Goal: Task Accomplishment & Management: Manage account settings

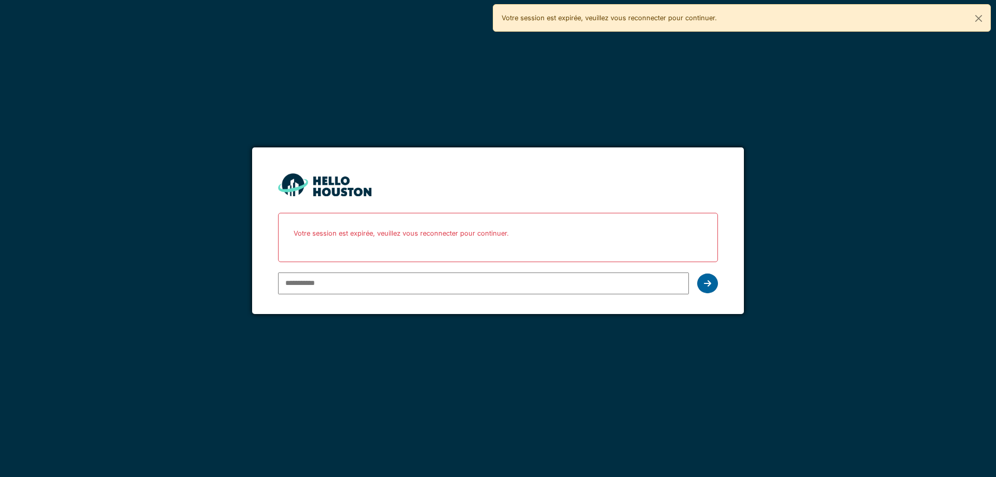
type input "**********"
click at [711, 281] on icon at bounding box center [707, 283] width 7 height 8
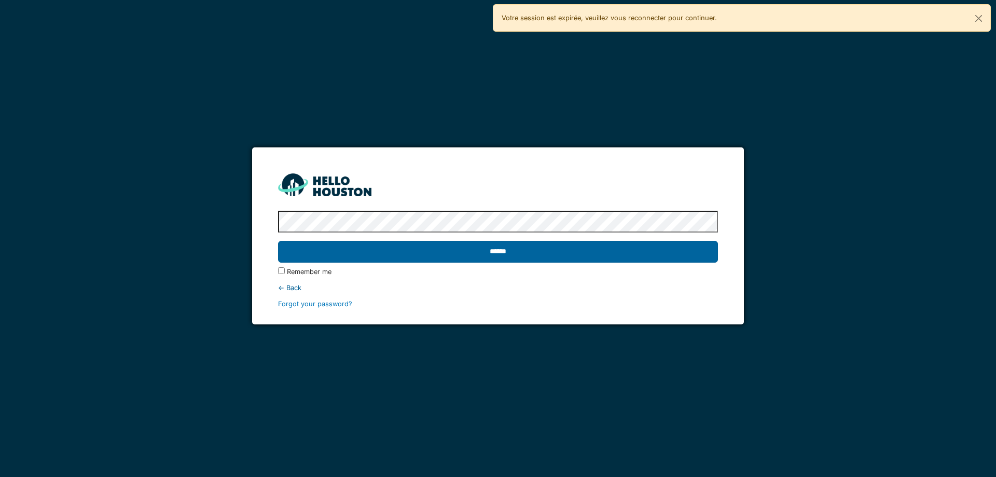
click at [491, 250] on input "******" at bounding box center [498, 252] width 440 height 22
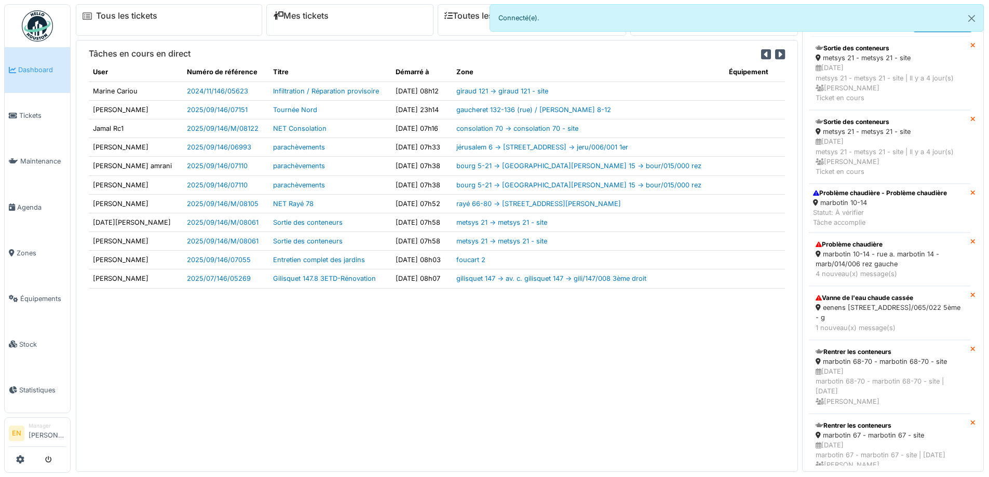
click at [678, 372] on div "Tâches en cours en direct User Numéro de référence Titre Démarré à Zone Équipem…" at bounding box center [437, 255] width 722 height 431
click at [837, 207] on div "marbotin 10-14" at bounding box center [880, 203] width 134 height 10
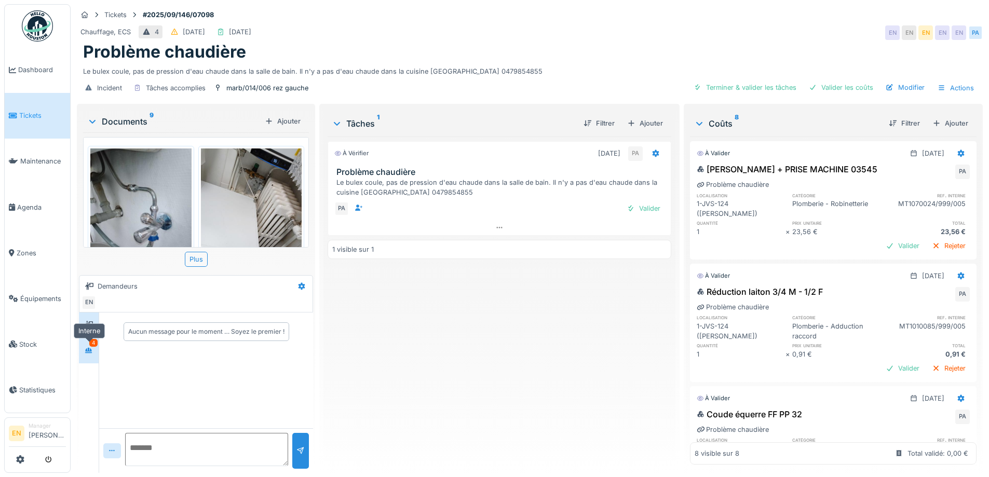
click at [89, 351] on icon at bounding box center [88, 350] width 7 height 6
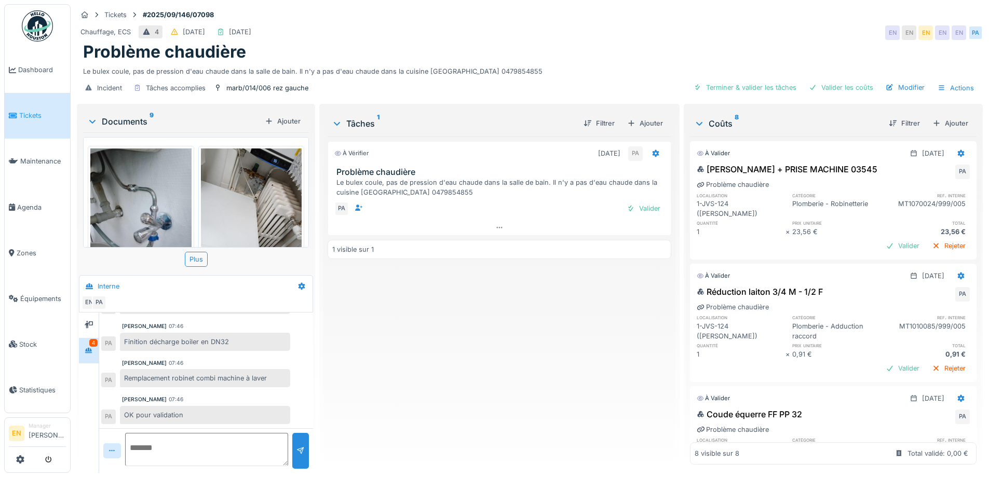
click at [376, 372] on div "À vérifier 15/09/2025 PA Problème chaudière Le bulex coule, pas de pression d'e…" at bounding box center [498, 300] width 343 height 328
click at [500, 230] on div at bounding box center [499, 227] width 342 height 15
click at [451, 349] on div "À vérifier 15/09/2025 PA Problème chaudière Le bulex coule, pas de pression d'e…" at bounding box center [498, 300] width 343 height 328
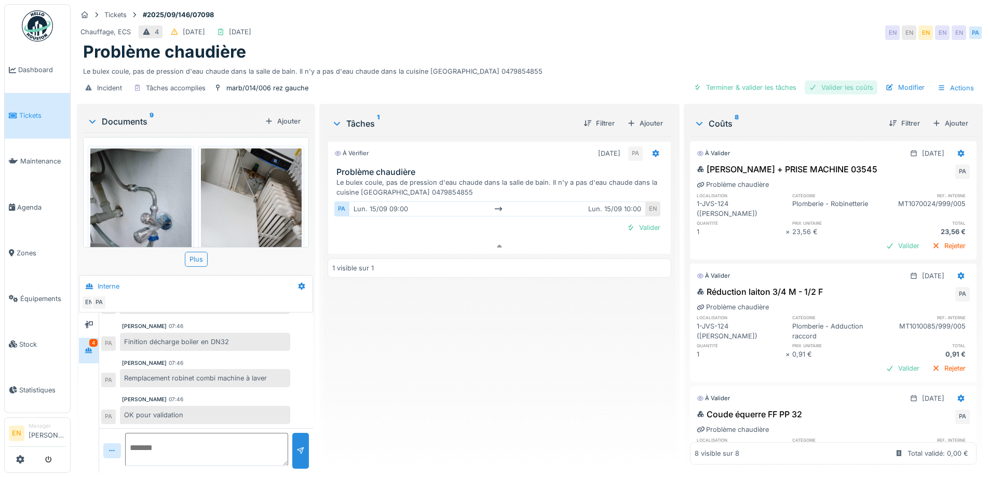
click at [832, 84] on div "Valider les coûts" at bounding box center [840, 87] width 73 height 14
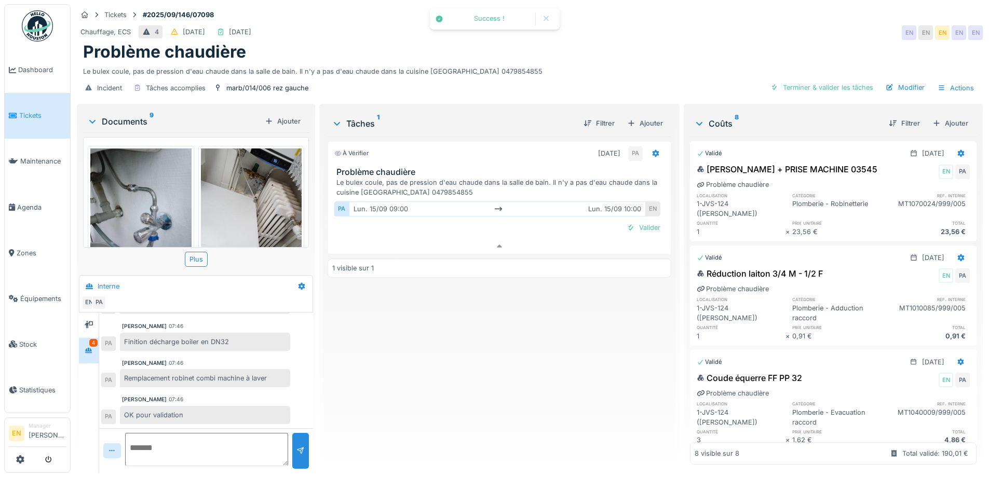
click at [568, 327] on div "À vérifier 15/09/2025 PA Problème chaudière Le bulex coule, pas de pression d'e…" at bounding box center [498, 300] width 343 height 328
click at [819, 80] on div "Terminer & valider les tâches" at bounding box center [821, 87] width 111 height 14
click at [546, 346] on div "Terminé 15/09/2025 PA EN Problème chaudière Le bulex coule, pas de pression d'e…" at bounding box center [498, 300] width 343 height 328
click at [546, 345] on div "Terminé 15/09/2025 PA EN Problème chaudière Le bulex coule, pas de pression d'e…" at bounding box center [498, 300] width 343 height 328
click at [728, 45] on div "Problème chaudière" at bounding box center [529, 52] width 893 height 20
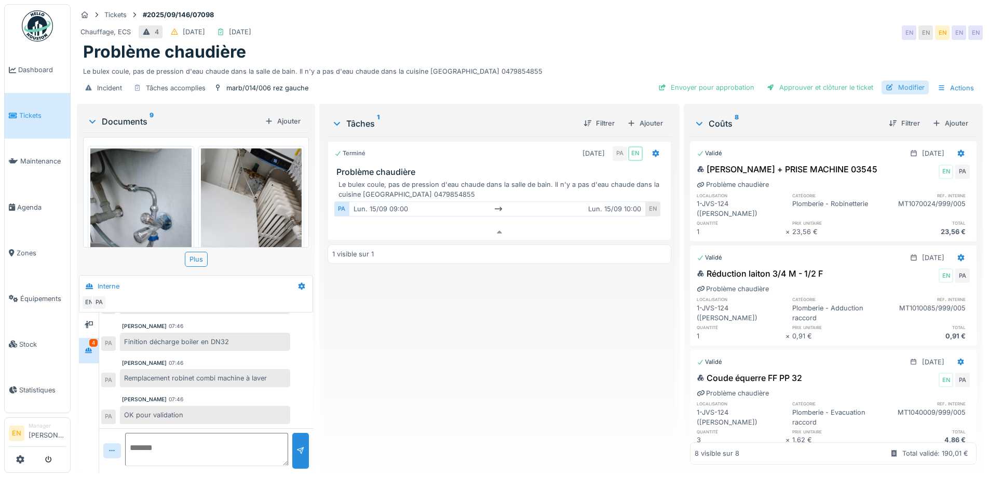
click at [911, 80] on div "Modifier" at bounding box center [904, 87] width 47 height 14
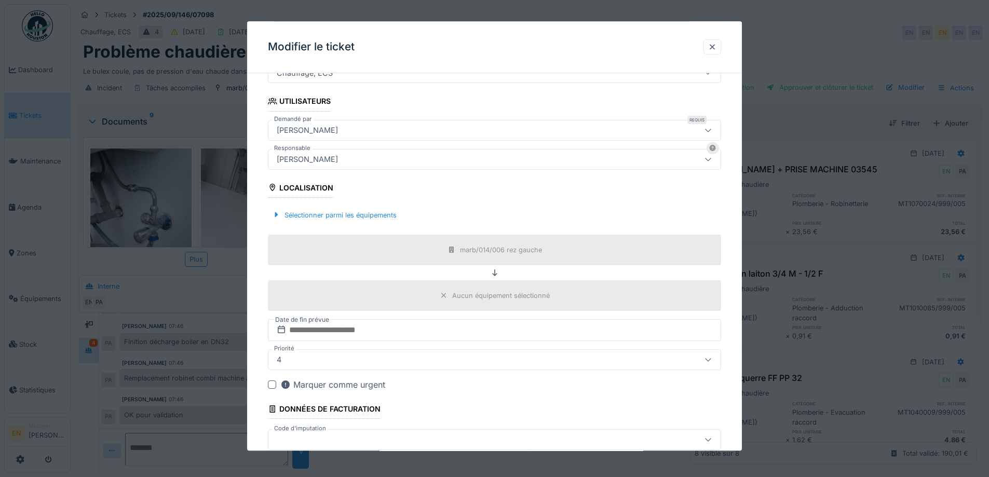
scroll to position [208, 0]
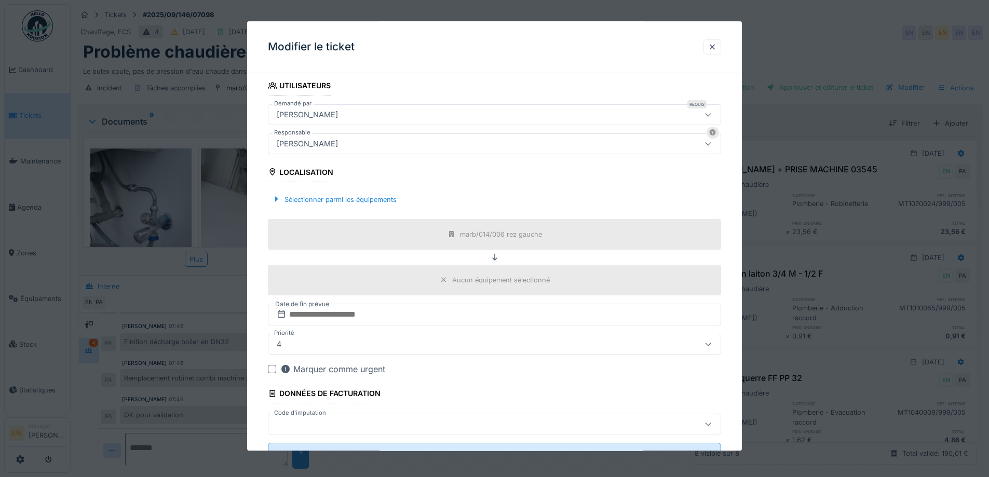
click at [396, 145] on div "[PERSON_NAME]" at bounding box center [467, 143] width 391 height 11
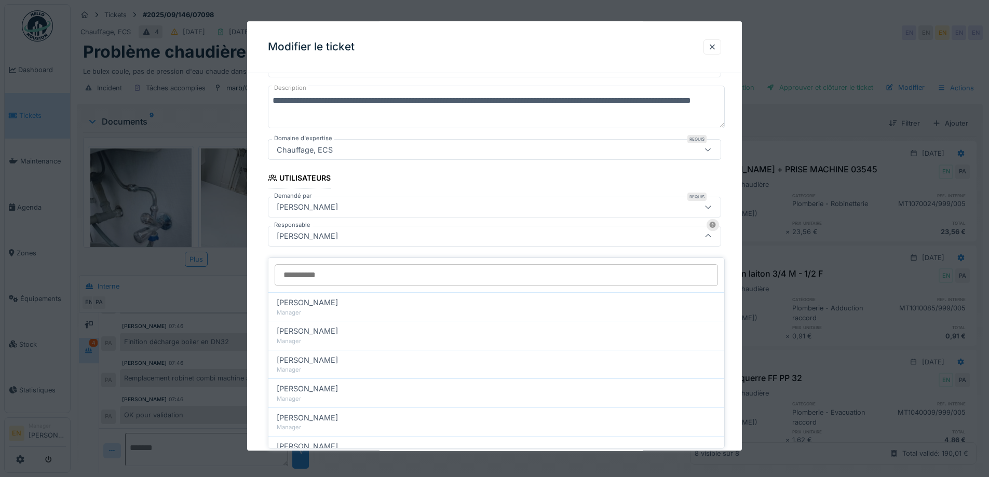
click at [396, 270] on input "Responsable" at bounding box center [496, 275] width 443 height 22
click at [397, 268] on input "Responsable" at bounding box center [496, 275] width 443 height 22
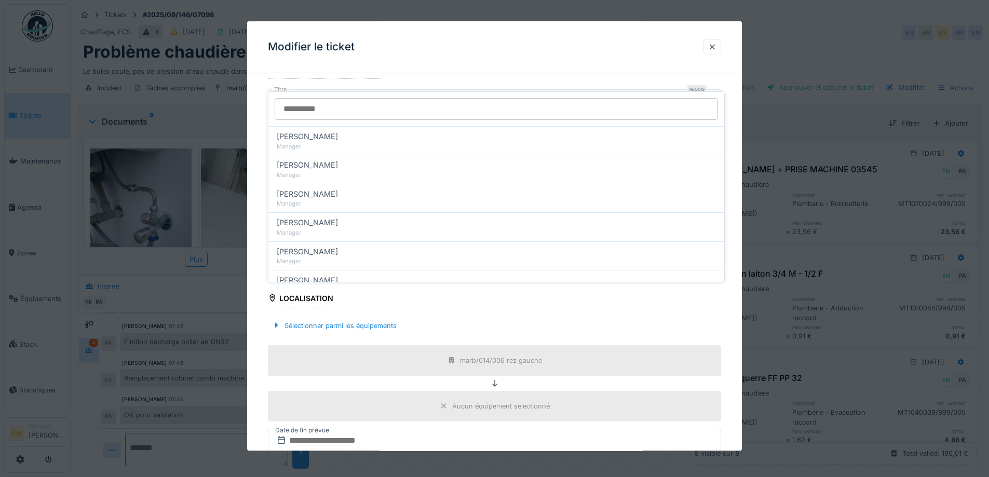
scroll to position [63, 0]
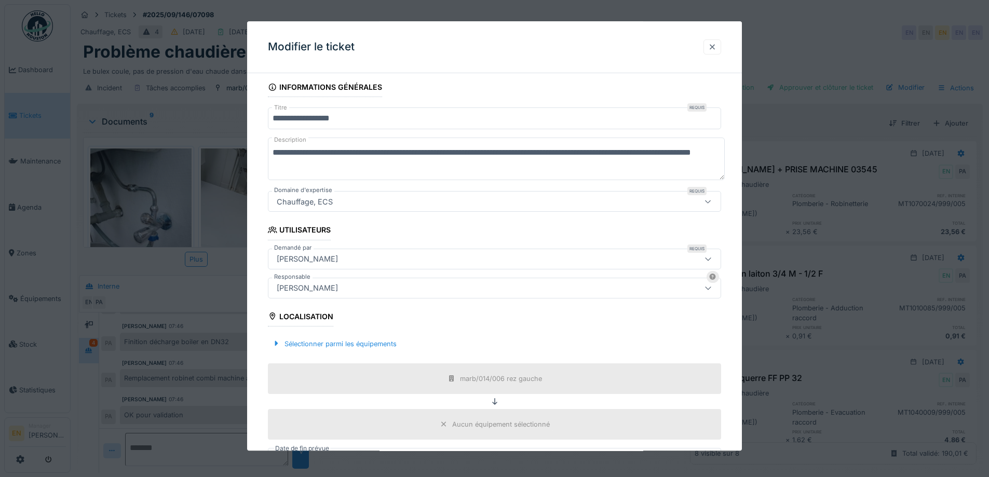
click at [713, 46] on div at bounding box center [712, 47] width 8 height 10
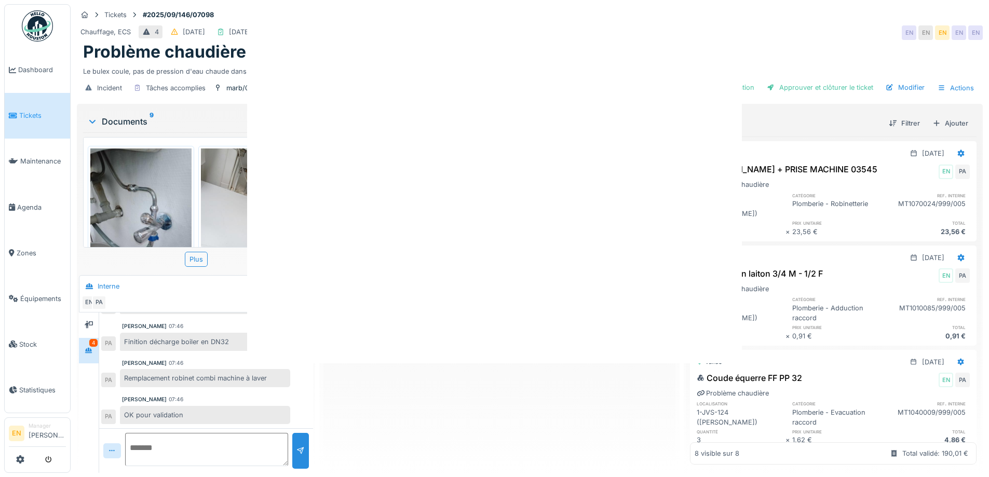
scroll to position [0, 0]
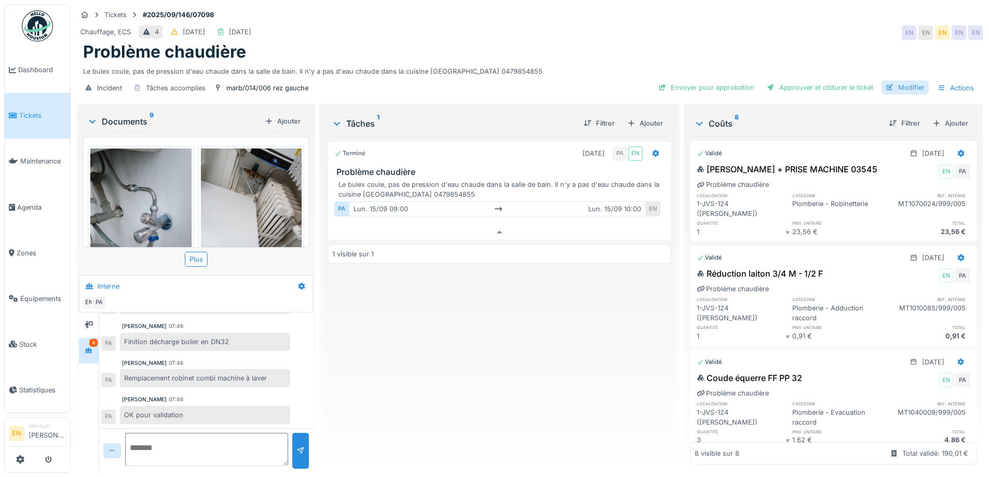
click at [896, 83] on div "Modifier" at bounding box center [904, 87] width 47 height 14
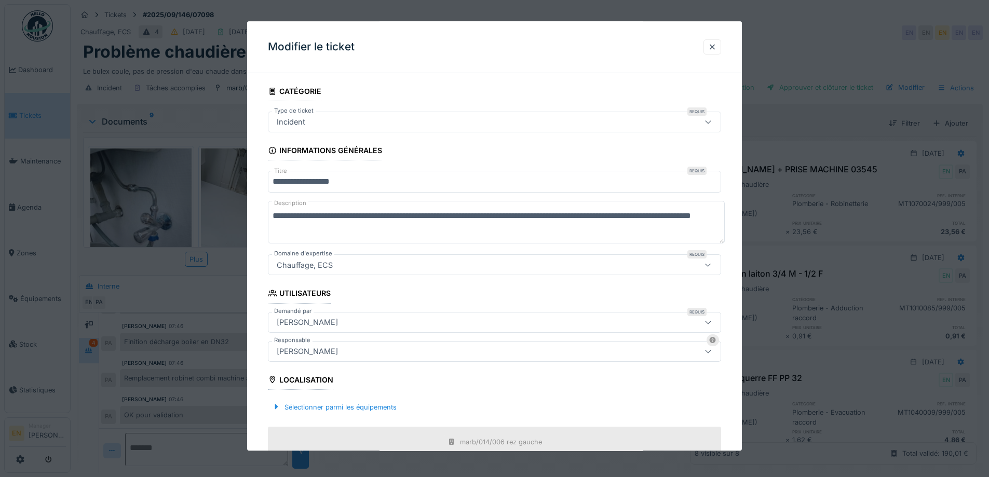
click at [342, 348] on div "[PERSON_NAME]" at bounding box center [307, 351] width 70 height 11
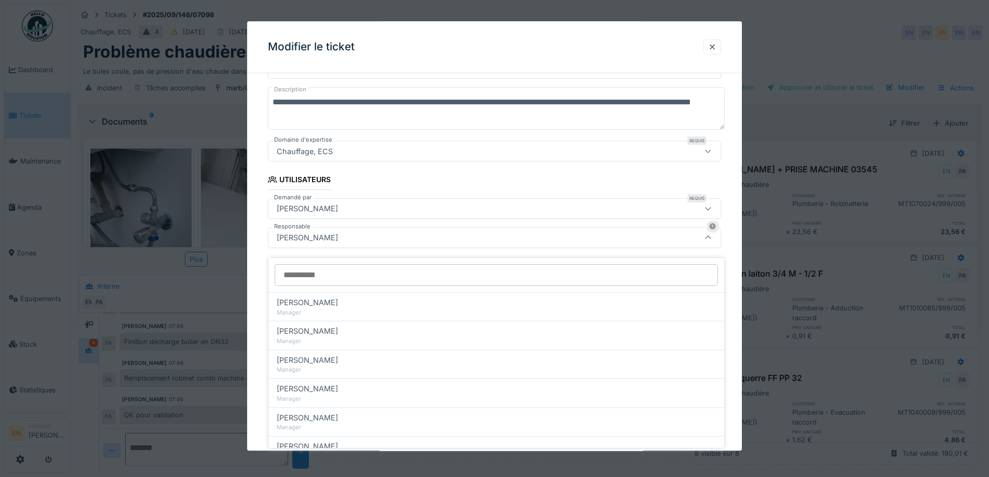
scroll to position [115, 0]
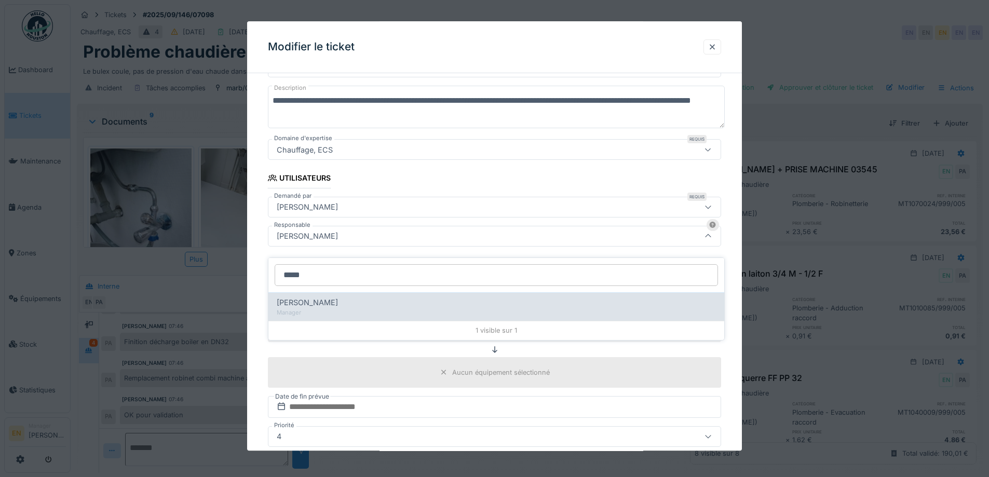
type input "*****"
click at [323, 298] on span "Christian Bassette" at bounding box center [307, 302] width 61 height 11
type input "****"
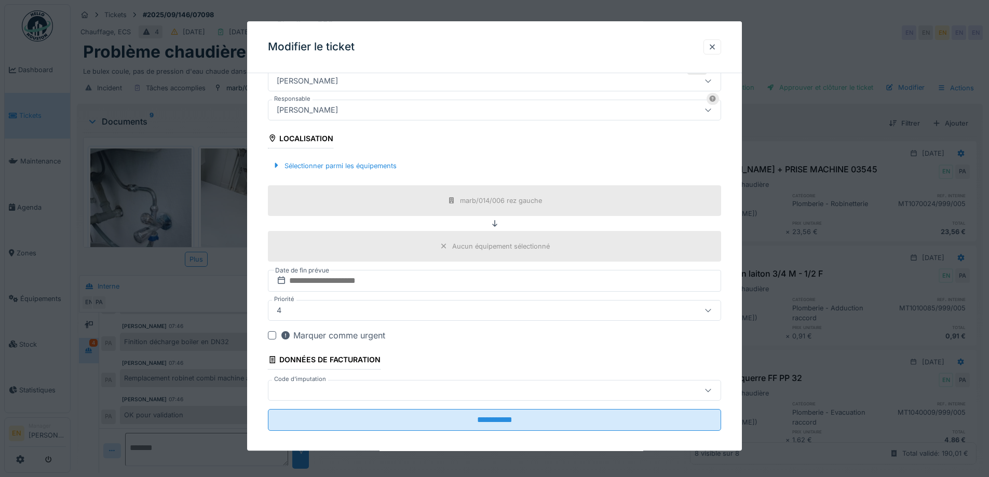
scroll to position [251, 0]
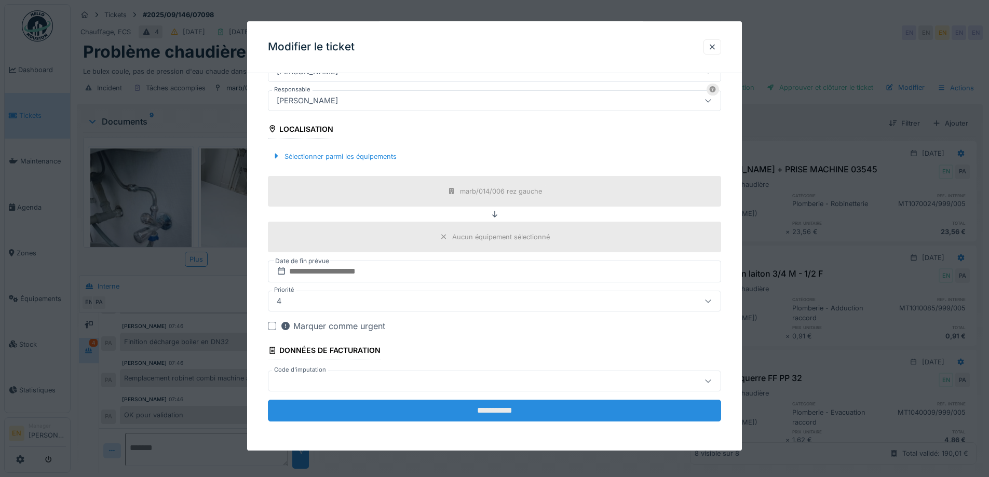
click at [504, 408] on input "**********" at bounding box center [494, 411] width 453 height 22
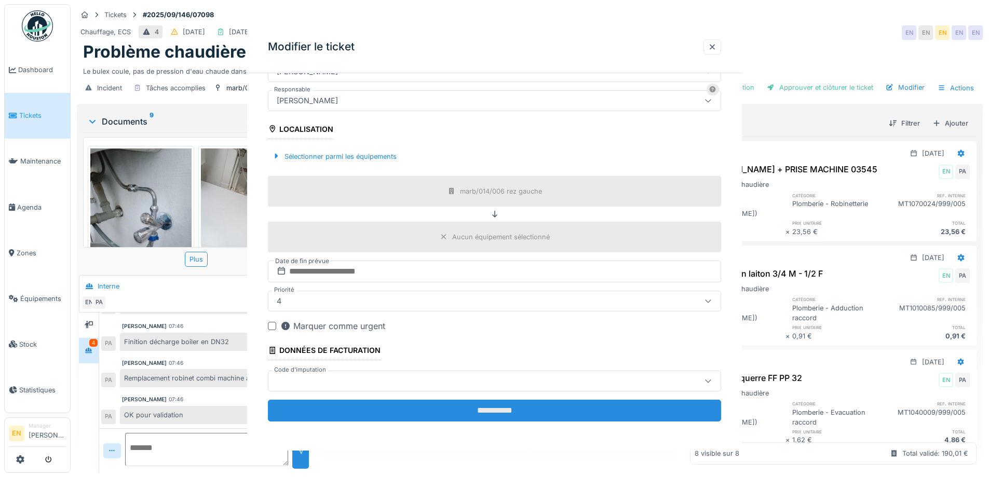
scroll to position [0, 0]
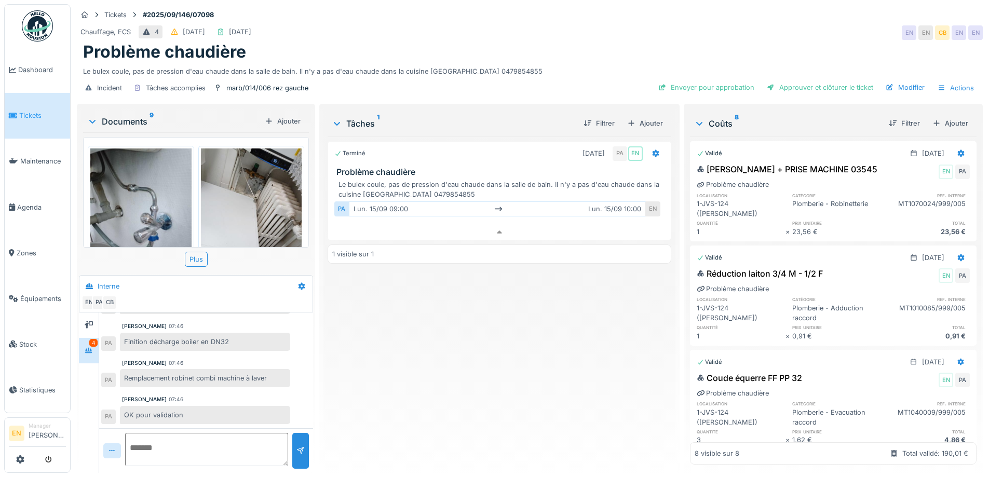
click at [502, 403] on div "Terminé 15/09/2025 PA EN Problème chaudière Le bulex coule, pas de pression d'e…" at bounding box center [498, 300] width 343 height 328
click at [730, 81] on div "Envoyer pour approbation" at bounding box center [706, 87] width 104 height 14
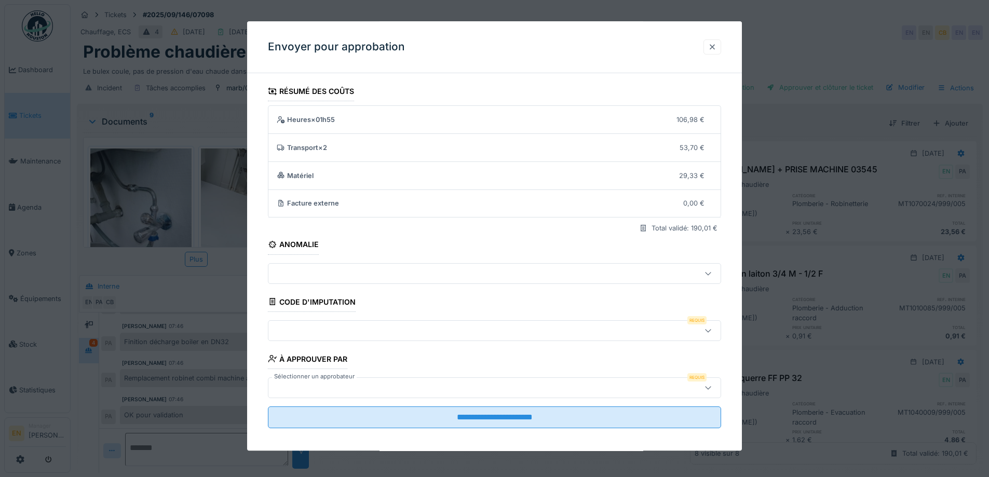
click at [716, 49] on div at bounding box center [712, 47] width 8 height 10
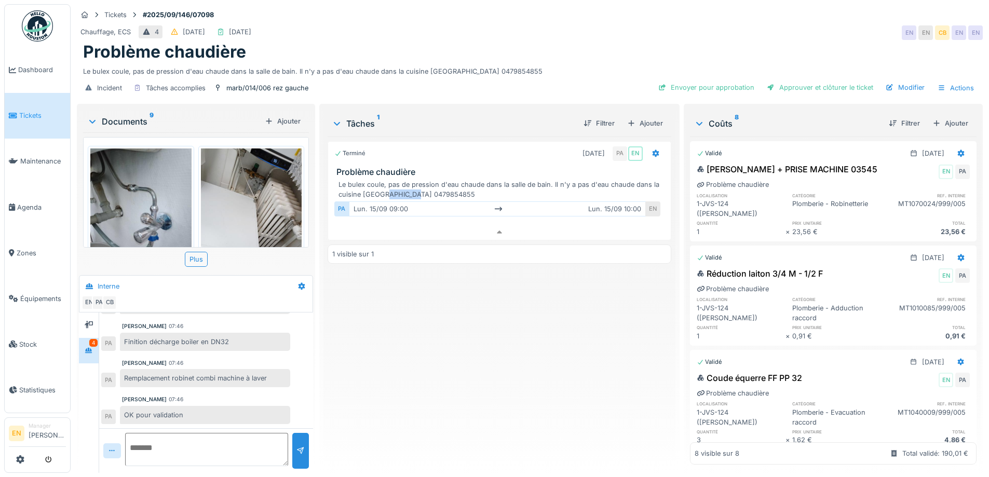
drag, startPoint x: 389, startPoint y: 188, endPoint x: 414, endPoint y: 189, distance: 25.4
click at [414, 189] on div "Le bulex coule, pas de pression d'eau chaude dans la salle de bain. Il n'y a pa…" at bounding box center [500, 190] width 325 height 20
copy div "Kosova"
click at [900, 80] on div "Modifier" at bounding box center [904, 87] width 47 height 14
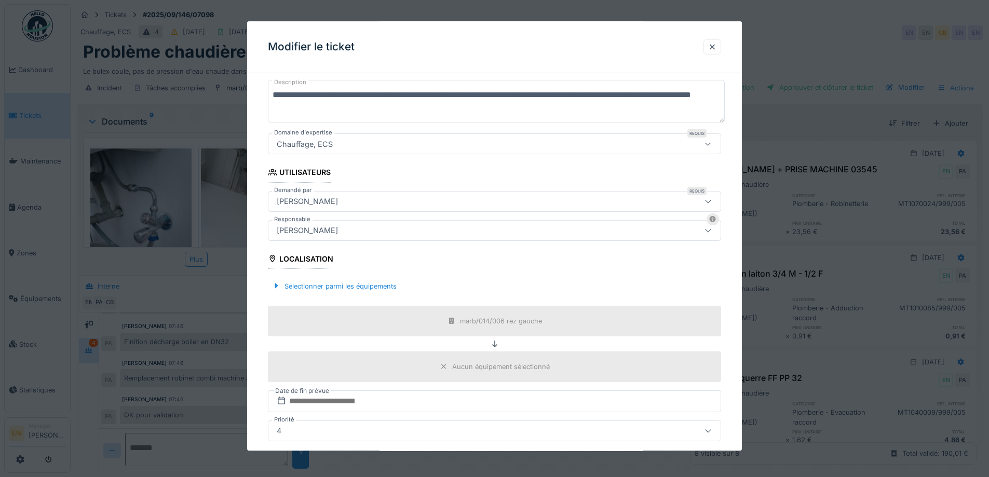
scroll to position [156, 0]
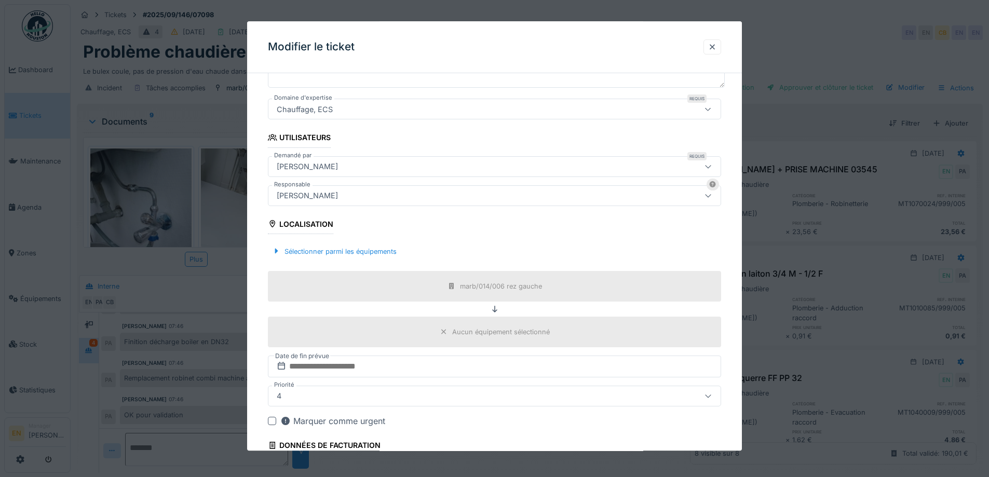
click at [386, 157] on div "[PERSON_NAME]" at bounding box center [494, 166] width 453 height 21
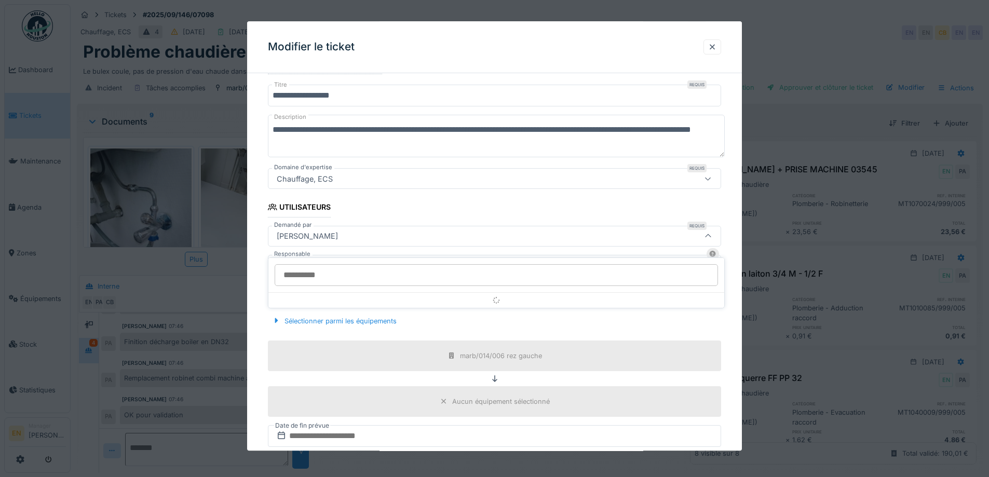
click at [359, 242] on div "[PERSON_NAME]" at bounding box center [494, 236] width 453 height 21
click at [364, 238] on div "[PERSON_NAME]" at bounding box center [467, 235] width 391 height 11
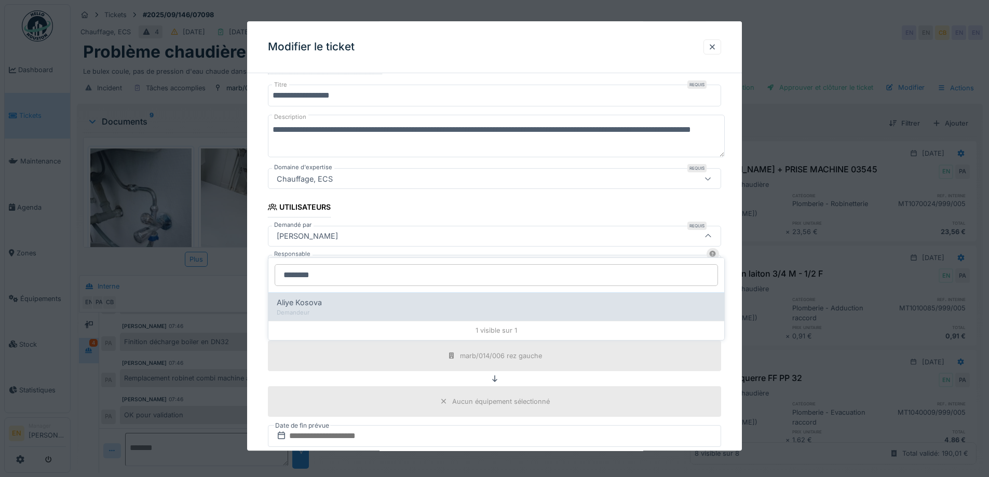
type input "******"
click at [313, 297] on span "Aliye Kosova" at bounding box center [299, 302] width 45 height 11
type input "****"
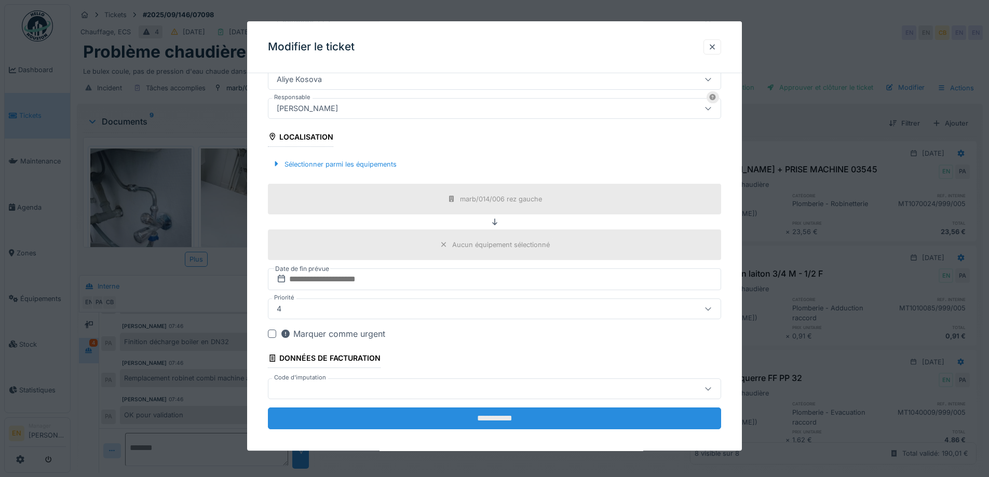
scroll to position [251, 0]
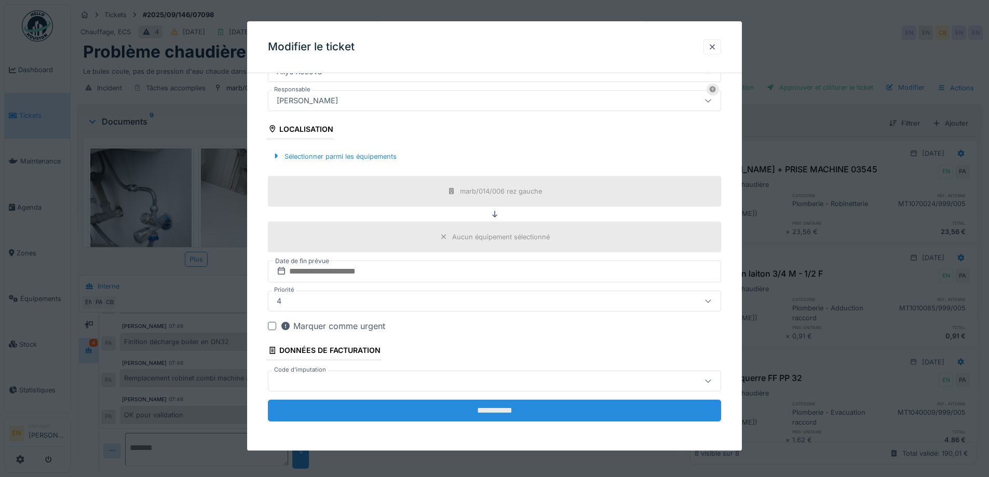
click at [500, 412] on input "**********" at bounding box center [494, 411] width 453 height 22
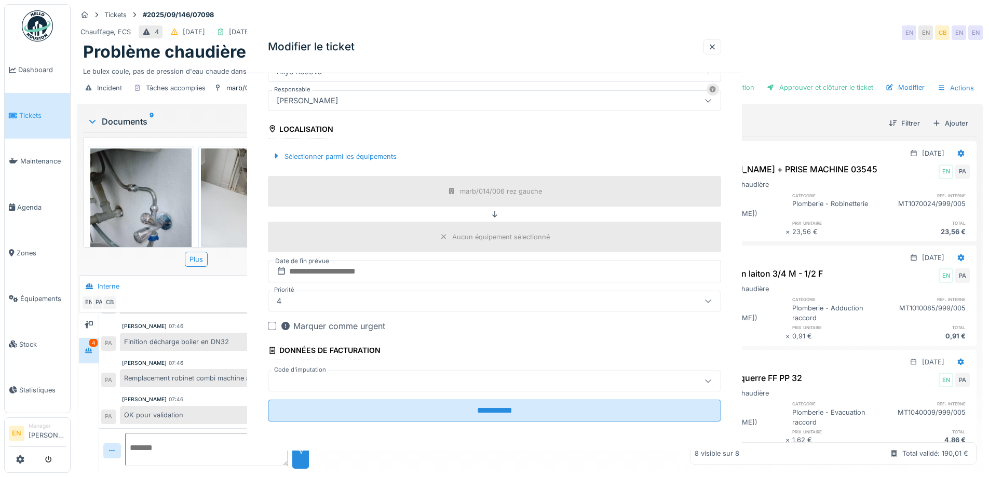
scroll to position [0, 0]
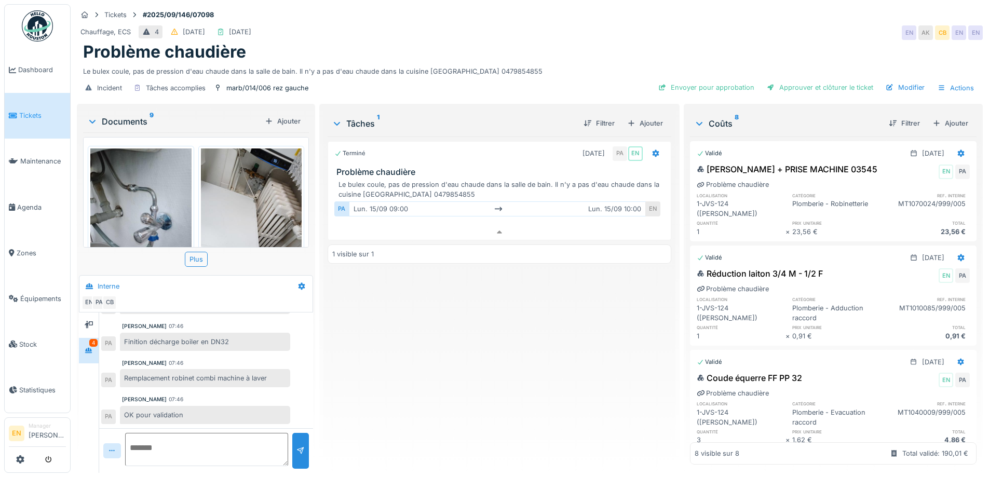
click at [474, 386] on div "Terminé 15/09/2025 PA EN Problème chaudière Le bulex coule, pas de pression d'e…" at bounding box center [498, 300] width 343 height 328
click at [715, 80] on div "Envoyer pour approbation" at bounding box center [706, 87] width 104 height 14
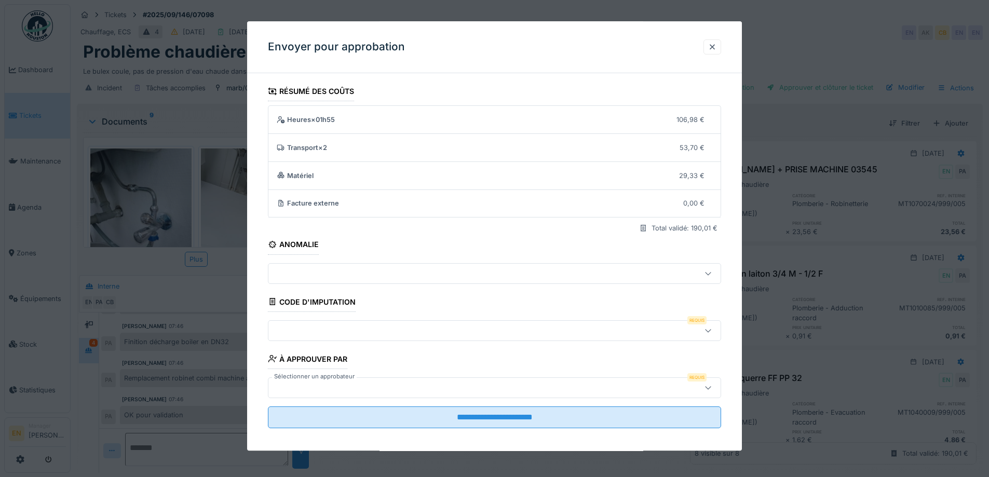
click at [839, 38] on div at bounding box center [494, 238] width 989 height 477
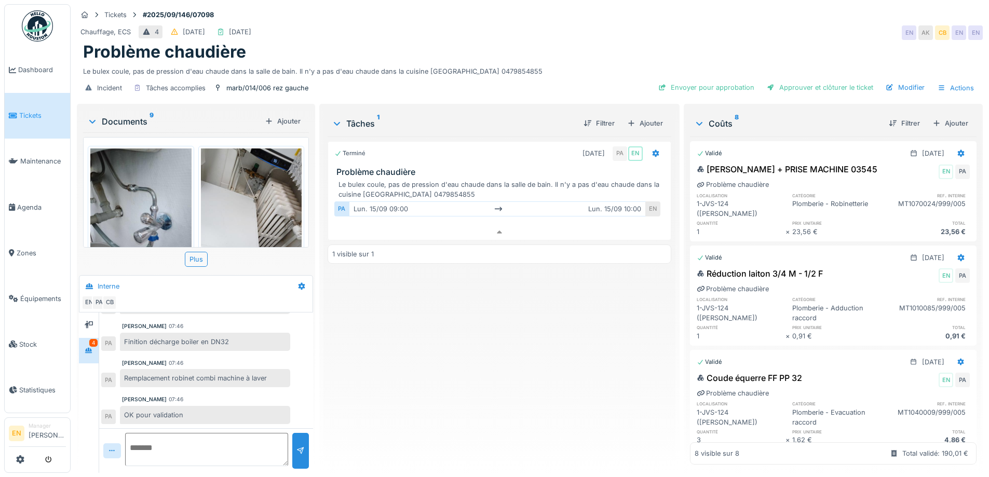
click at [729, 50] on div "Problème chaudière" at bounding box center [529, 52] width 893 height 20
click at [712, 80] on div "Envoyer pour approbation" at bounding box center [706, 87] width 104 height 14
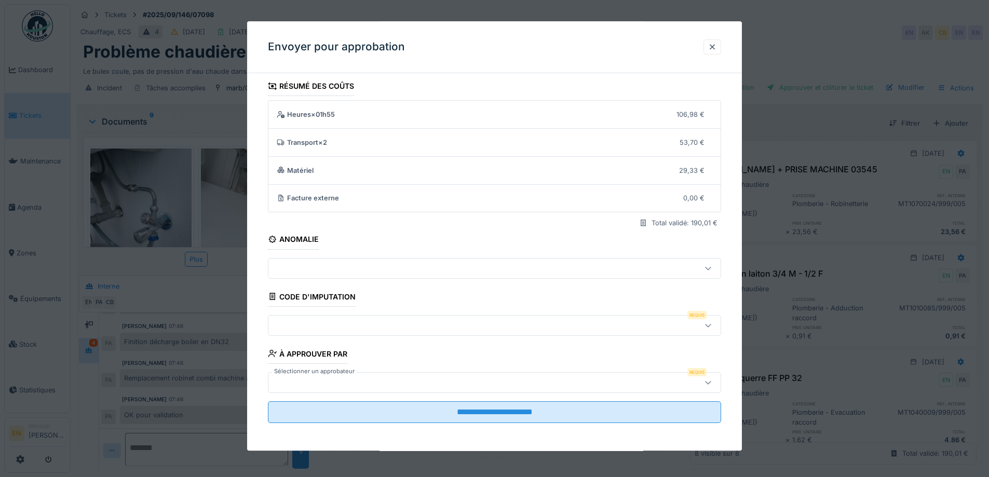
scroll to position [7, 0]
click at [710, 328] on div at bounding box center [708, 324] width 8 height 10
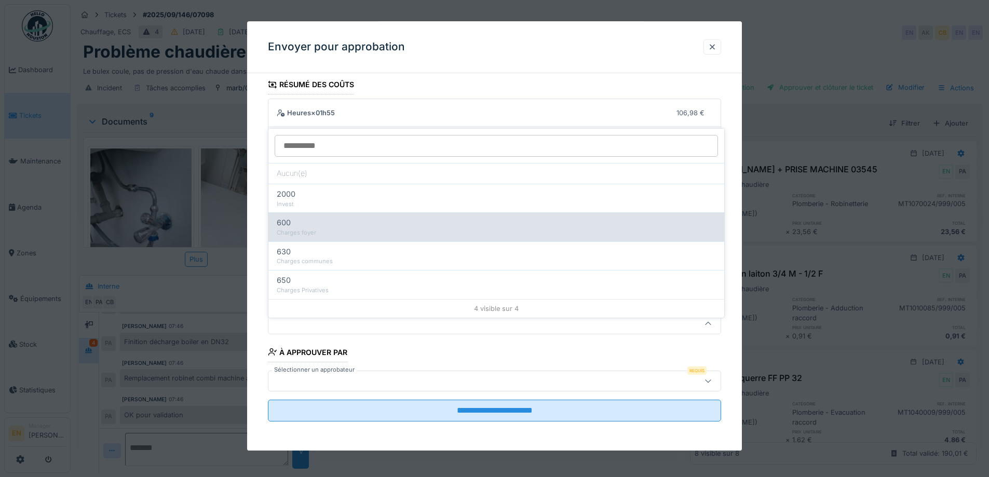
click at [316, 217] on div "600" at bounding box center [496, 222] width 439 height 11
type input "***"
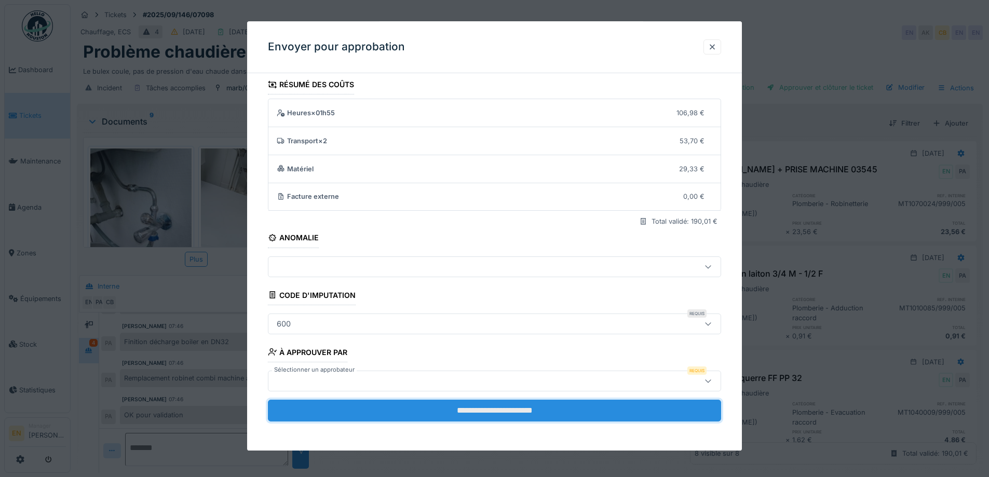
click at [489, 414] on input "**********" at bounding box center [494, 411] width 453 height 22
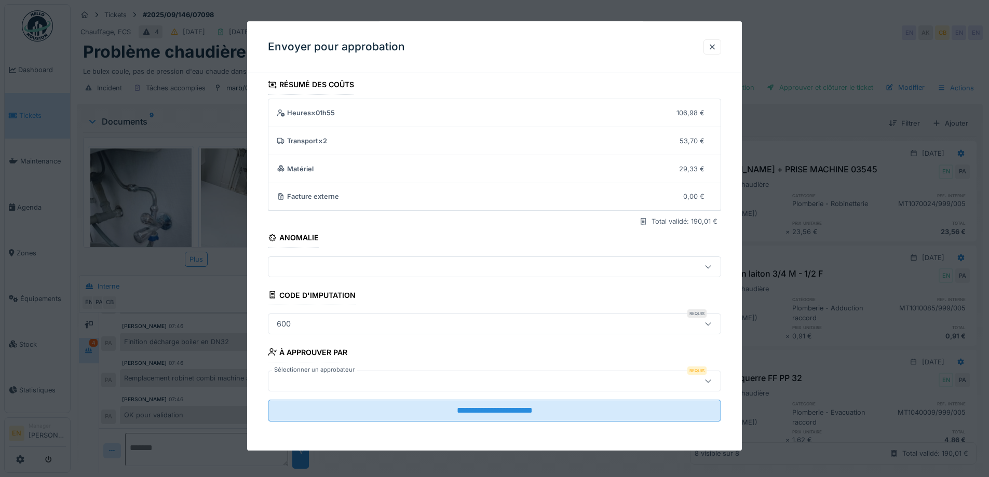
click at [539, 375] on div at bounding box center [467, 380] width 391 height 11
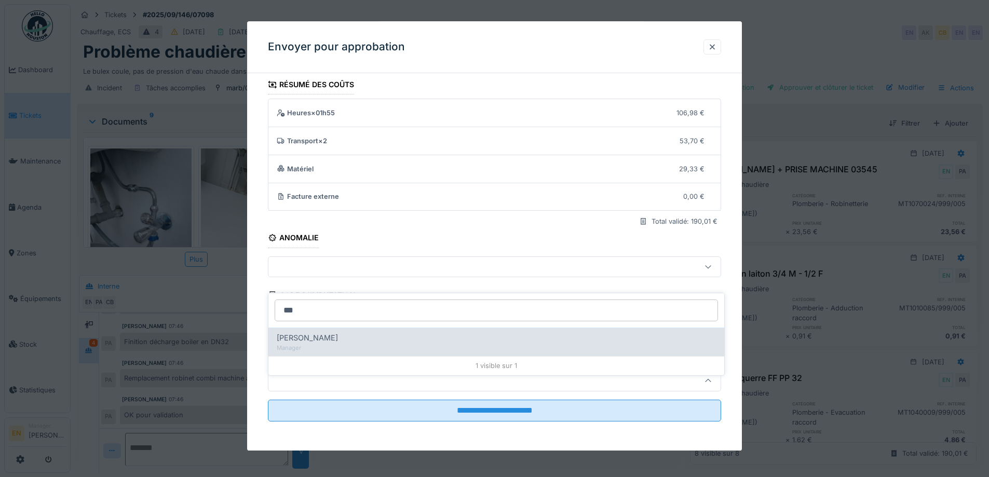
type input "***"
click at [316, 332] on span "Christian Bassette" at bounding box center [307, 337] width 61 height 11
type input "****"
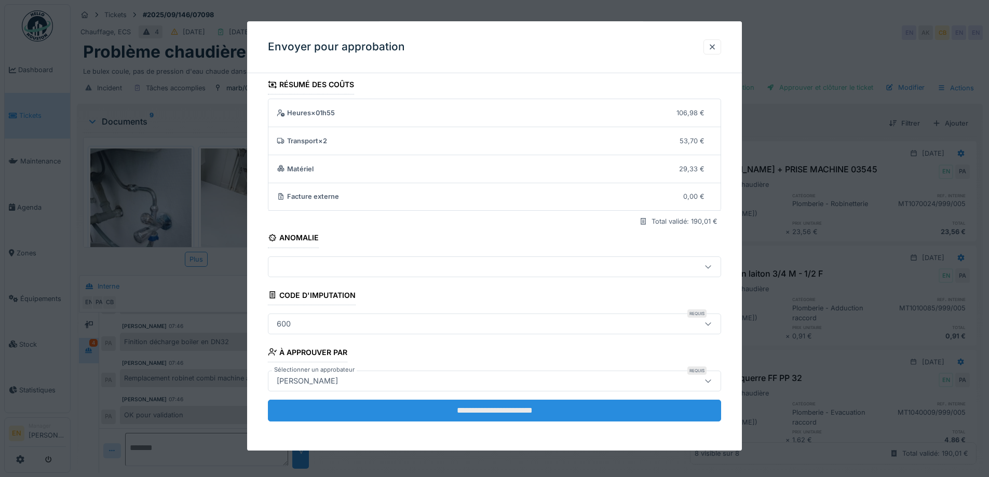
click at [486, 409] on input "**********" at bounding box center [494, 411] width 453 height 22
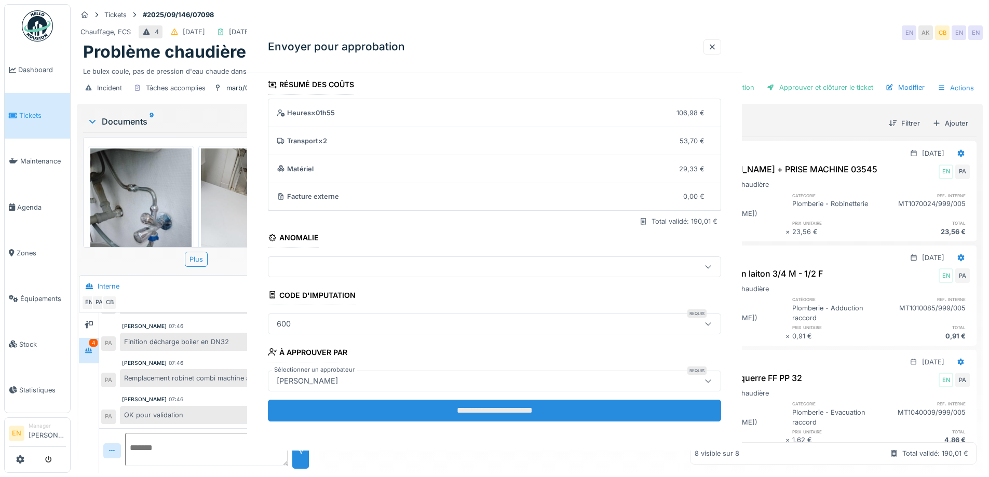
scroll to position [0, 0]
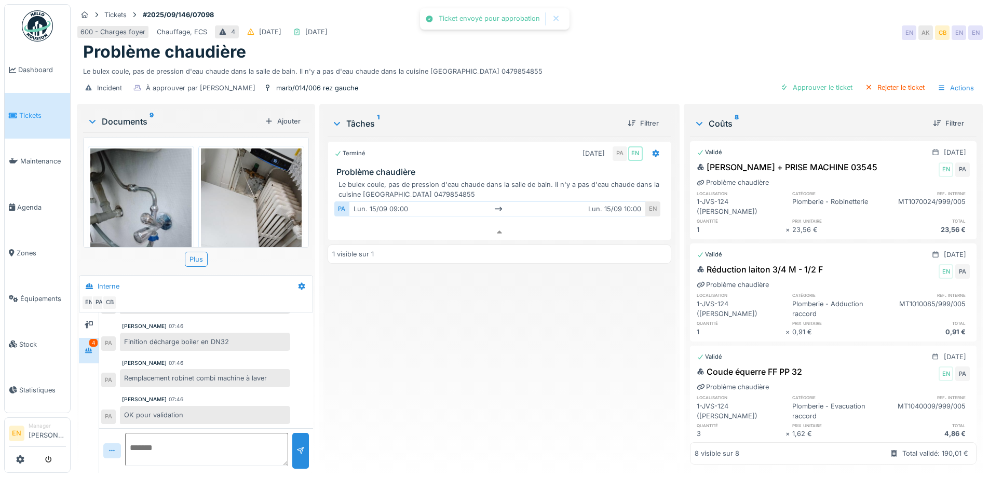
click at [488, 399] on div "Terminé 15/09/2025 PA EN Problème chaudière Le bulex coule, pas de pression d'e…" at bounding box center [498, 300] width 343 height 328
click at [42, 32] on img at bounding box center [37, 25] width 31 height 31
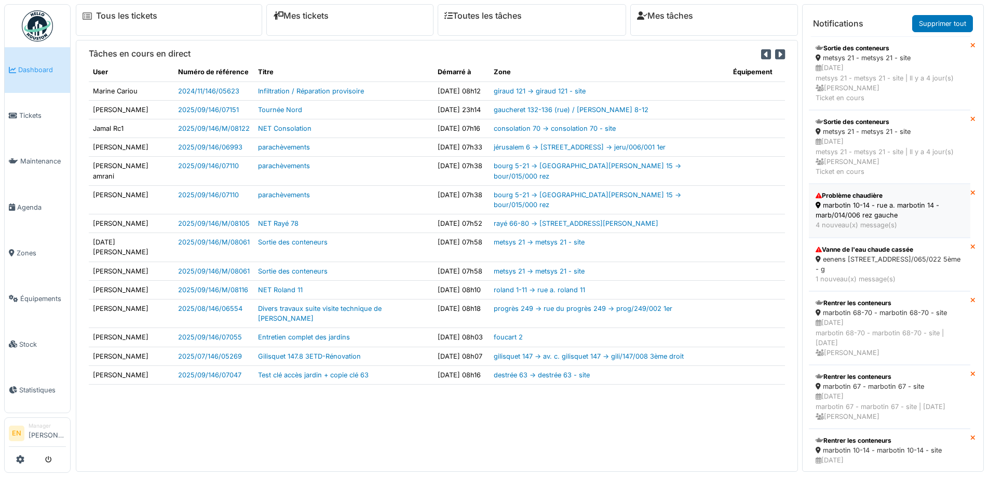
click at [859, 209] on div "marbotin 10-14 - rue a. marbotin 14 - marb/014/006 rez gauche" at bounding box center [889, 210] width 148 height 20
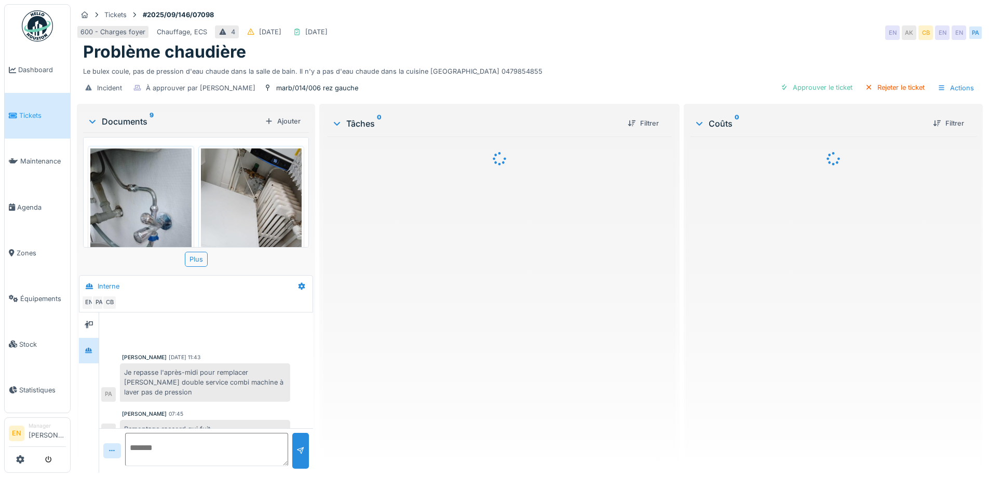
scroll to position [124, 0]
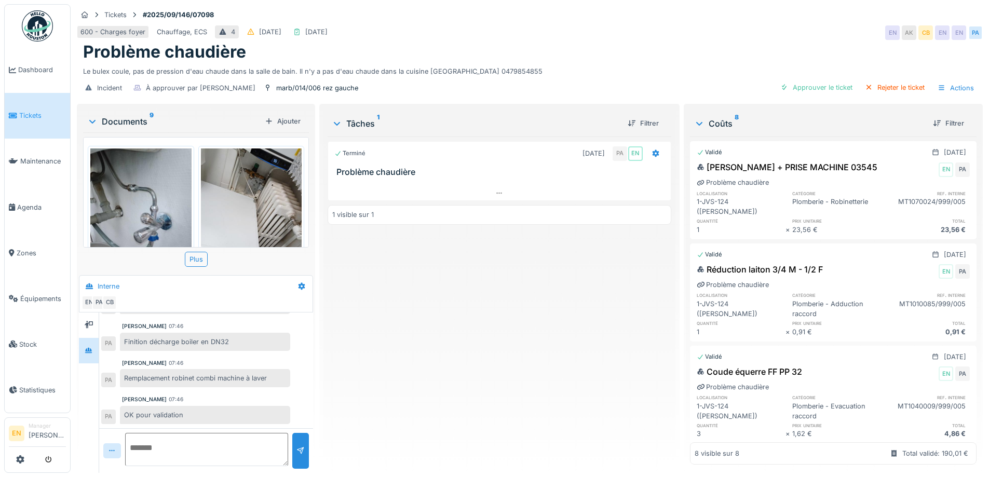
click at [403, 349] on div "Terminé 15/09/2025 PA EN Problème chaudière 1 visible sur 1" at bounding box center [498, 300] width 343 height 328
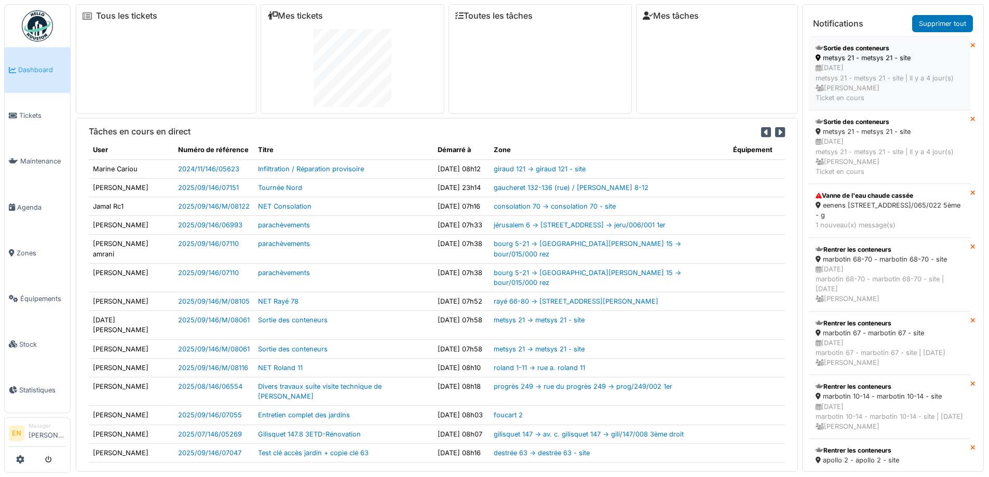
click at [848, 73] on div "[DATE] metsys 21 - metsys 21 - site | [DATE] [PERSON_NAME] Ticket en cours" at bounding box center [889, 83] width 148 height 40
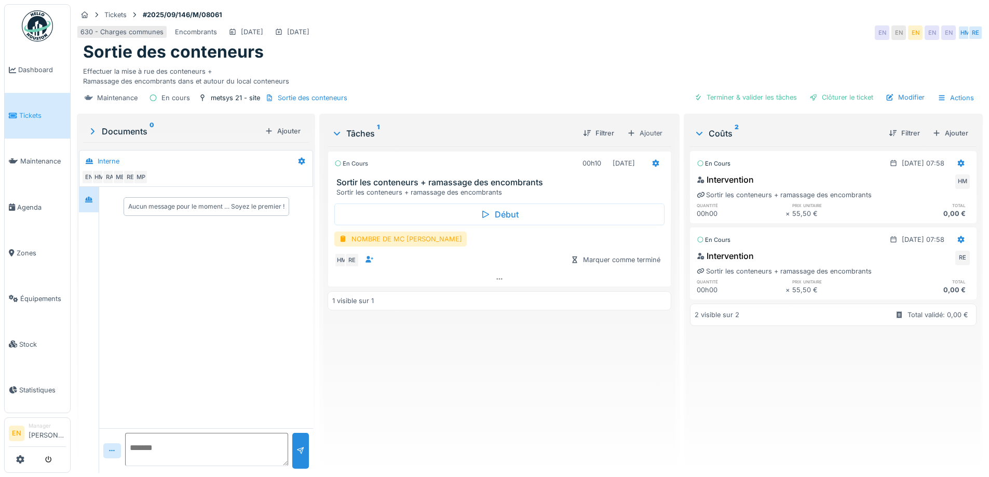
click at [592, 394] on div "En cours 00h10 [DATE] Sortir les conteneurs + ramassage des encombrants Sortir …" at bounding box center [498, 305] width 343 height 318
click at [590, 387] on div "En cours 00h10 [DATE] Sortir les conteneurs + ramassage des encombrants Sortir …" at bounding box center [498, 305] width 343 height 318
click at [589, 385] on div "En cours 00h10 [DATE] Sortir les conteneurs + ramassage des encombrants Sortir …" at bounding box center [498, 305] width 343 height 318
click at [640, 43] on div "Sortie des conteneurs" at bounding box center [529, 52] width 893 height 20
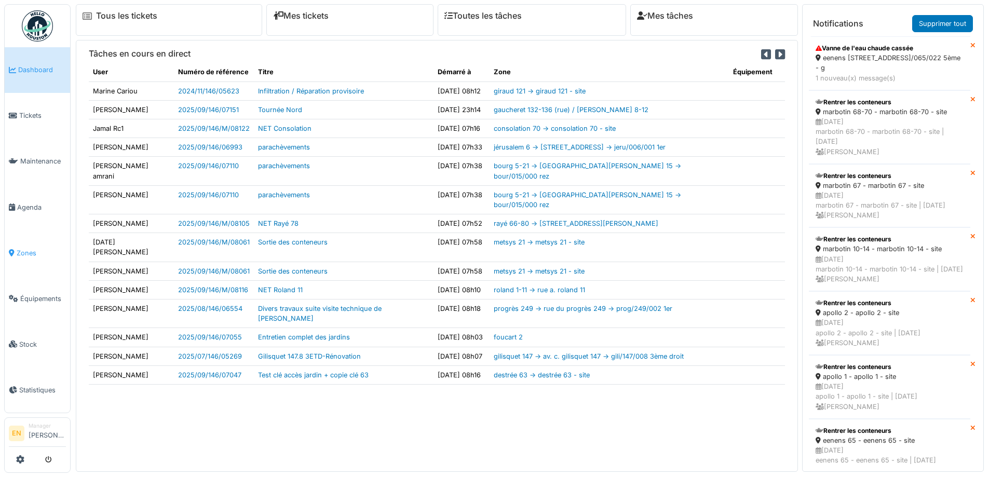
click at [26, 248] on span "Zones" at bounding box center [41, 253] width 49 height 10
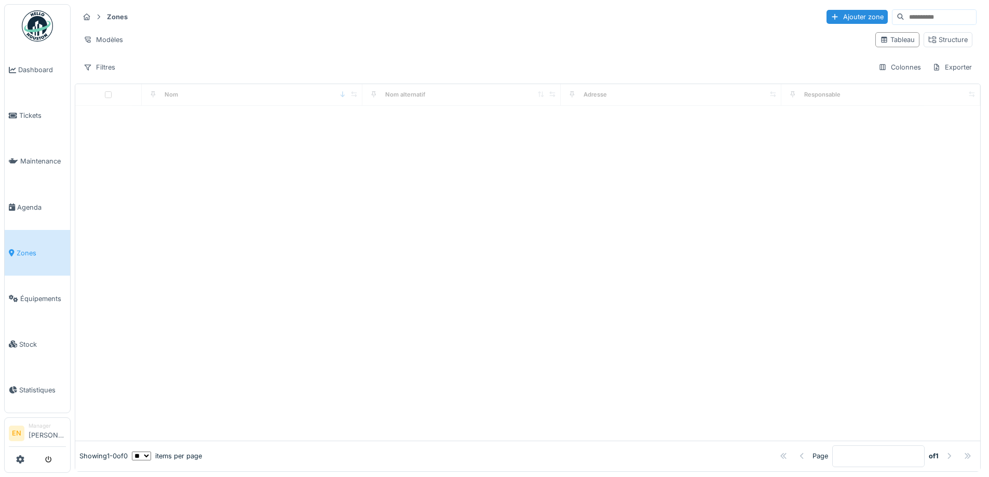
click at [904, 17] on input at bounding box center [940, 17] width 72 height 15
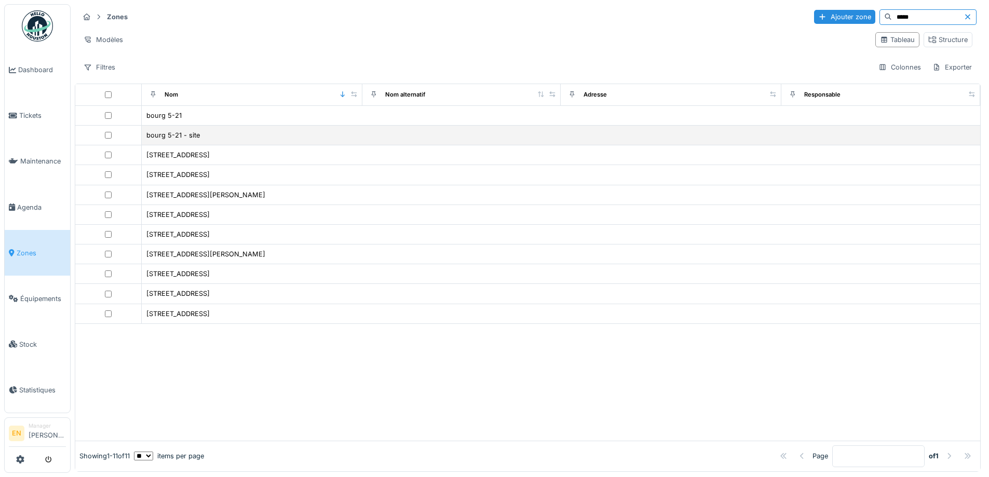
type input "*****"
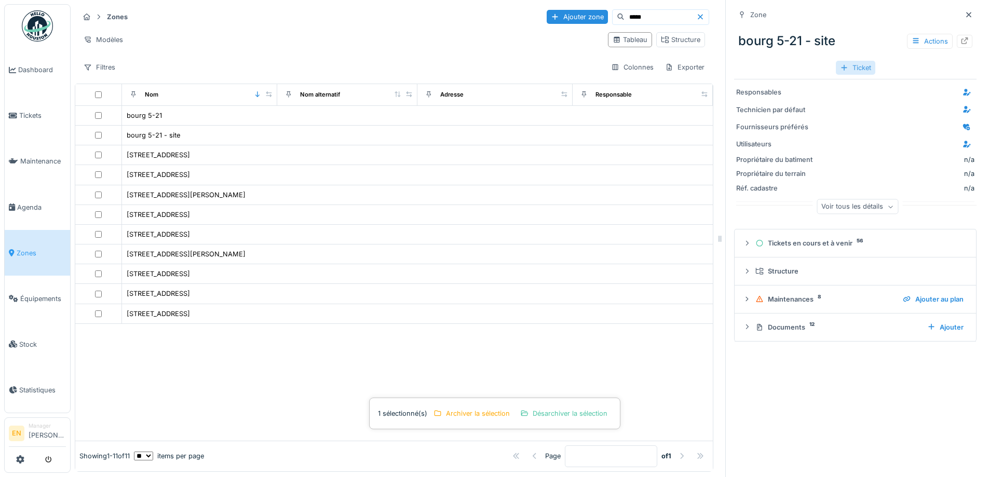
click at [842, 71] on div "Ticket" at bounding box center [854, 68] width 39 height 14
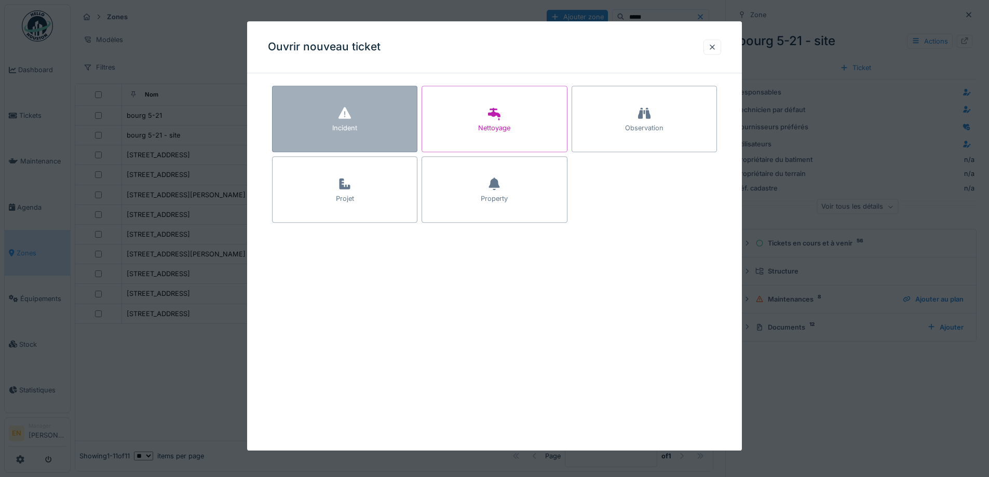
click at [335, 122] on div "Incident" at bounding box center [344, 119] width 145 height 66
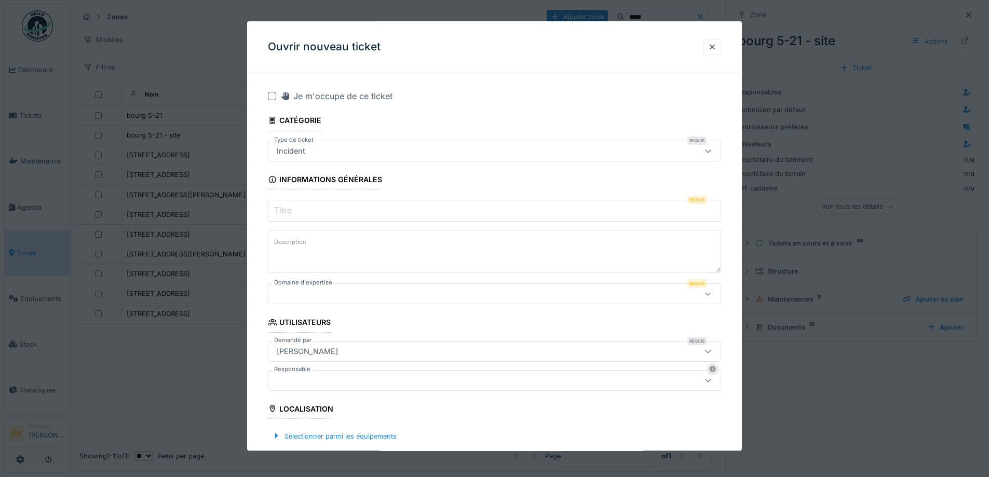
click at [366, 214] on input "Titre" at bounding box center [494, 211] width 453 height 22
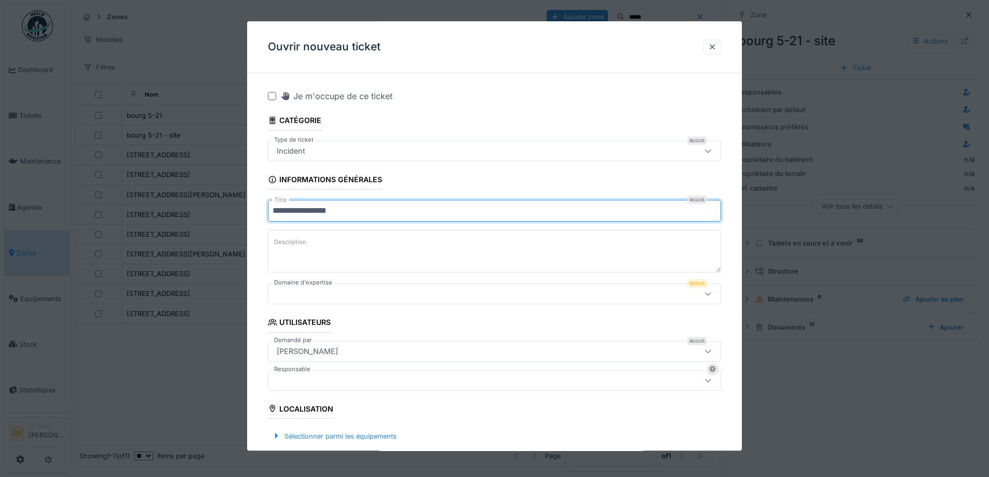
drag, startPoint x: 358, startPoint y: 213, endPoint x: 244, endPoint y: 221, distance: 114.5
click at [244, 221] on div "**********" at bounding box center [530, 238] width 918 height 477
type input "**********"
click at [327, 256] on textarea "Description" at bounding box center [494, 251] width 453 height 43
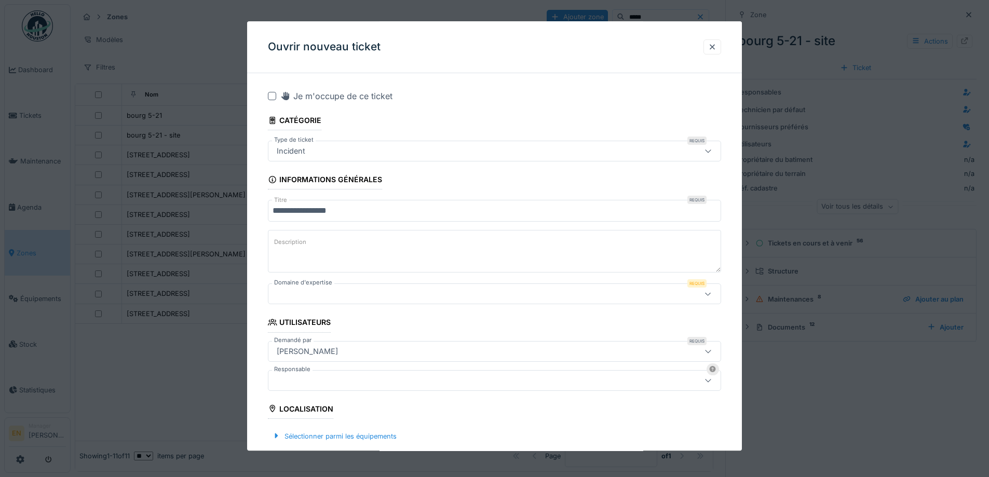
paste textarea "**********"
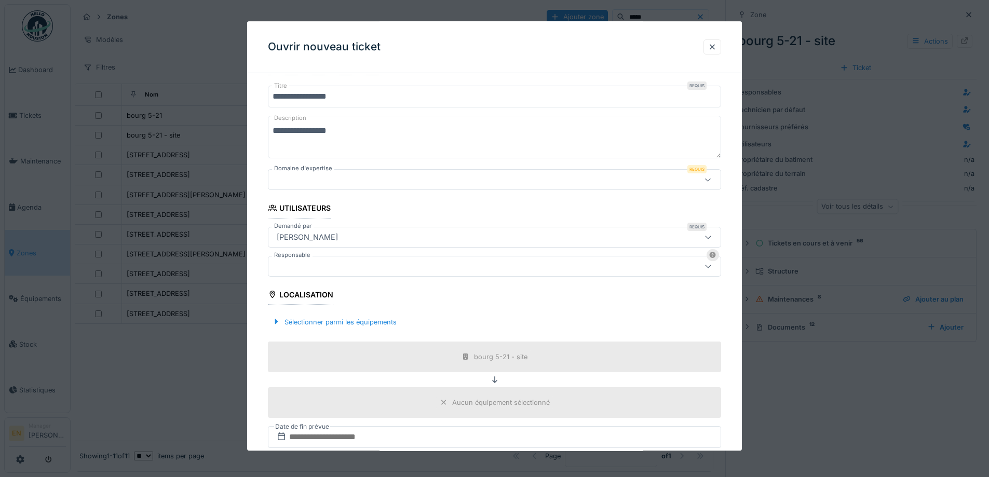
scroll to position [156, 0]
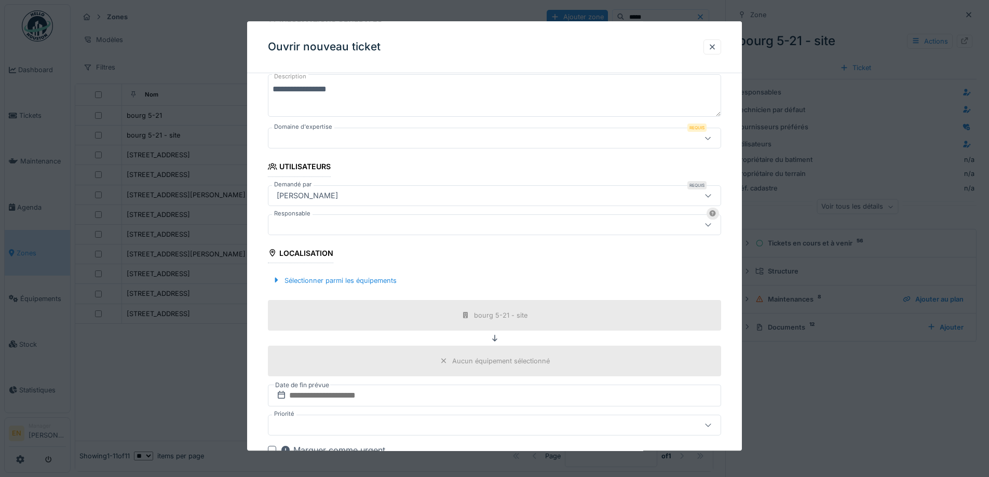
type textarea "**********"
click at [708, 138] on icon at bounding box center [708, 138] width 8 height 7
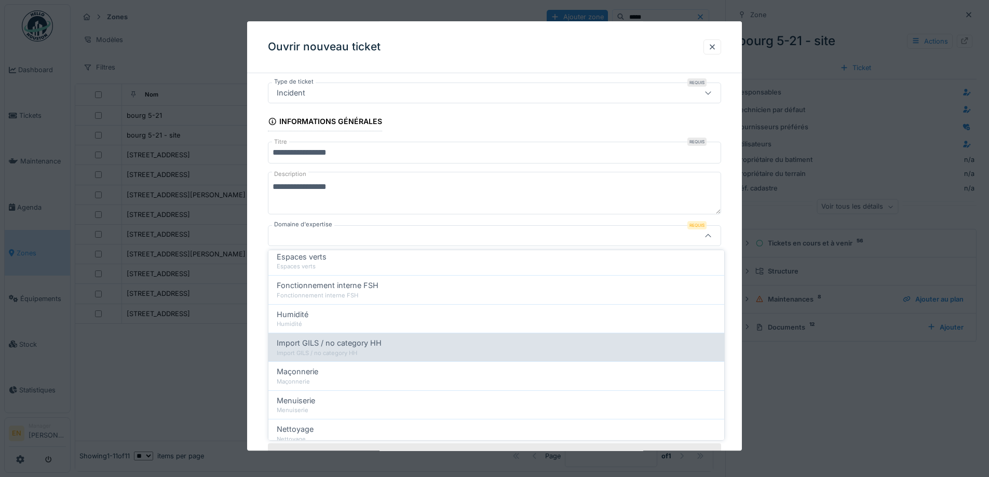
scroll to position [208, 0]
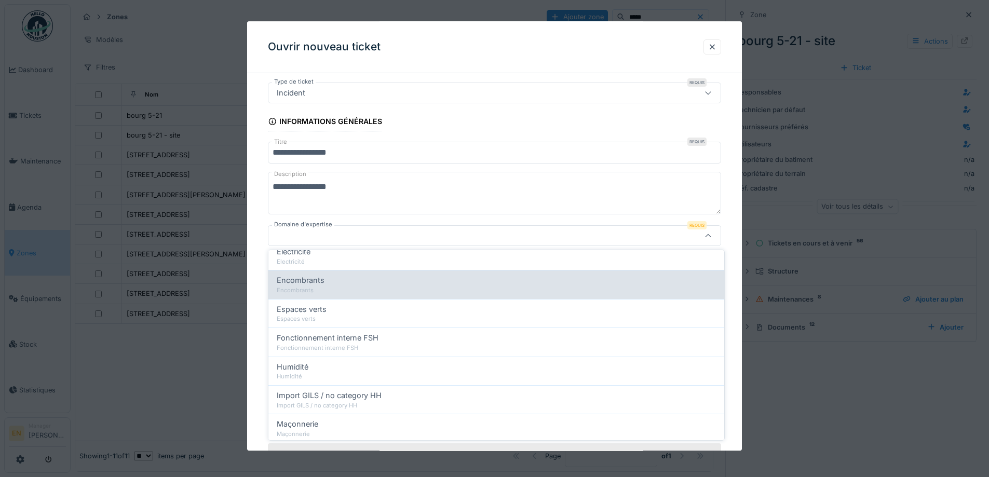
click at [307, 281] on span "Encombrants" at bounding box center [301, 280] width 48 height 11
type input "***"
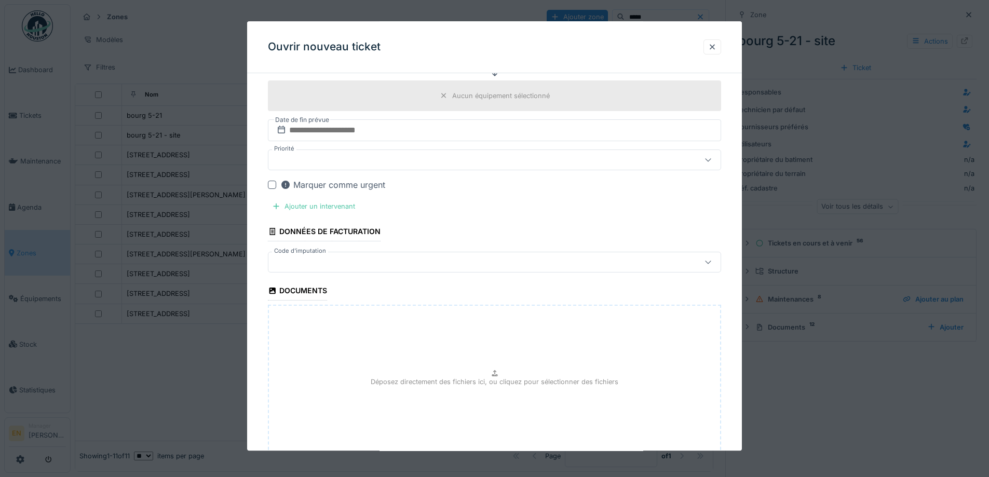
scroll to position [421, 0]
click at [327, 205] on div "Ajouter un intervenant" at bounding box center [313, 206] width 91 height 14
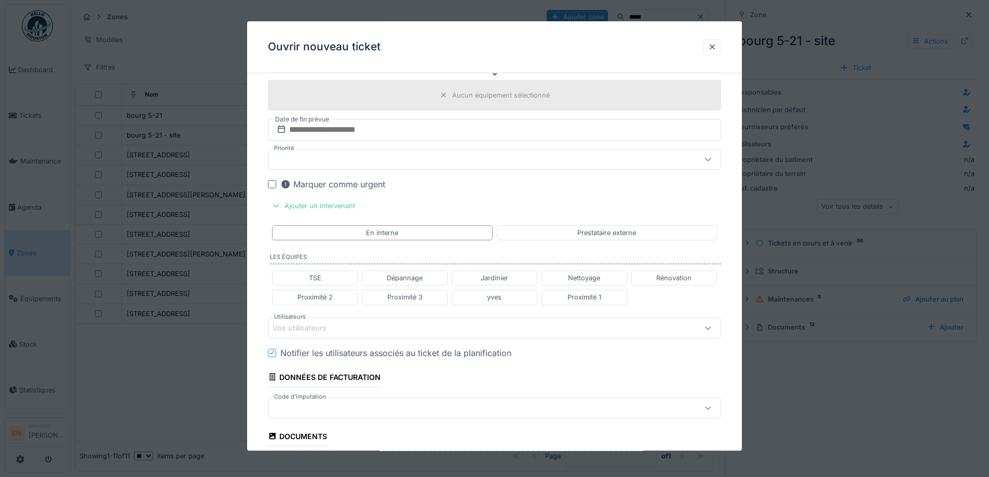
click at [332, 327] on div "Vos utilisateurs" at bounding box center [306, 327] width 68 height 11
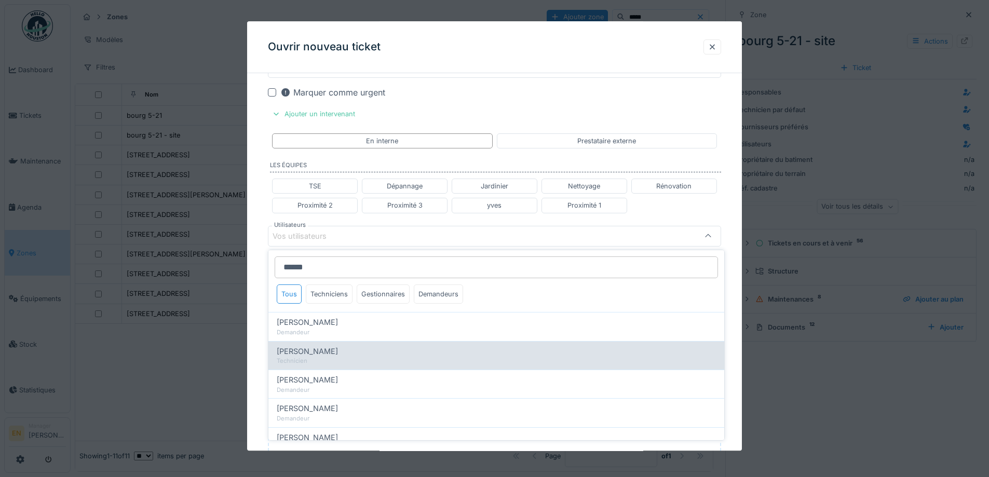
type input "******"
click at [324, 355] on span "Hassan Messari" at bounding box center [307, 351] width 61 height 11
type input "****"
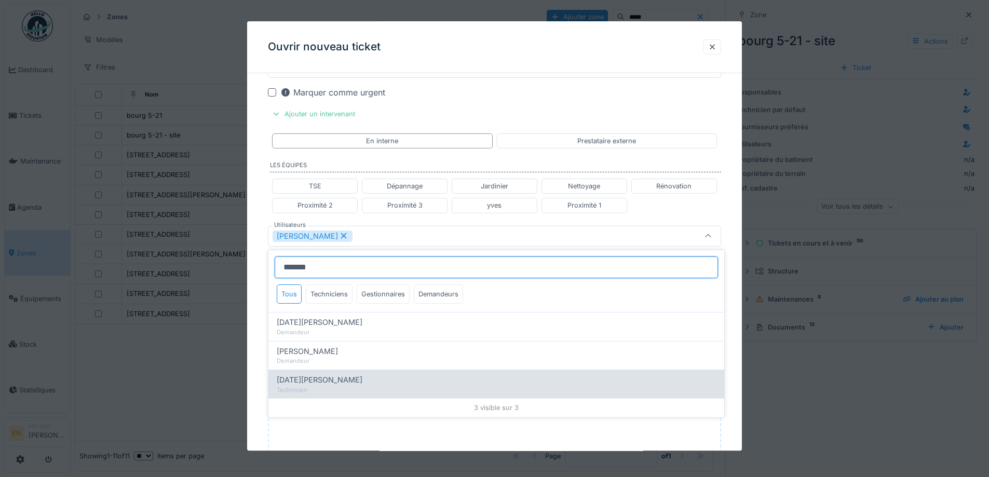
type input "*******"
click at [324, 381] on span "Ramazan Eryoruk" at bounding box center [320, 379] width 86 height 11
type input "**********"
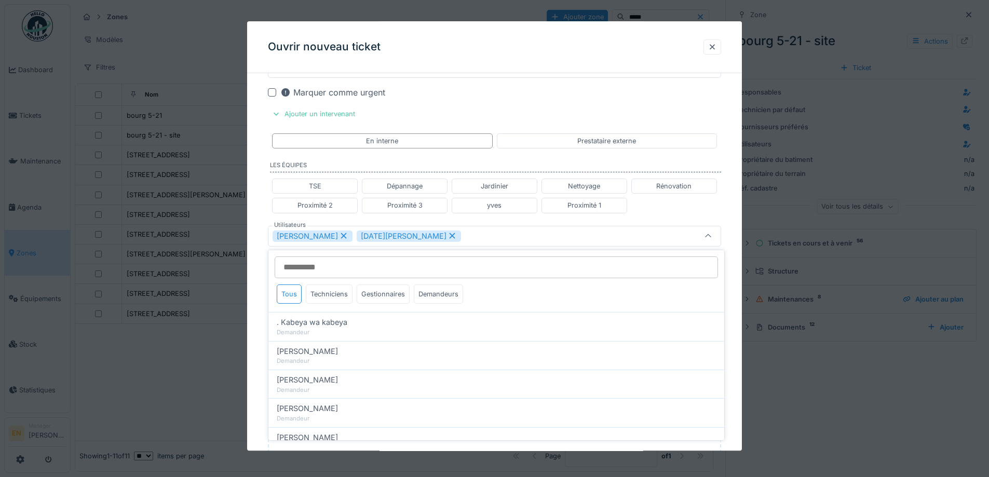
click at [734, 309] on div "**********" at bounding box center [494, 99] width 495 height 1062
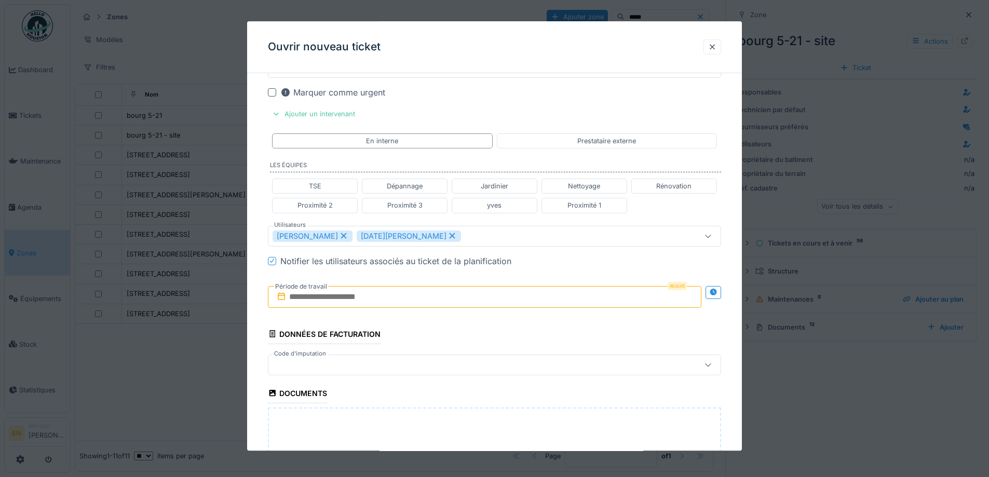
click at [377, 300] on input "text" at bounding box center [484, 297] width 433 height 22
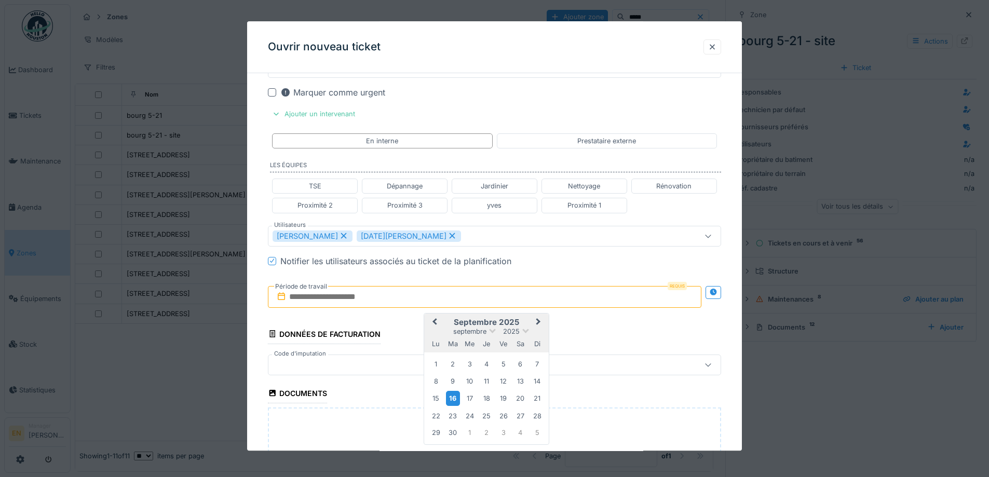
click at [450, 398] on div "16" at bounding box center [453, 398] width 14 height 15
click at [715, 293] on icon at bounding box center [712, 292] width 7 height 7
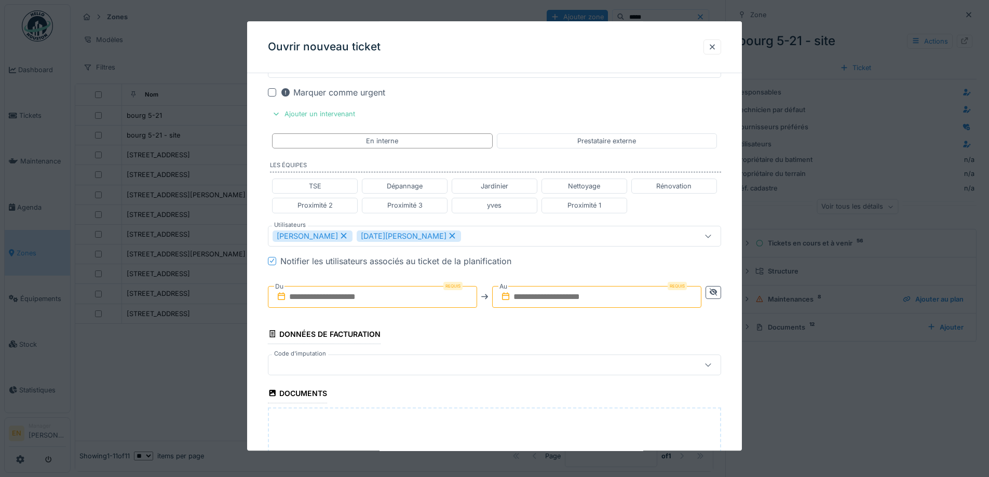
click at [353, 296] on input "text" at bounding box center [372, 297] width 209 height 22
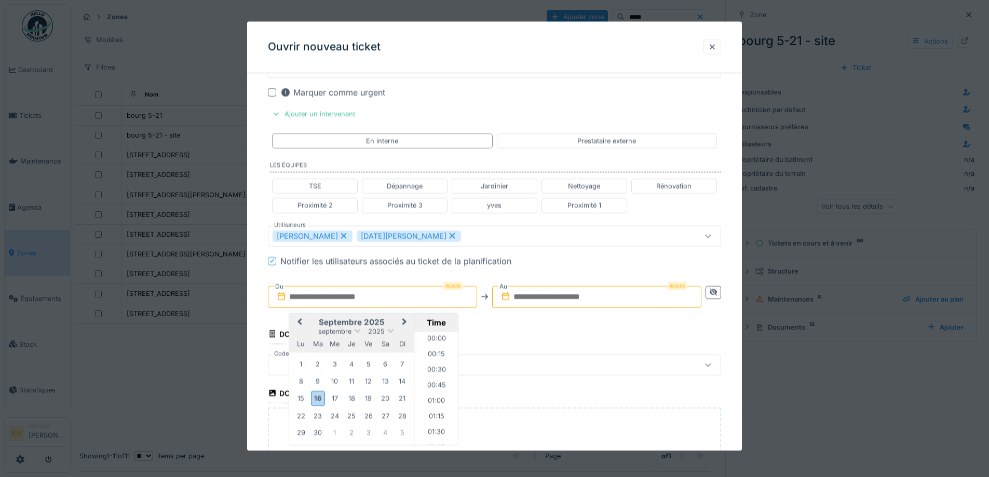
scroll to position [465, 0]
click at [316, 400] on div "16" at bounding box center [318, 398] width 14 height 15
click at [433, 353] on li "11:00" at bounding box center [436, 352] width 44 height 16
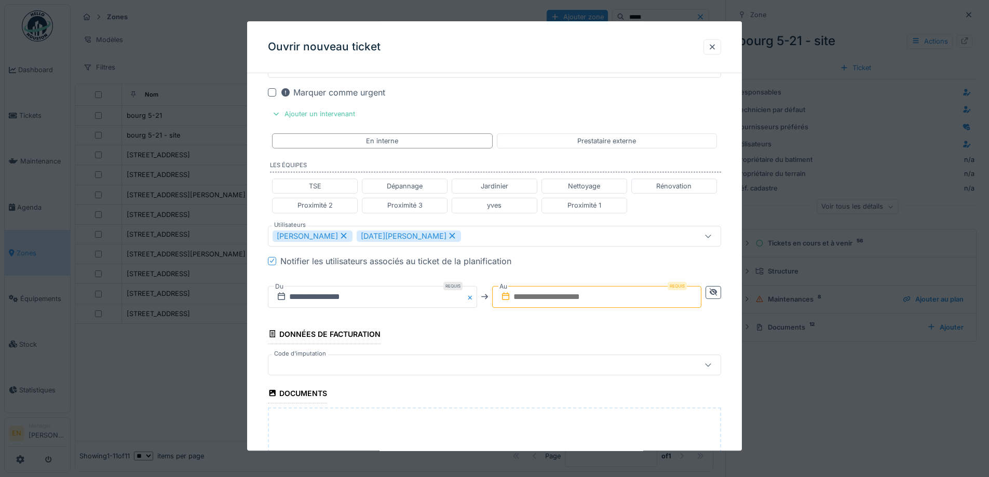
click at [551, 296] on input "text" at bounding box center [596, 297] width 209 height 22
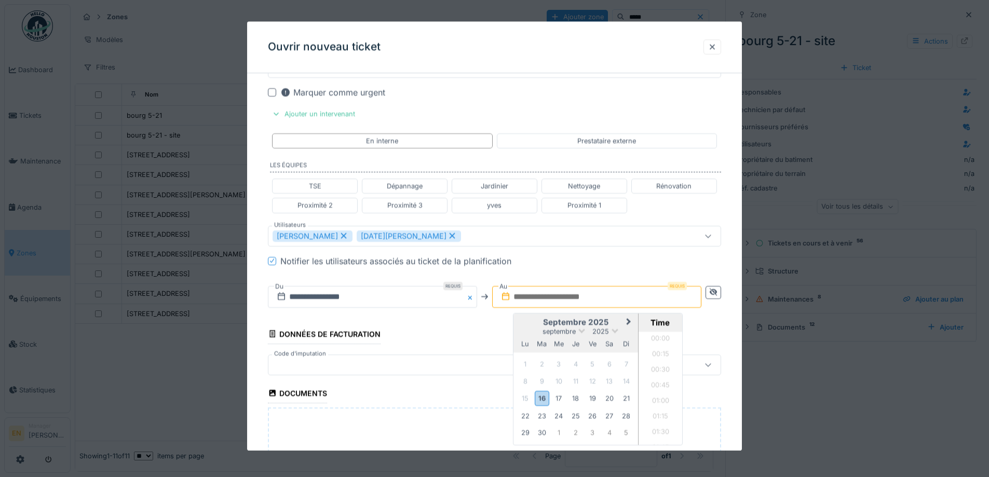
scroll to position [465, 0]
click at [541, 401] on div "16" at bounding box center [541, 398] width 14 height 15
click at [656, 363] on li "12:00" at bounding box center [660, 362] width 44 height 16
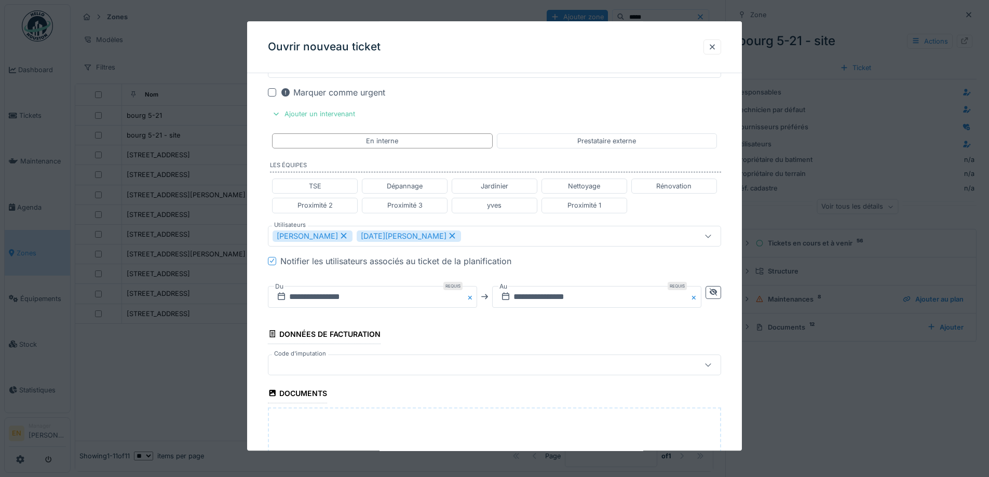
click at [566, 334] on fieldset "**********" at bounding box center [494, 88] width 453 height 1041
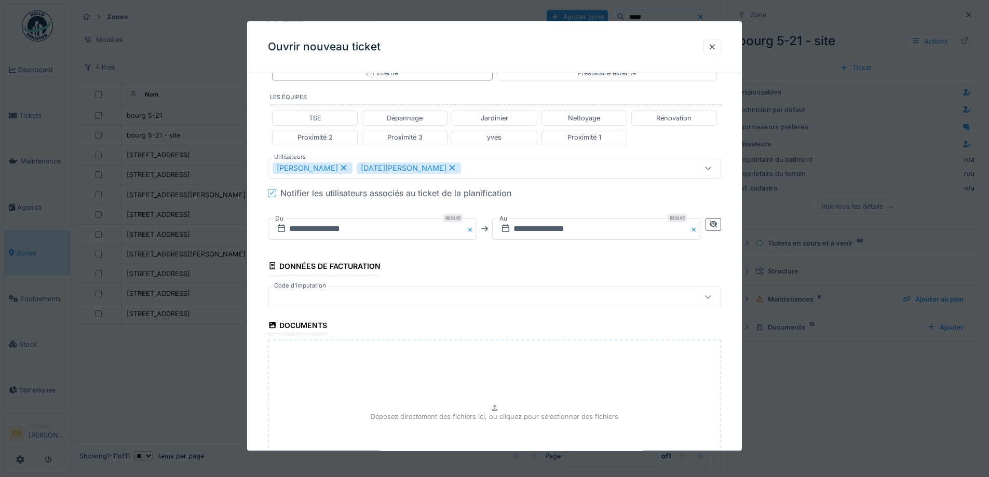
scroll to position [693, 0]
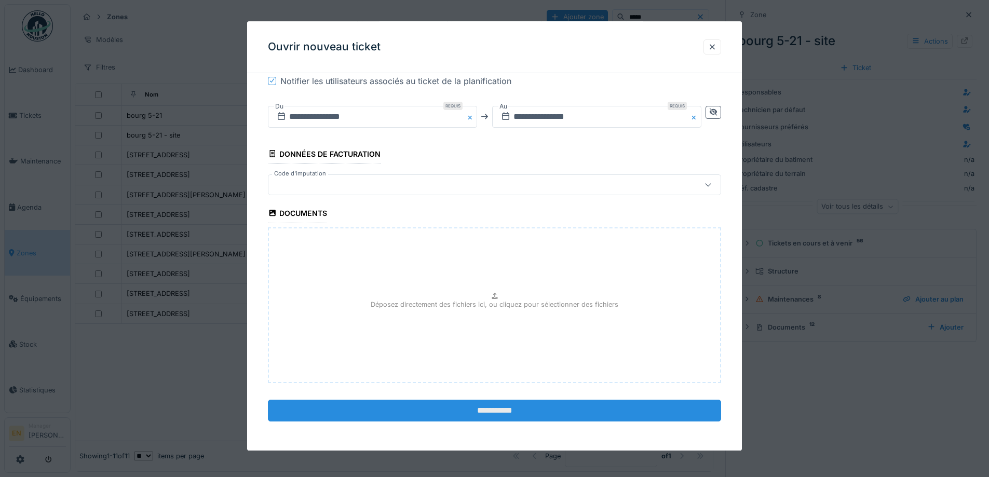
click at [487, 411] on input "**********" at bounding box center [494, 411] width 453 height 22
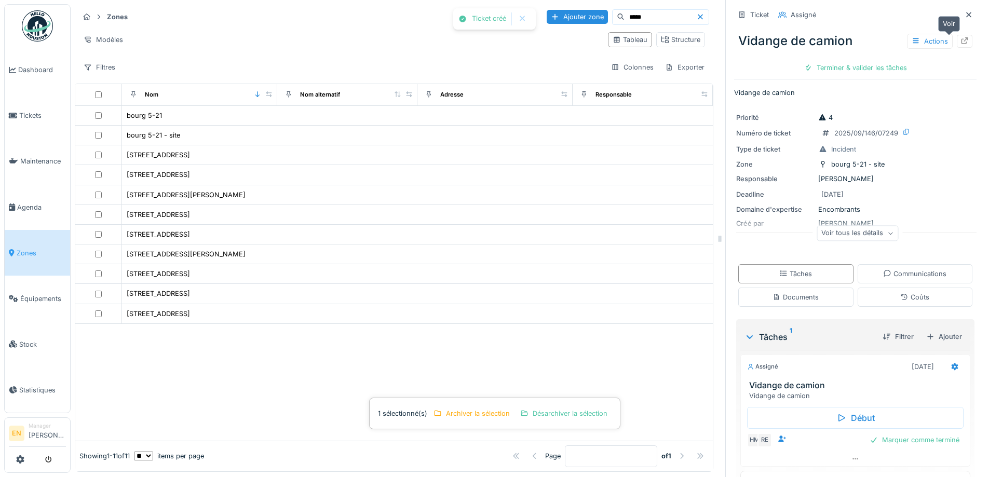
click at [960, 42] on icon at bounding box center [964, 40] width 8 height 7
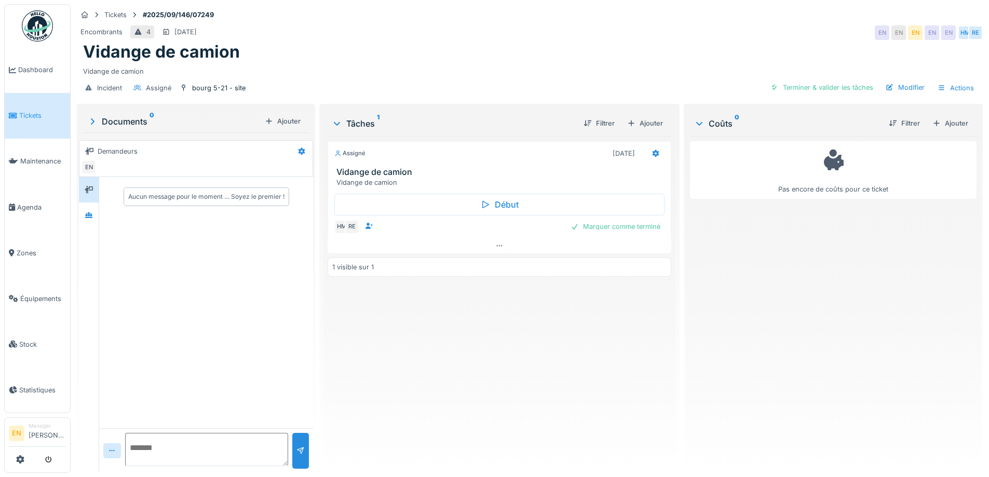
click at [446, 312] on div "Assigné [DATE] Vidange de camion Vidange de camion Début HM RE Marquer comme te…" at bounding box center [498, 300] width 343 height 328
click at [573, 49] on div "Vidange de camion" at bounding box center [529, 52] width 893 height 20
click at [675, 49] on div "Vidange de camion" at bounding box center [529, 52] width 893 height 20
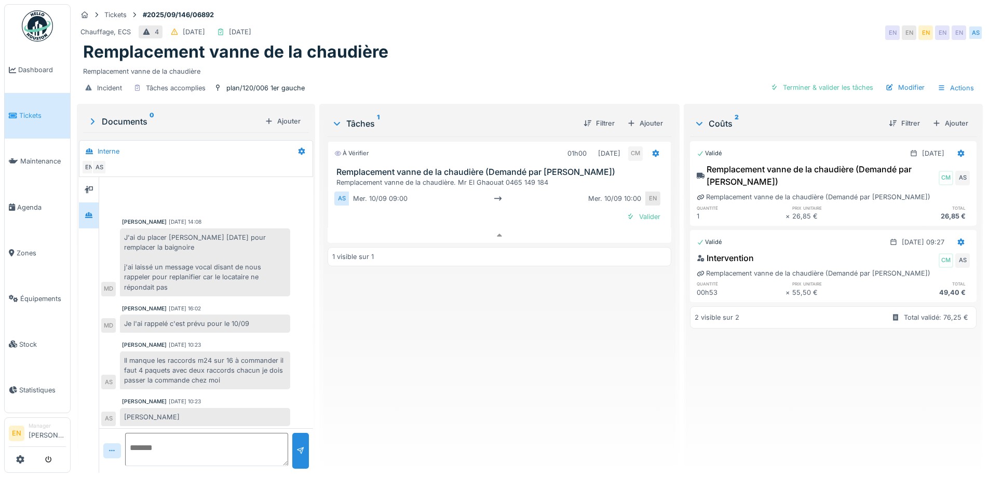
scroll to position [8, 0]
click at [626, 11] on div "Tickets #2025/09/146/06892" at bounding box center [530, 14] width 906 height 13
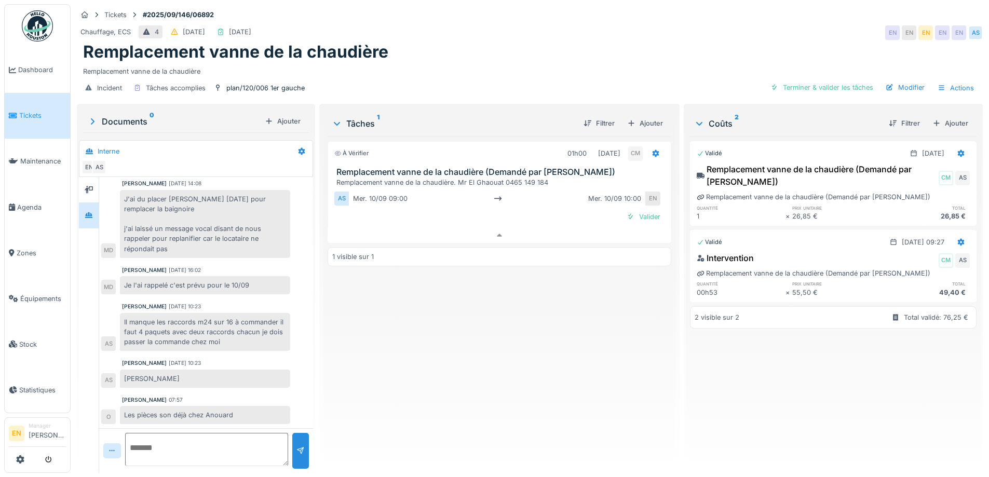
click at [508, 369] on div "À vérifier 01h00 [DATE] CM Remplacement vanne de la chaudière (Demandé par Anou…" at bounding box center [498, 300] width 343 height 328
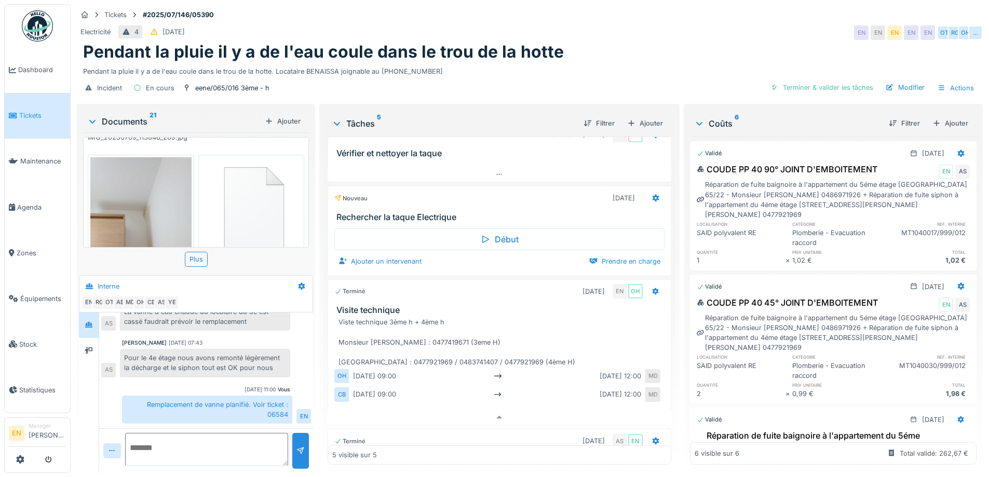
scroll to position [8, 0]
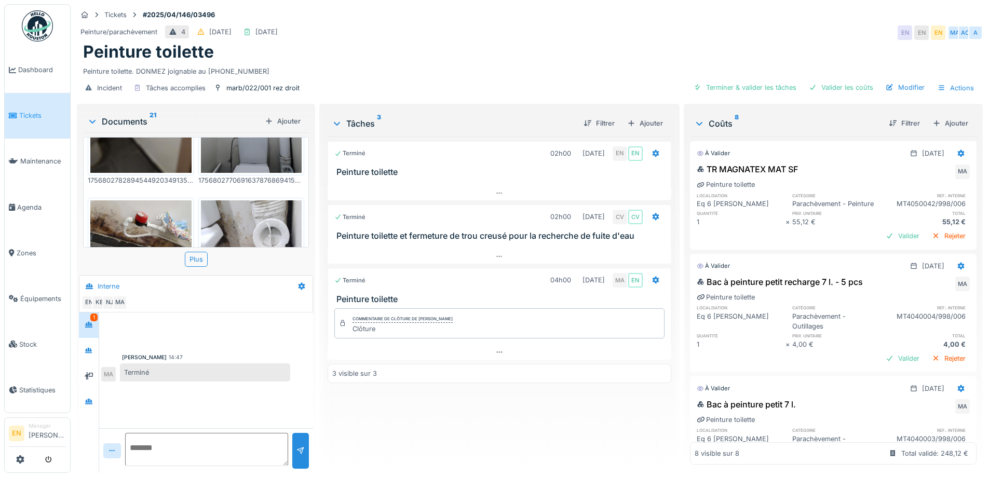
scroll to position [675, 0]
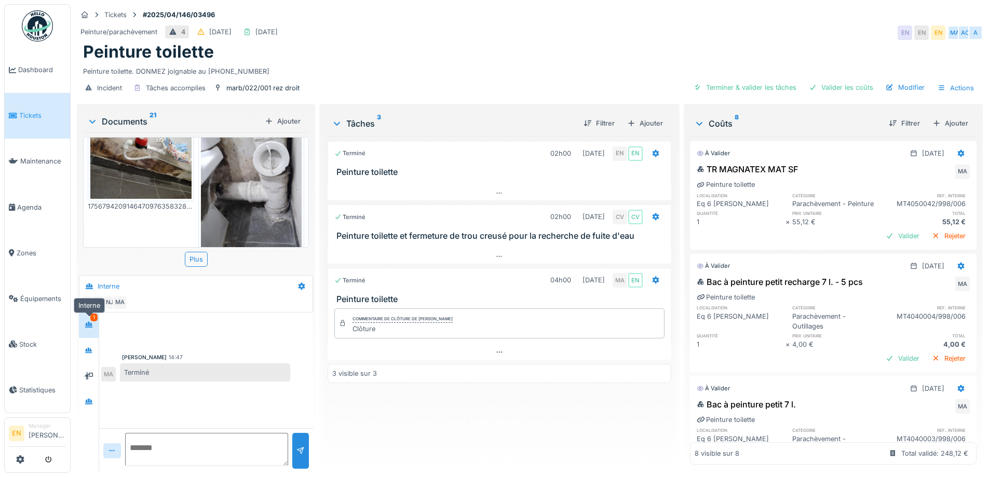
click at [88, 329] on div at bounding box center [89, 325] width 8 height 10
click at [217, 400] on div "Mahfoud Assajeri 14:47 Terminé MA" at bounding box center [206, 370] width 214 height 116
click at [435, 426] on div "Terminé 02h00 13/05/2025 EN EN Peinture toilette Terminé 02h00 28/08/2025 CV CV…" at bounding box center [498, 300] width 343 height 328
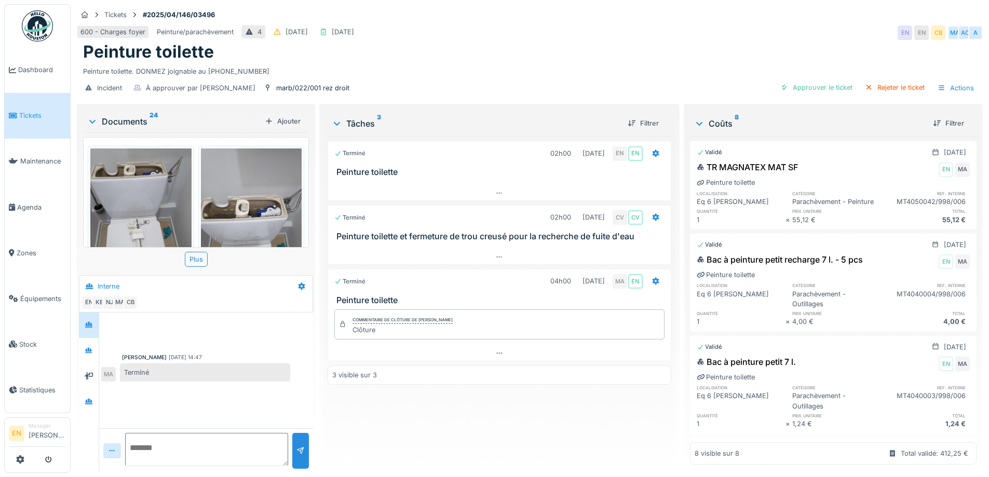
click at [543, 32] on div "600 - Charges foyer Peinture/parachèvement 4 28/04/2025 15/09/2025 EN EN CB MA …" at bounding box center [530, 32] width 906 height 19
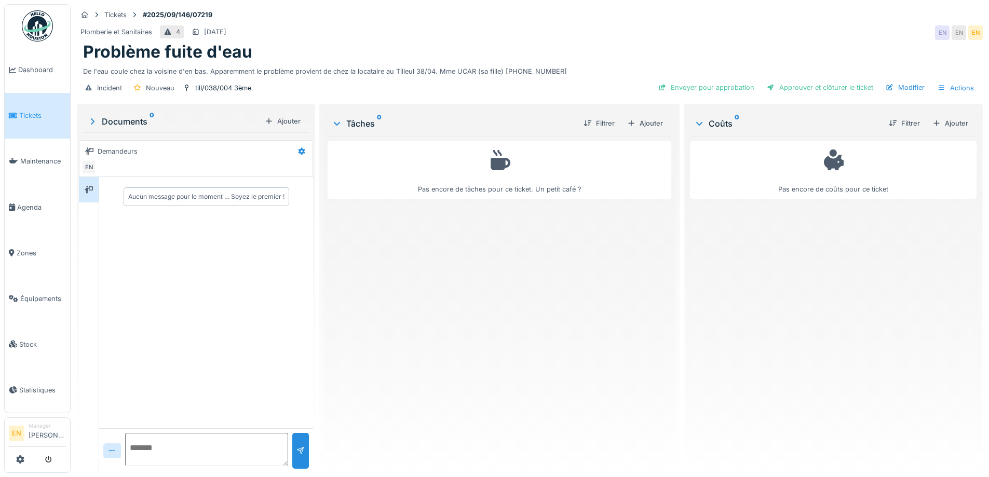
click at [647, 39] on div "Plomberie et Sanitaires 4 [DATE] EN EN EN" at bounding box center [530, 32] width 906 height 19
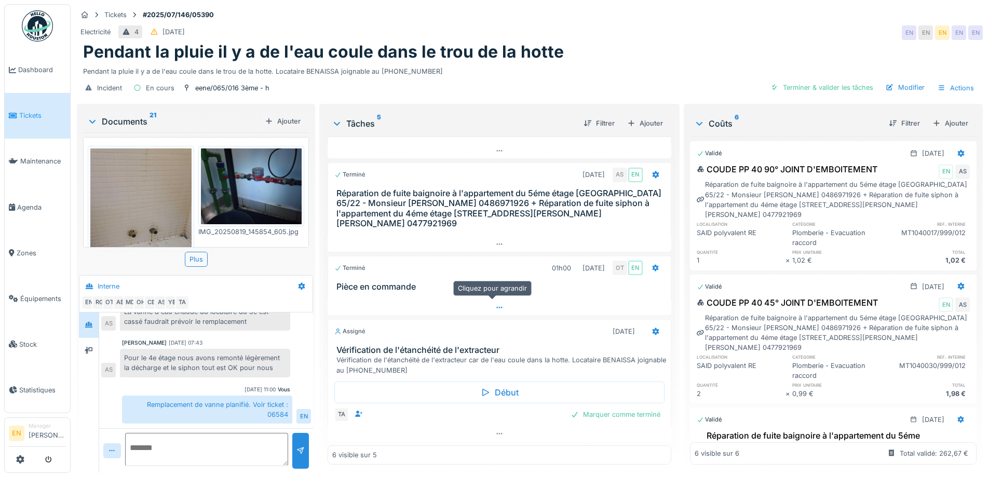
scroll to position [8, 0]
drag, startPoint x: 304, startPoint y: 61, endPoint x: 337, endPoint y: 65, distance: 33.0
click at [337, 65] on div "Pendant la pluie il y a de l'eau coule dans le trou de la hotte. Locataire BENA…" at bounding box center [529, 69] width 893 height 14
copy div "BENAISSA"
click at [900, 81] on div "Modifier" at bounding box center [904, 87] width 47 height 14
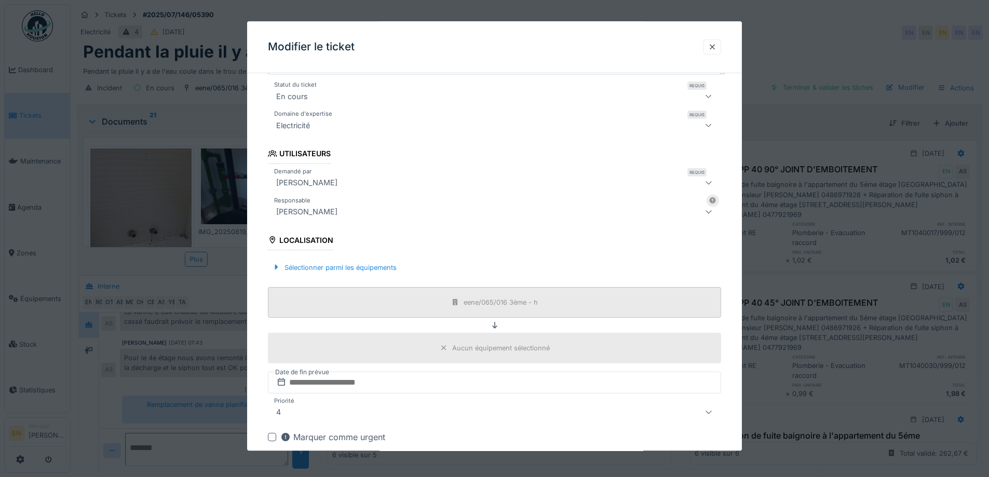
scroll to position [208, 0]
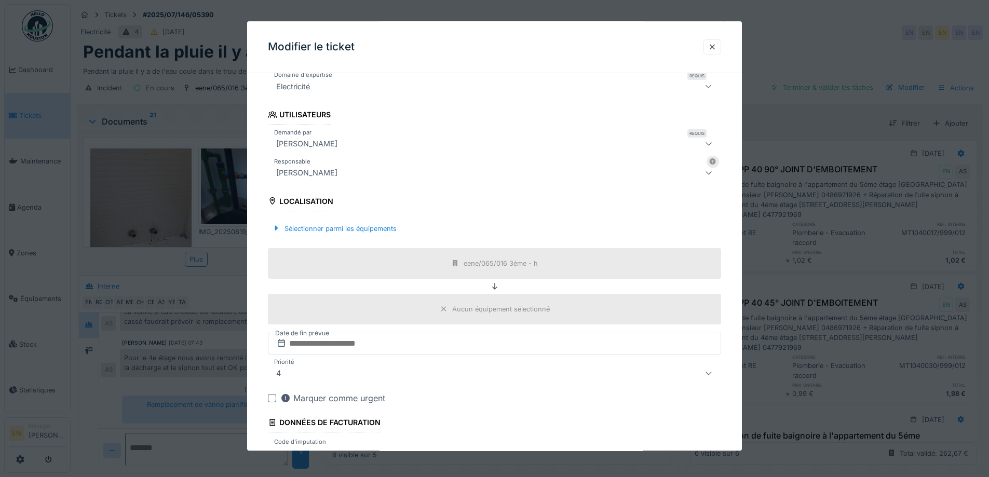
click at [341, 145] on div "[PERSON_NAME]" at bounding box center [307, 144] width 70 height 12
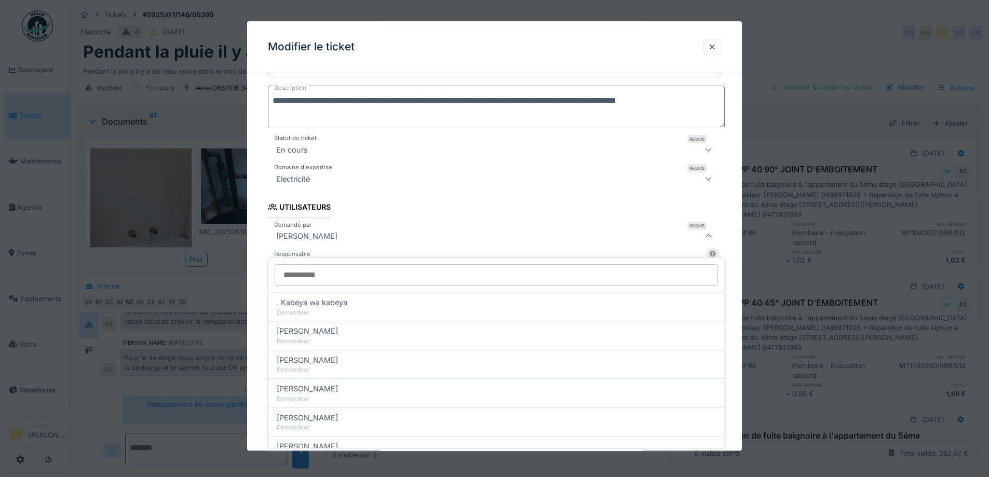
click at [356, 266] on input "Demandé par" at bounding box center [496, 275] width 443 height 22
type input "********"
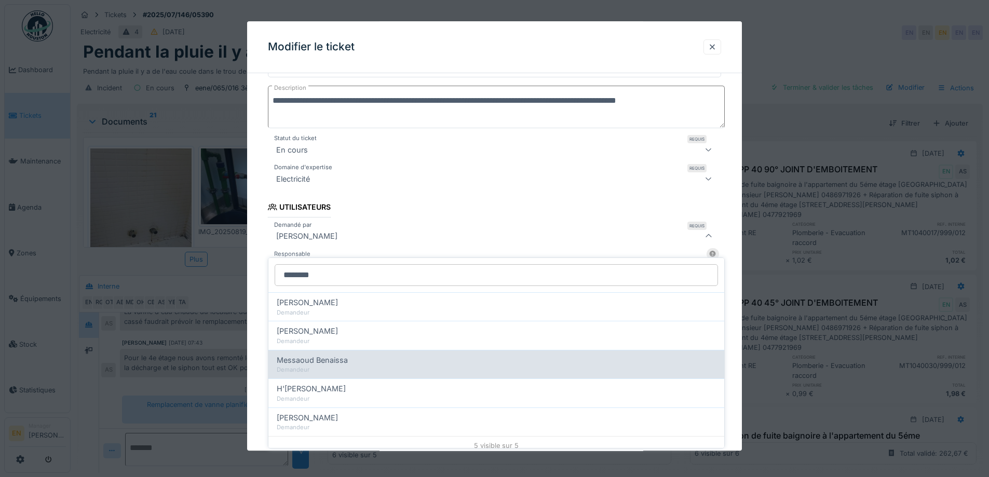
click at [332, 355] on span "Messaoud Benaissa" at bounding box center [312, 359] width 71 height 11
type input "****"
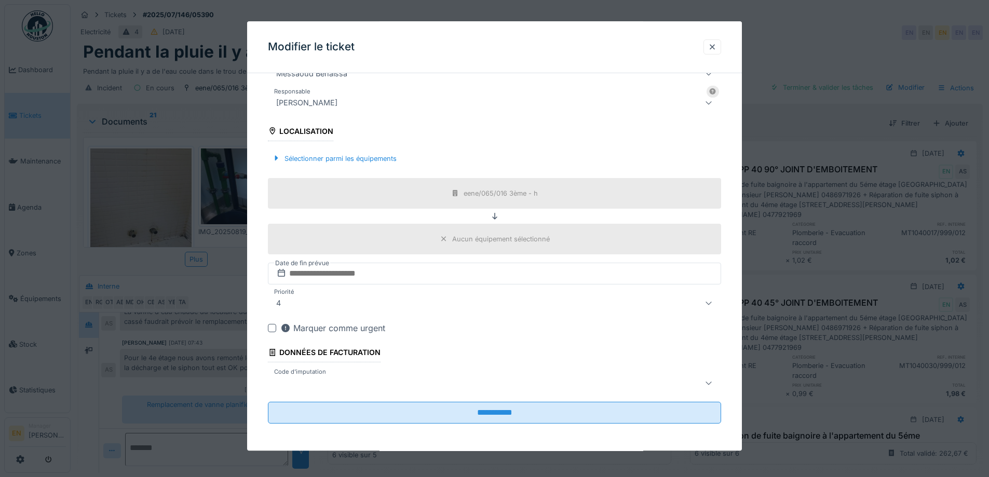
scroll to position [280, 0]
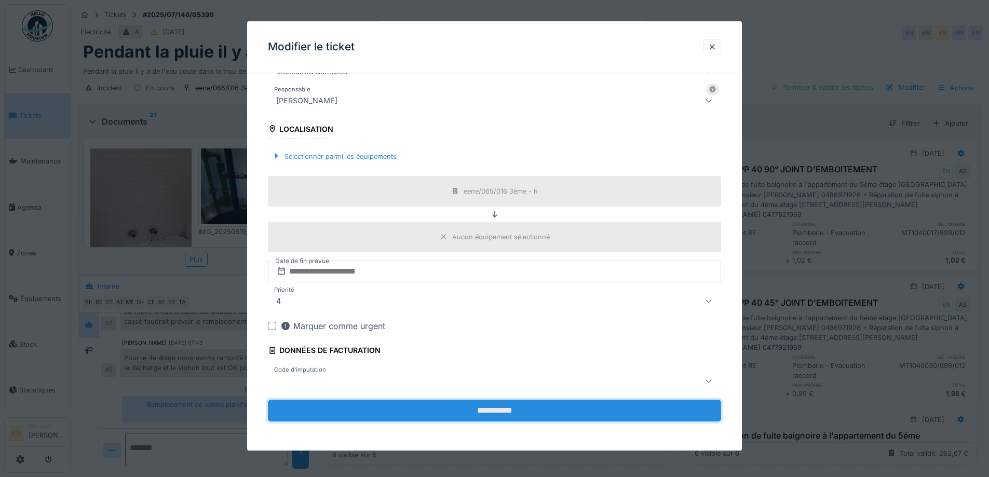
click at [489, 411] on input "**********" at bounding box center [494, 411] width 453 height 22
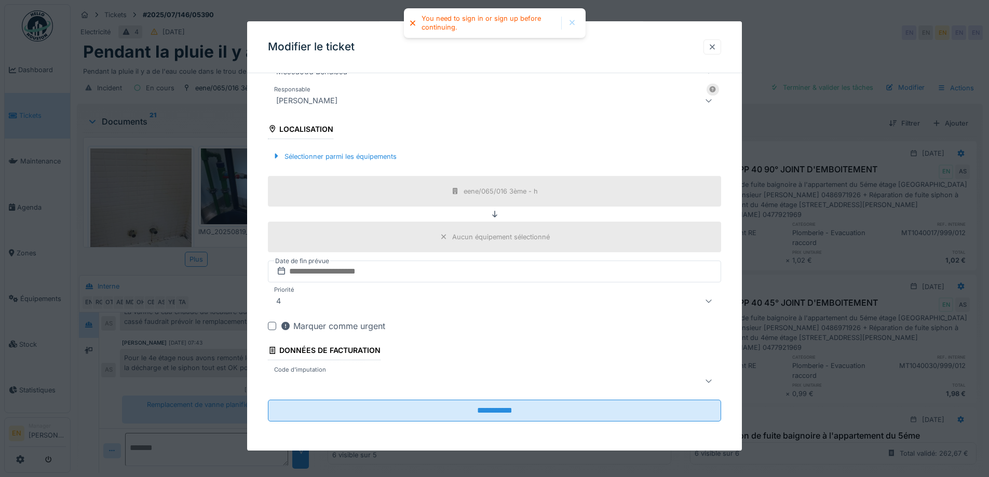
click at [715, 43] on div at bounding box center [712, 47] width 8 height 10
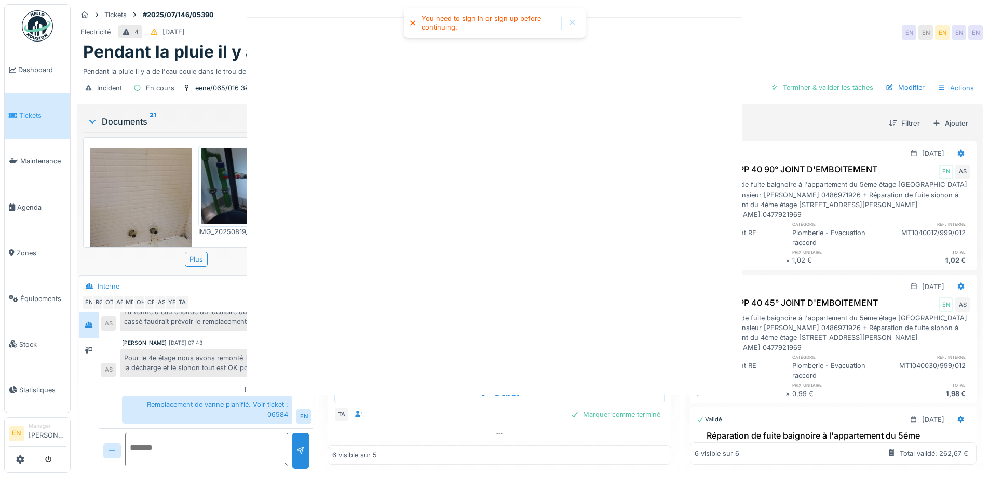
scroll to position [0, 0]
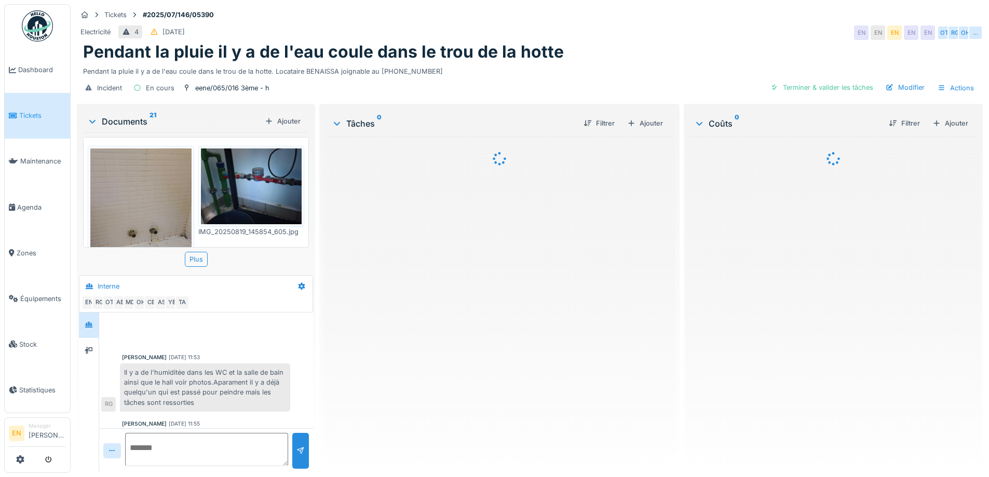
scroll to position [277, 0]
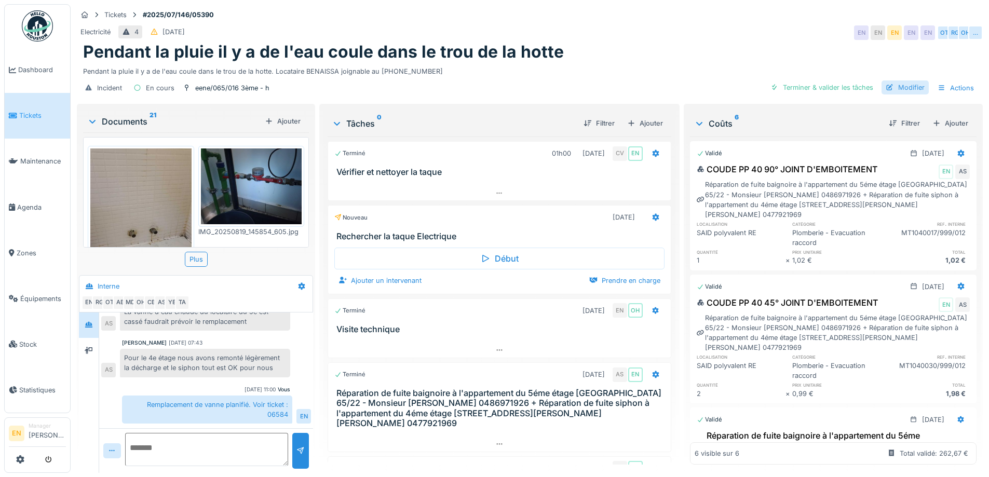
click at [900, 92] on div "Modifier" at bounding box center [904, 87] width 47 height 14
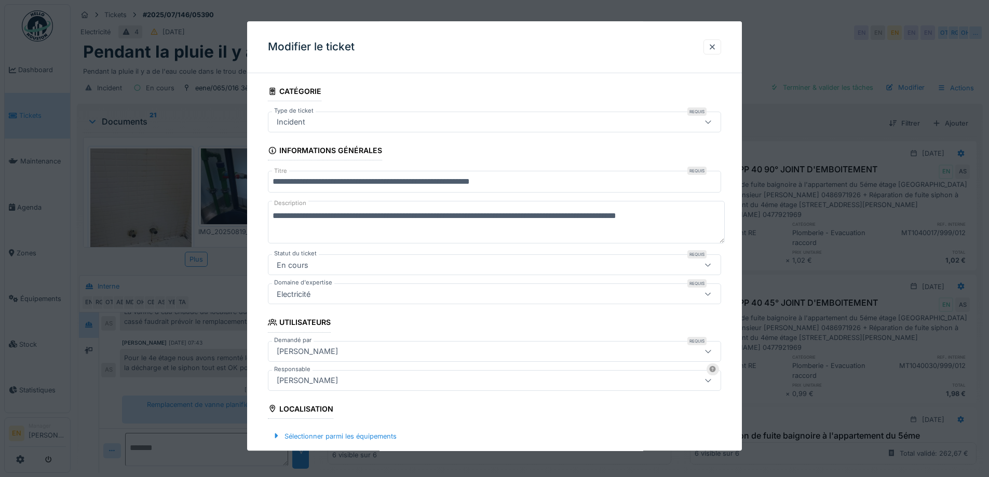
click at [374, 346] on div "[PERSON_NAME]" at bounding box center [467, 351] width 391 height 11
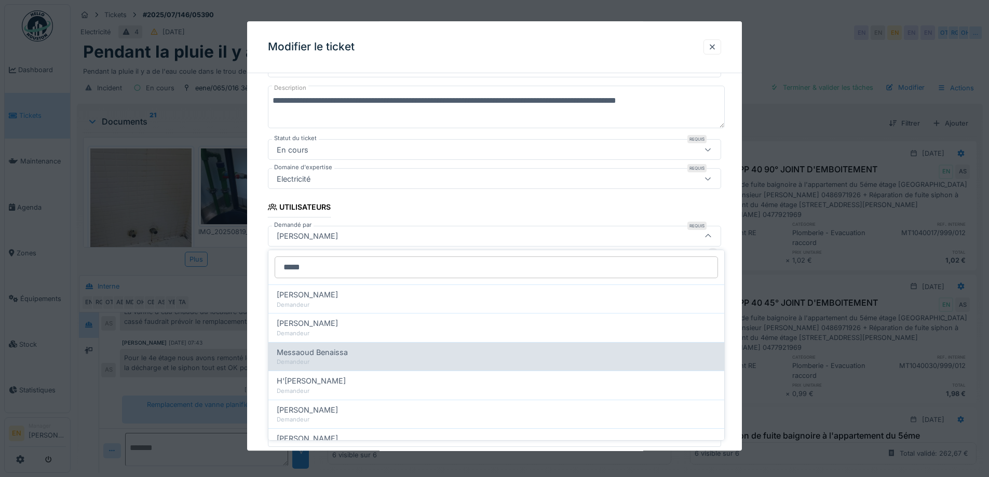
type input "*****"
click at [323, 350] on span "Messaoud Benaissa" at bounding box center [312, 352] width 71 height 11
type input "****"
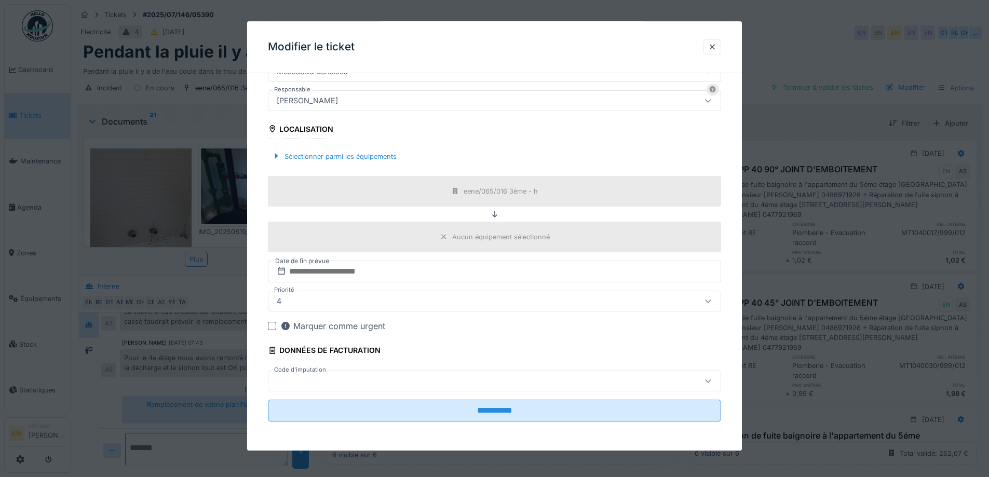
scroll to position [8, 0]
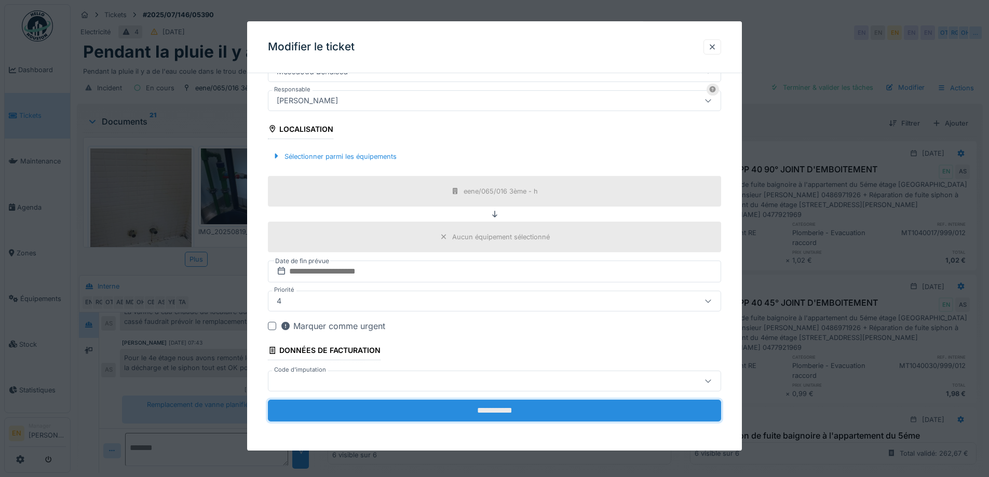
click at [506, 409] on input "**********" at bounding box center [494, 411] width 453 height 22
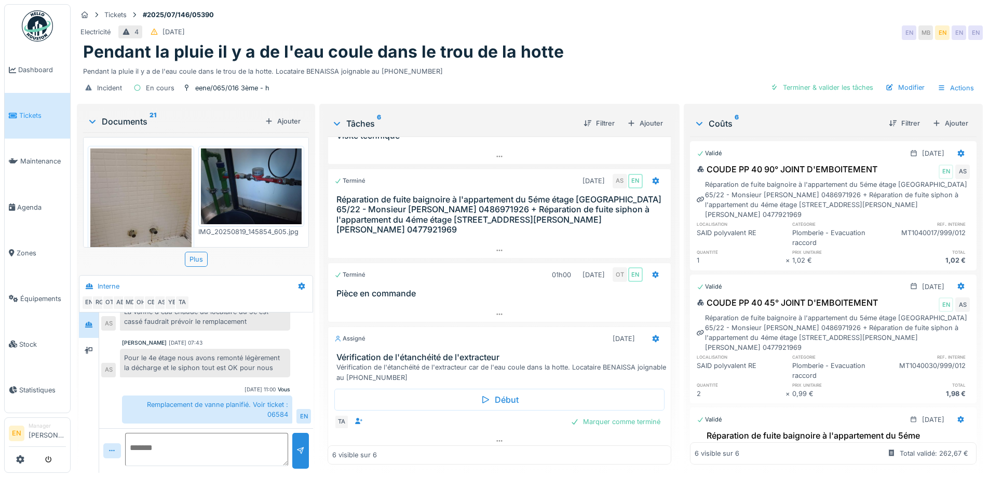
scroll to position [201, 0]
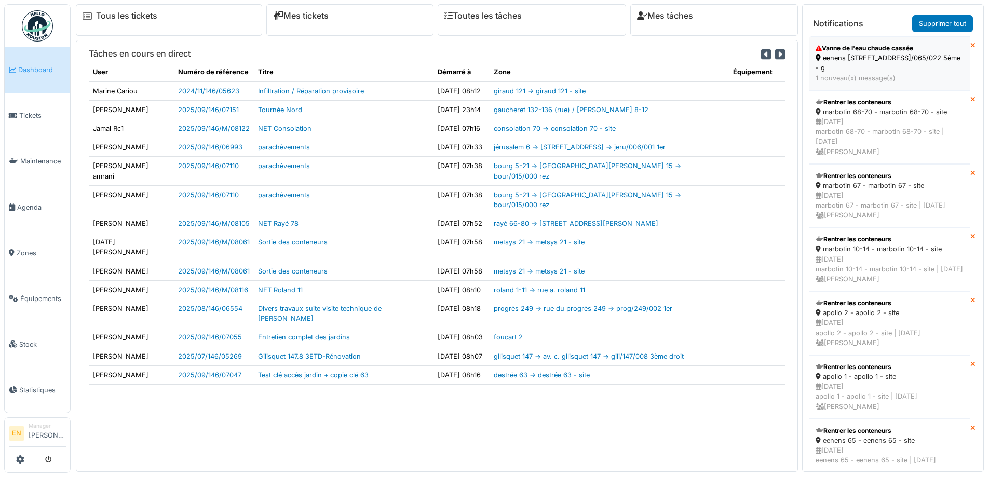
click at [863, 67] on div "eenens [STREET_ADDRESS]/065/022 5ème - g" at bounding box center [889, 63] width 148 height 20
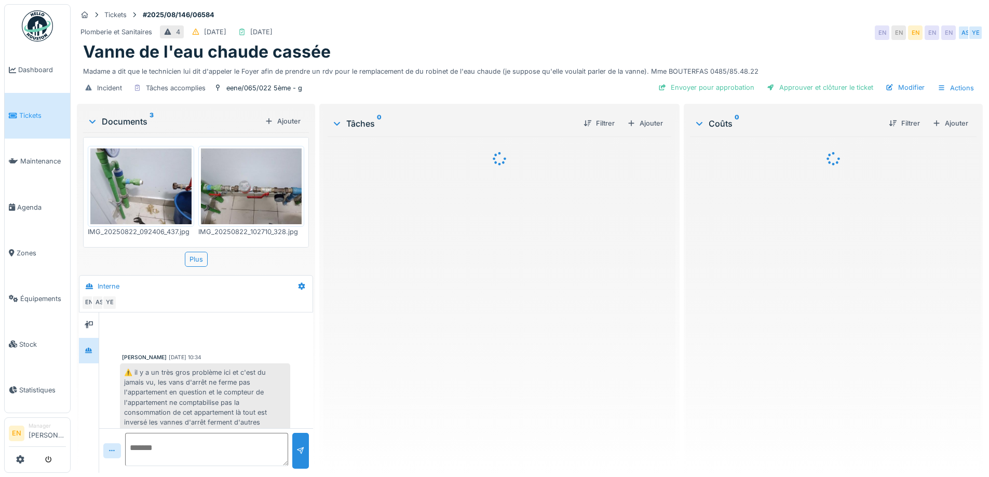
scroll to position [224, 0]
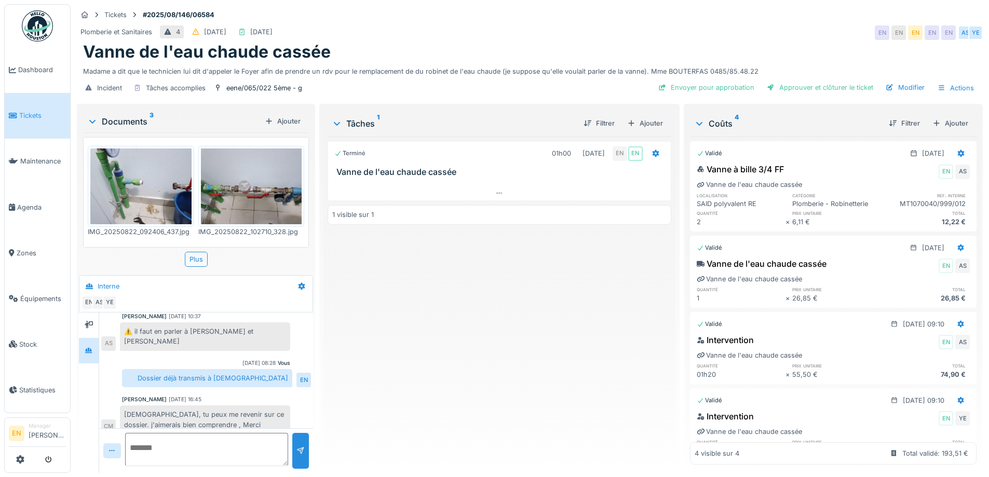
click at [384, 374] on div "Terminé 01h00 [DATE] EN EN Vanne de l'eau chaude cassée 1 visible sur 1" at bounding box center [498, 300] width 343 height 328
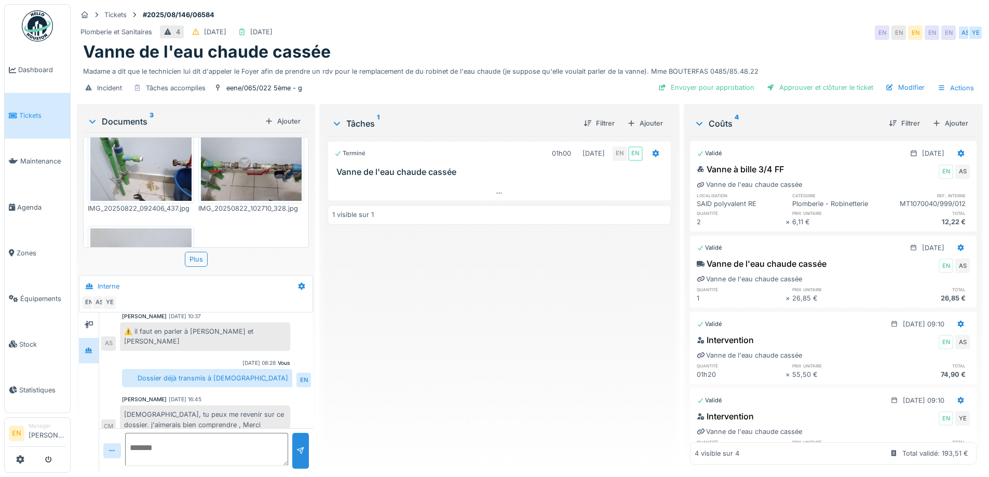
scroll to position [0, 0]
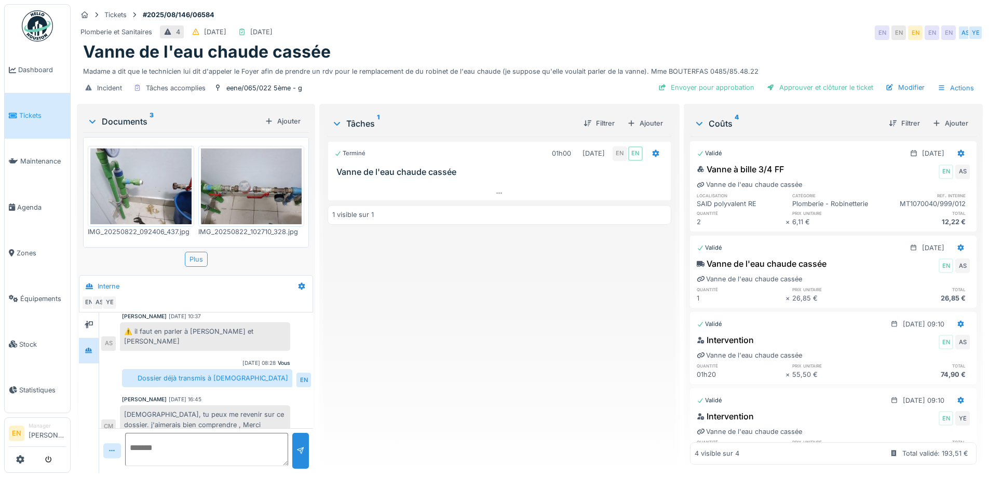
click at [195, 258] on div "Plus" at bounding box center [196, 259] width 23 height 15
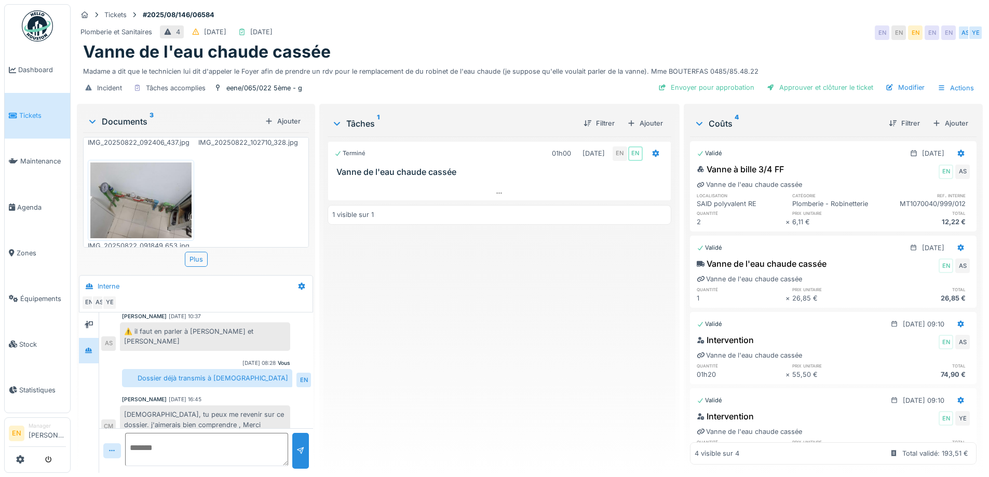
scroll to position [94, 0]
click at [505, 325] on div "Terminé 01h00 [DATE] EN EN Vanne de l'eau chaude cassée 1 visible sur 1" at bounding box center [498, 300] width 343 height 328
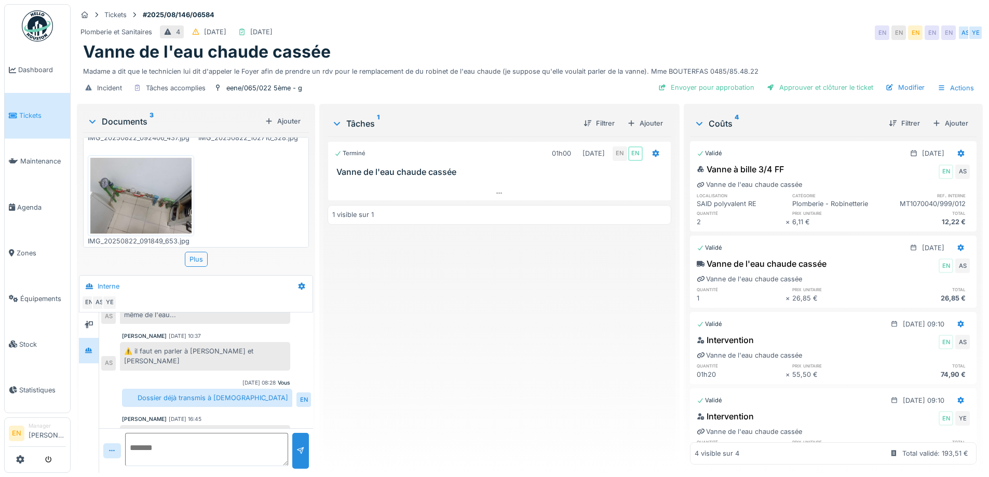
scroll to position [224, 0]
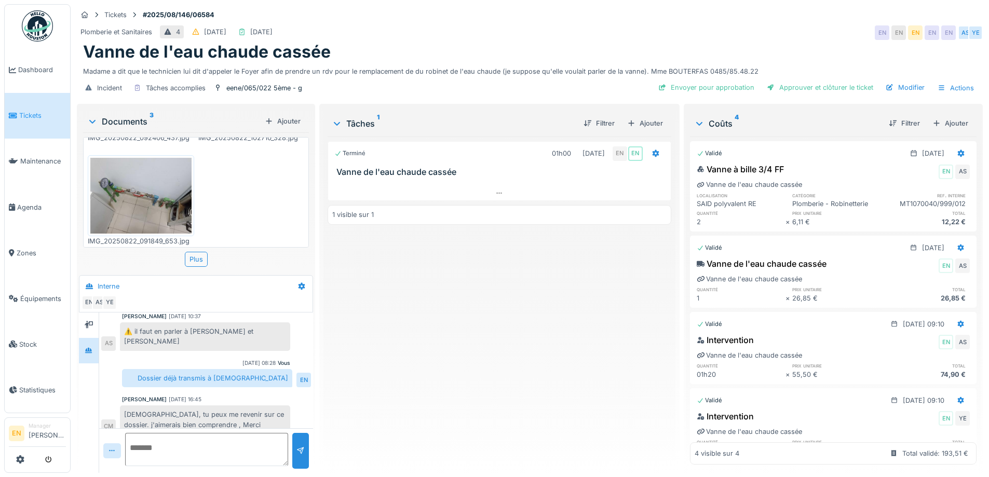
click at [461, 336] on div "Terminé 01h00 [DATE] EN EN Vanne de l'eau chaude cassée 1 visible sur 1" at bounding box center [498, 300] width 343 height 328
click at [447, 328] on div "Terminé 01h00 [DATE] EN EN Vanne de l'eau chaude cassée 1 visible sur 1" at bounding box center [498, 300] width 343 height 328
click at [448, 325] on div "Terminé 01h00 [DATE] EN EN Vanne de l'eau chaude cassée 1 visible sur 1" at bounding box center [498, 300] width 343 height 328
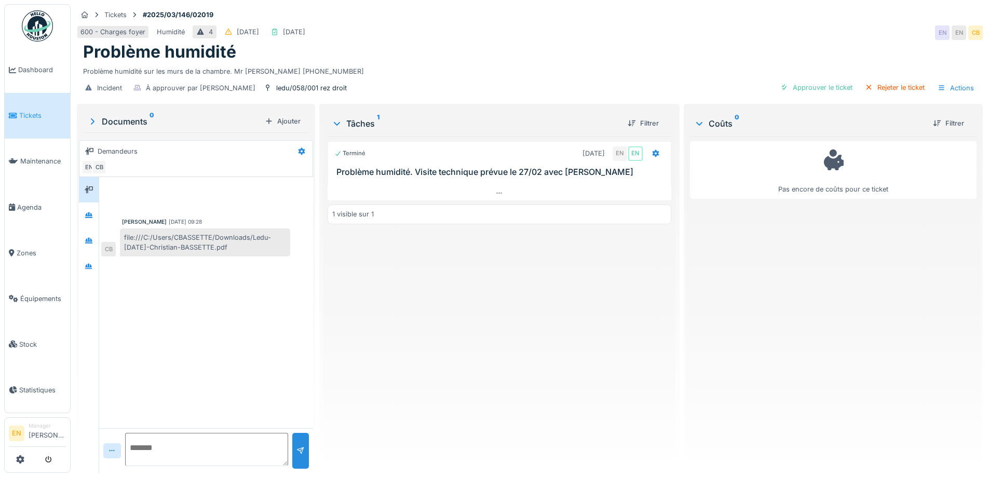
click at [539, 83] on div "Incident À approuver par Christian Bassette ledu/058/001 rez droit Approuver le…" at bounding box center [530, 87] width 906 height 23
click at [380, 278] on div "Terminé 02/03/2025 EN EN Problème humidité. Visite technique prévue le 27/02 av…" at bounding box center [498, 300] width 343 height 328
click at [211, 14] on strong "#2025/03/146/02019" at bounding box center [178, 15] width 79 height 10
drag, startPoint x: 216, startPoint y: 13, endPoint x: 210, endPoint y: 15, distance: 6.6
click at [210, 15] on strong "#2025/03/146/02019" at bounding box center [178, 15] width 79 height 10
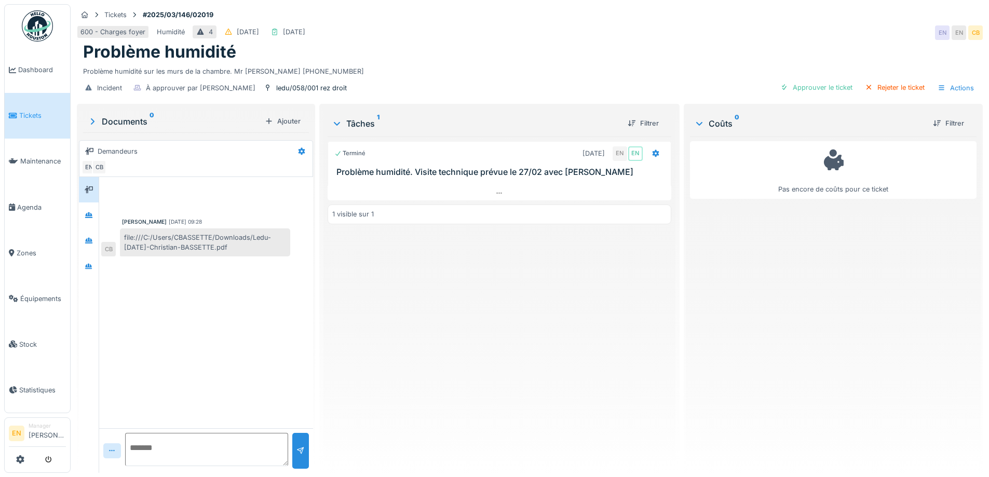
drag, startPoint x: 405, startPoint y: 281, endPoint x: 407, endPoint y: 249, distance: 32.2
click at [407, 278] on div "Terminé 02/03/2025 EN EN Problème humidité. Visite technique prévue le 27/02 av…" at bounding box center [498, 300] width 343 height 328
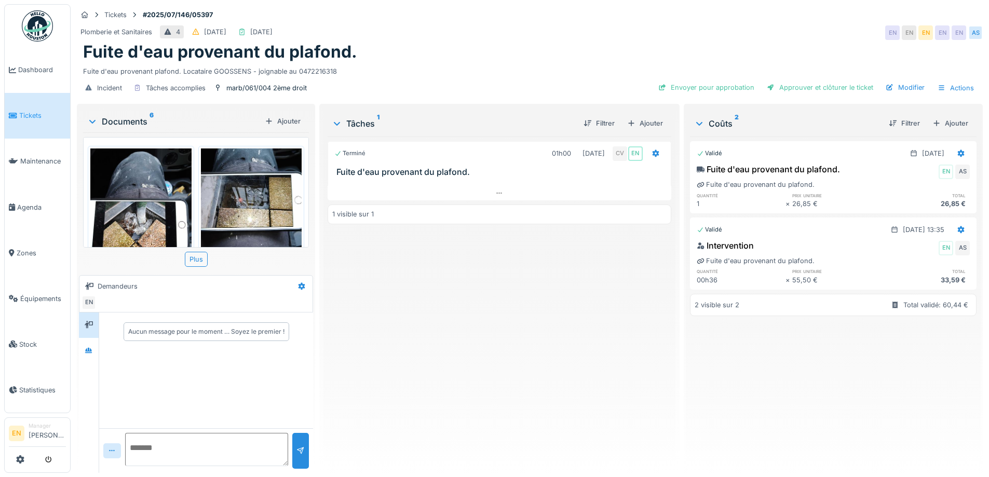
click at [413, 346] on div "Terminé 01h00 [DATE] CV EN Fuite d'eau provenant du plafond. 1 visible sur 1" at bounding box center [498, 300] width 343 height 328
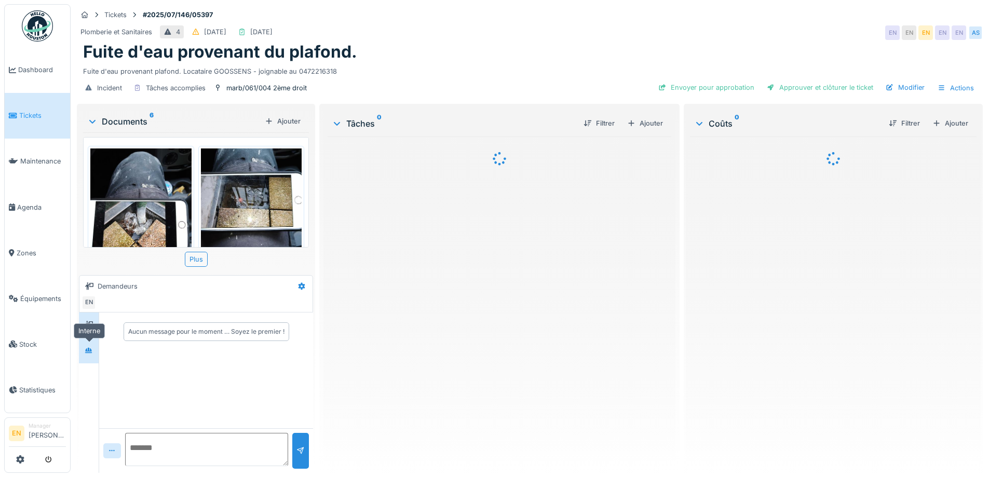
click at [89, 354] on div at bounding box center [89, 351] width 8 height 10
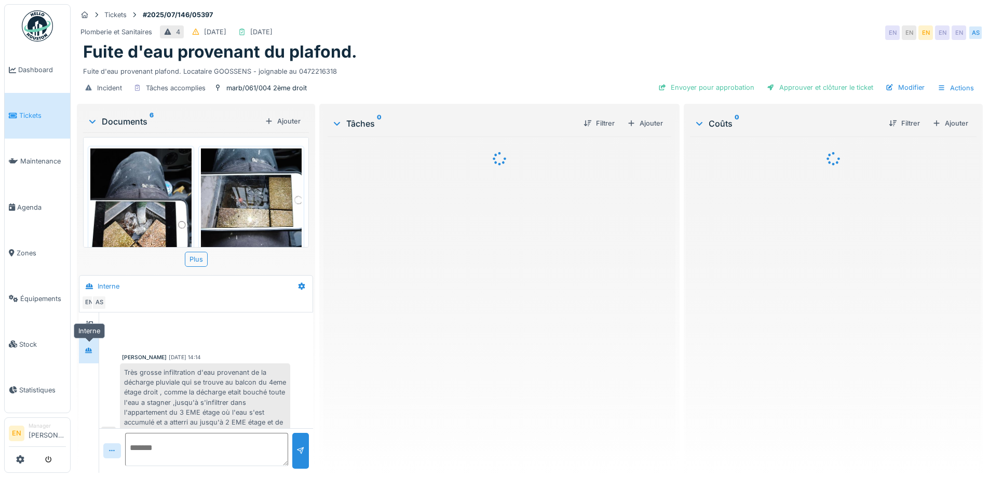
scroll to position [356, 0]
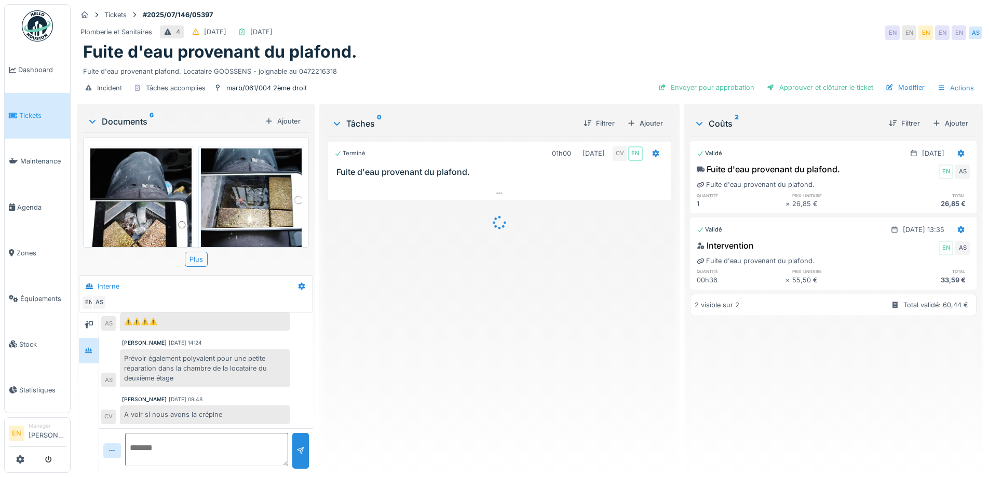
click at [397, 372] on div "Terminé 01h00 07/07/2025 CV EN Fuite d'eau provenant du plafond." at bounding box center [498, 300] width 343 height 328
click at [397, 372] on div "Terminé 01h00 07/07/2025 CV EN Fuite d'eau provenant du plafond. 1 visible sur 1" at bounding box center [498, 300] width 343 height 328
click at [399, 353] on div "Terminé 01h00 07/07/2025 CV EN Fuite d'eau provenant du plafond. 1 visible sur 1" at bounding box center [498, 300] width 343 height 328
click at [368, 350] on div "Terminé 01h00 07/07/2025 CV EN Fuite d'eau provenant du plafond. 1 visible sur 1" at bounding box center [498, 300] width 343 height 328
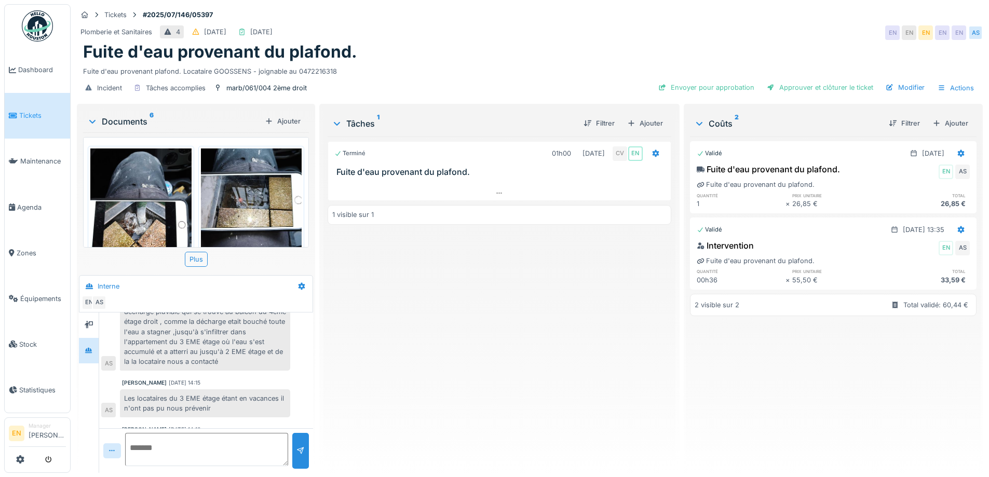
scroll to position [46, 0]
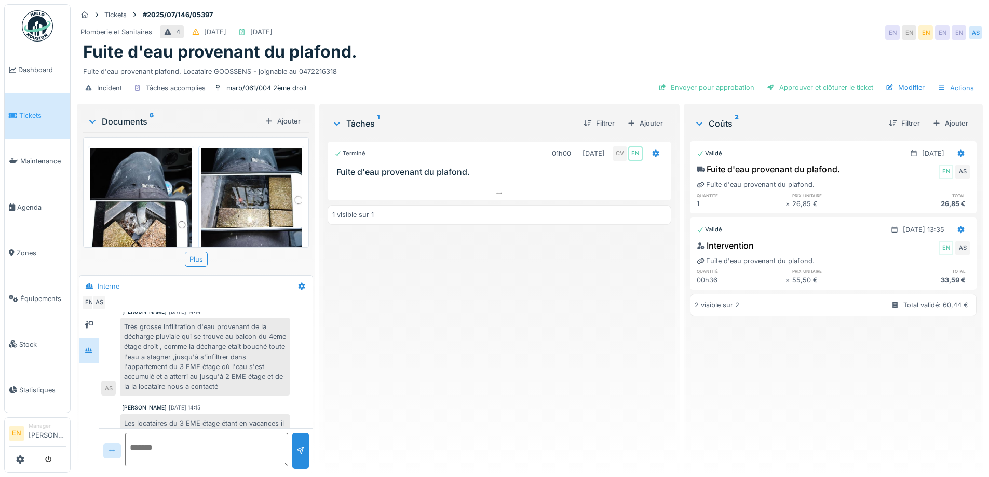
click at [283, 89] on div "marb/061/004 2ème droit" at bounding box center [266, 88] width 80 height 10
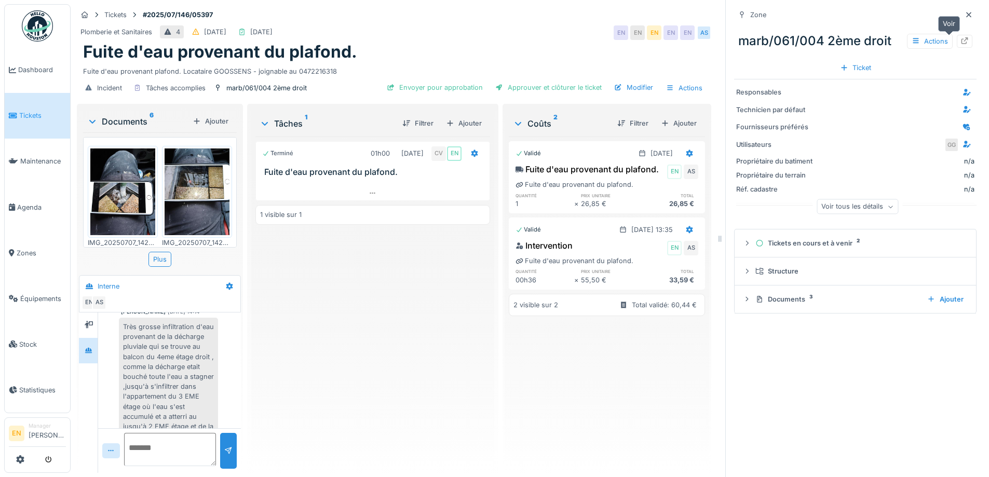
click at [960, 42] on icon at bounding box center [964, 40] width 8 height 7
click at [366, 315] on div "Terminé 01h00 07/07/2025 CV EN Fuite d'eau provenant du plafond. 1 visible sur 1" at bounding box center [372, 300] width 235 height 328
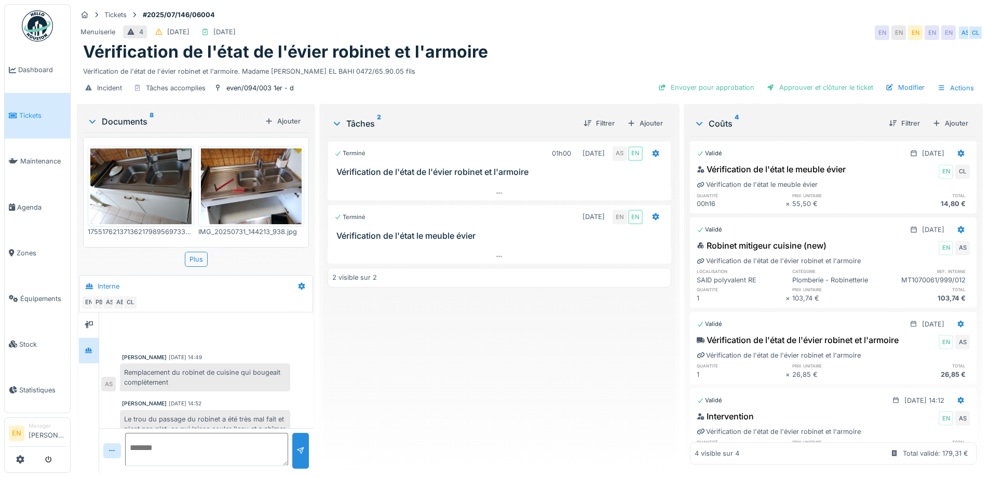
scroll to position [107, 0]
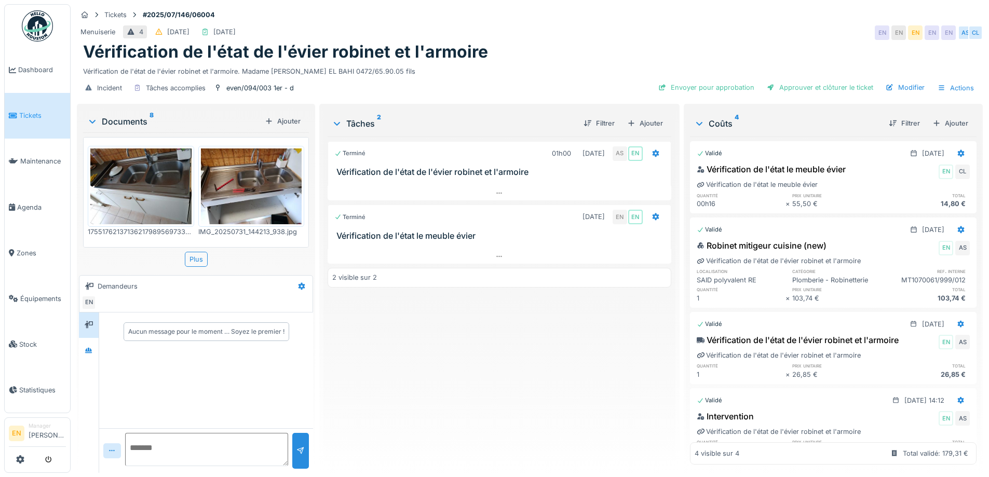
click at [442, 368] on div "Terminé 01h00 [DATE] AS EN Vérification de l'état de l'évier robinet et l'armoi…" at bounding box center [498, 300] width 343 height 328
click at [92, 350] on icon at bounding box center [88, 350] width 7 height 6
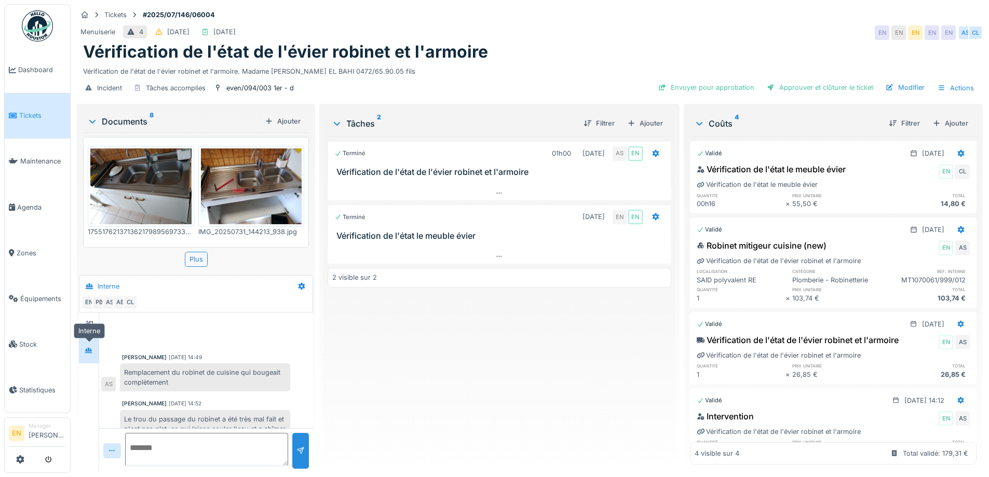
scroll to position [107, 0]
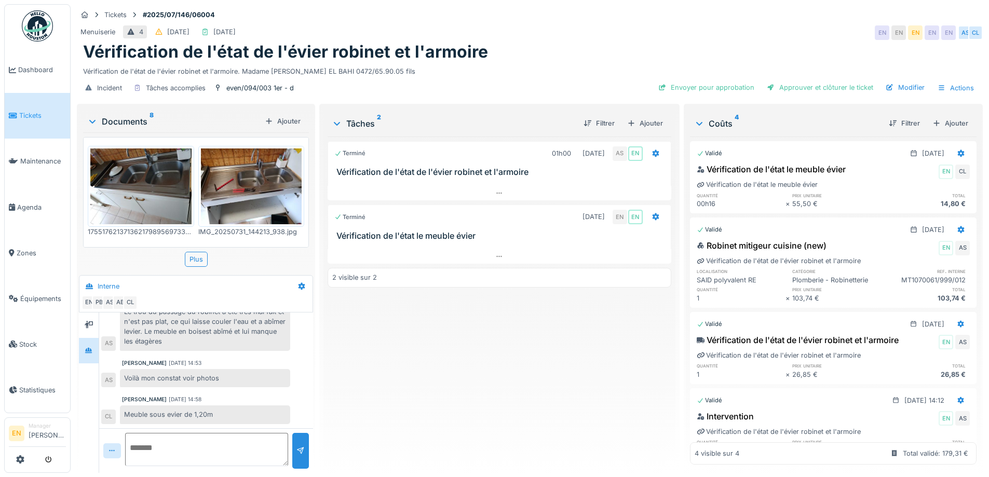
click at [401, 367] on div "Terminé 01h00 31/07/2025 AS EN Vérification de l'état de l'évier robinet et l'a…" at bounding box center [498, 300] width 343 height 328
click at [391, 363] on div "Terminé 01h00 31/07/2025 AS EN Vérification de l'état de l'évier robinet et l'a…" at bounding box center [498, 300] width 343 height 328
click at [400, 364] on div "Terminé 01h00 31/07/2025 AS EN Vérification de l'état de l'évier robinet et l'a…" at bounding box center [498, 300] width 343 height 328
drag, startPoint x: 415, startPoint y: 328, endPoint x: 383, endPoint y: 380, distance: 60.1
click at [414, 331] on div "Terminé 01h00 31/07/2025 AS EN Vérification de l'état de l'évier robinet et l'a…" at bounding box center [498, 300] width 343 height 328
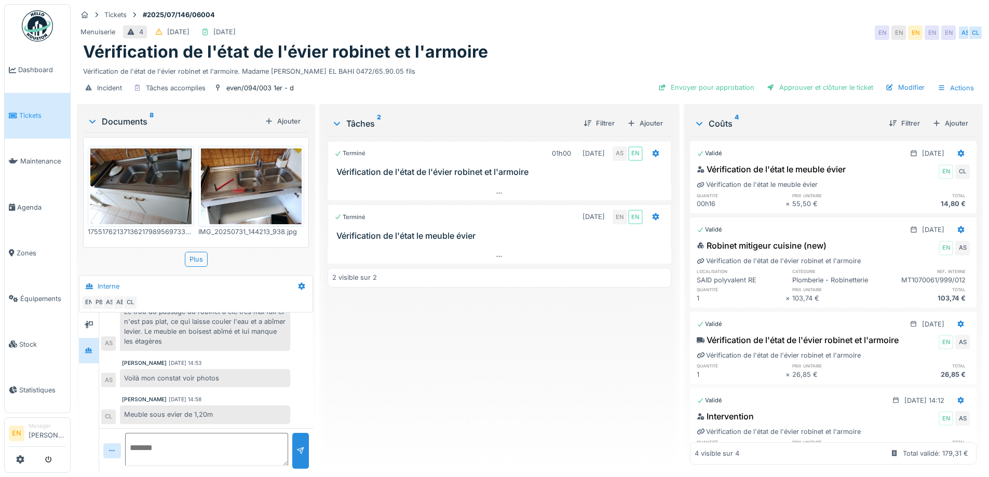
scroll to position [8, 0]
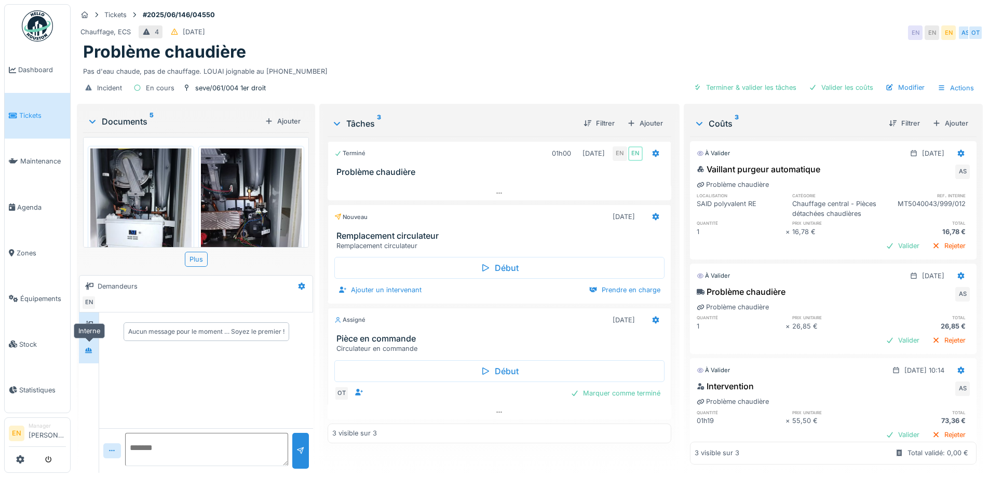
drag, startPoint x: 91, startPoint y: 353, endPoint x: 98, endPoint y: 354, distance: 6.8
click at [91, 353] on icon at bounding box center [89, 350] width 8 height 7
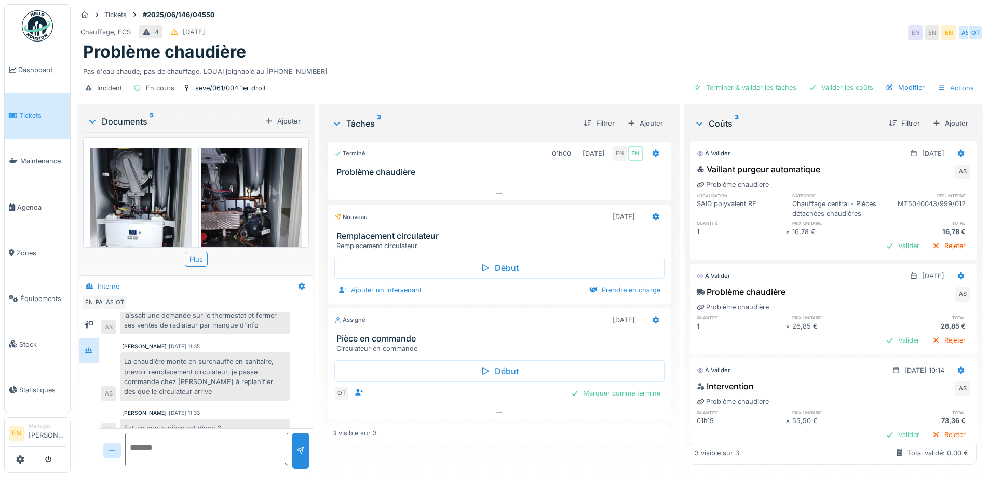
scroll to position [138, 0]
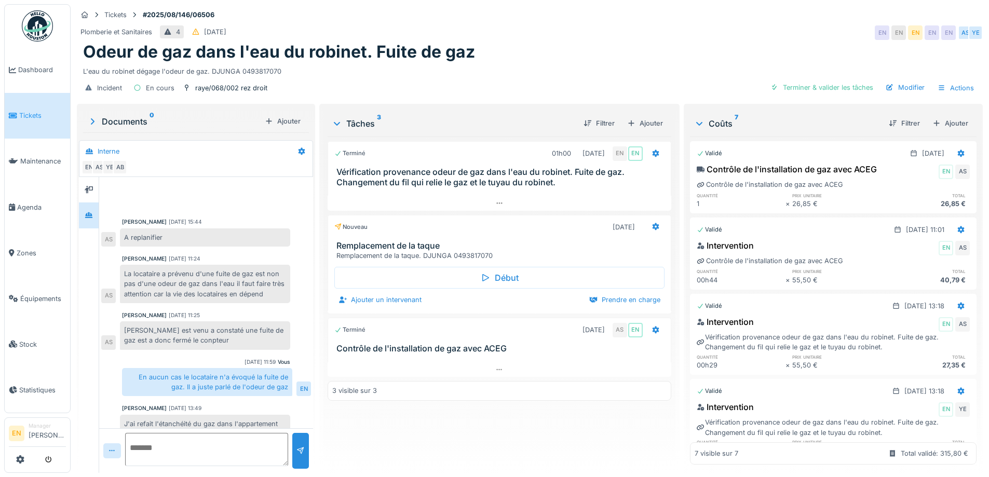
scroll to position [238, 0]
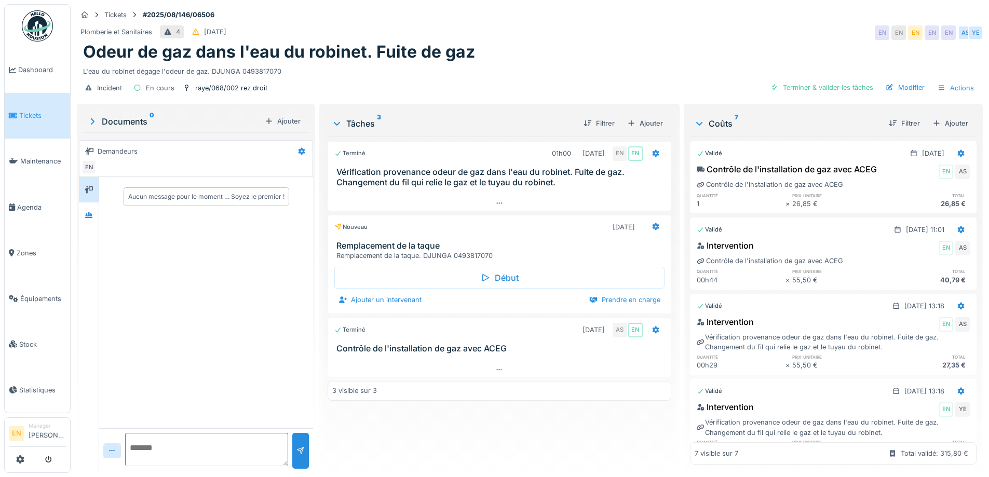
click at [421, 420] on div "Terminé 01h00 19/08/2025 EN EN Vérification provenance odeur de gaz dans l'eau …" at bounding box center [498, 300] width 343 height 328
click at [92, 215] on icon at bounding box center [88, 215] width 7 height 6
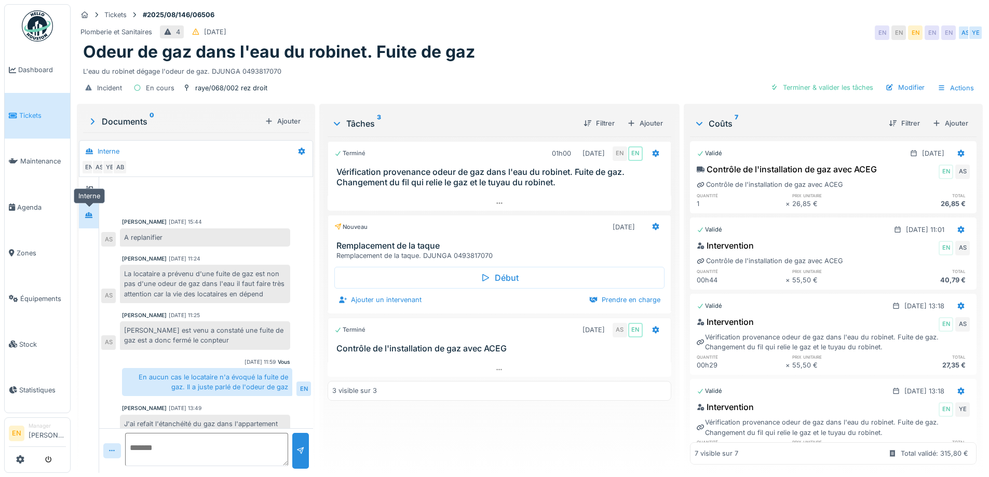
scroll to position [238, 0]
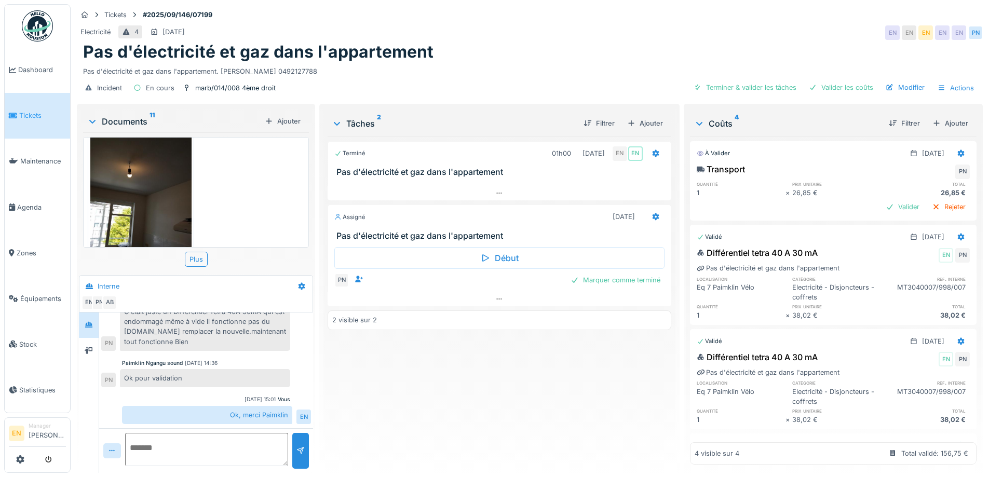
scroll to position [829, 0]
drag, startPoint x: 407, startPoint y: 388, endPoint x: 110, endPoint y: 15, distance: 477.1
click at [388, 358] on div "Terminé 01h00 [DATE] EN EN Pas d'électricité et gaz dans l'appartement Assigné …" at bounding box center [498, 300] width 343 height 328
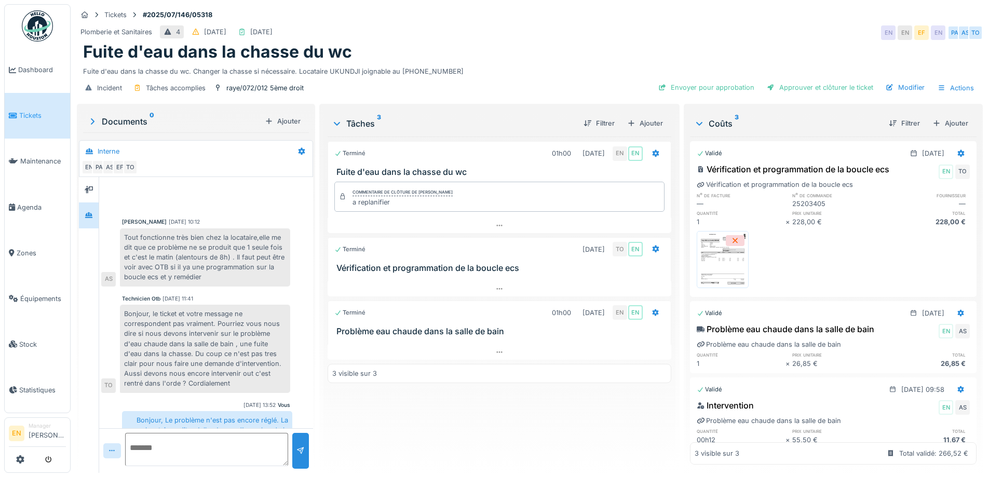
scroll to position [190, 0]
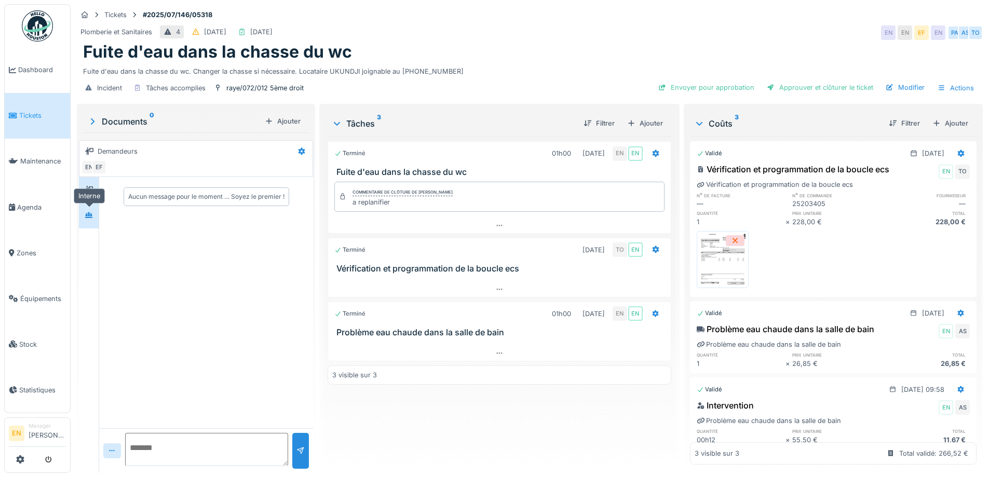
click at [84, 218] on div at bounding box center [89, 215] width 16 height 13
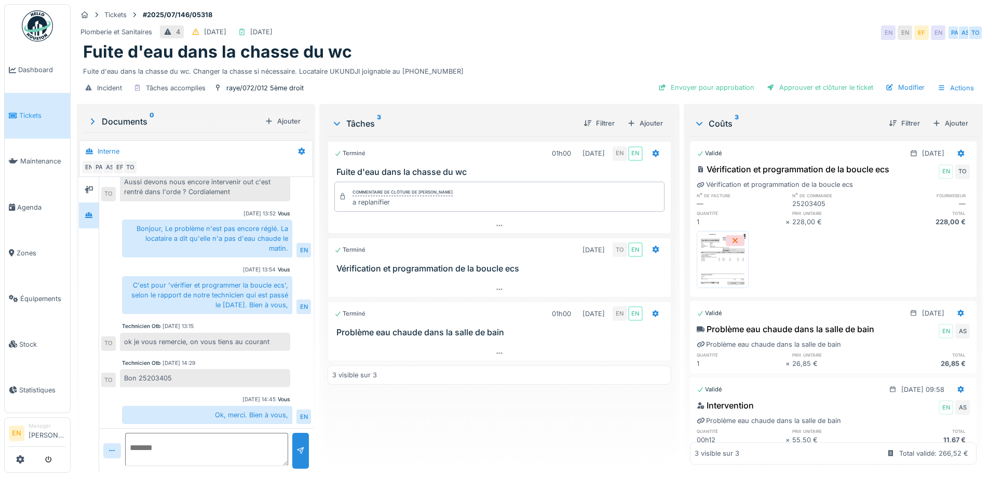
scroll to position [8, 0]
click at [492, 405] on div "Terminé 01h00 04/07/2025 EN EN Fuite d'eau dans la chasse du wc Commentaire de …" at bounding box center [498, 300] width 343 height 328
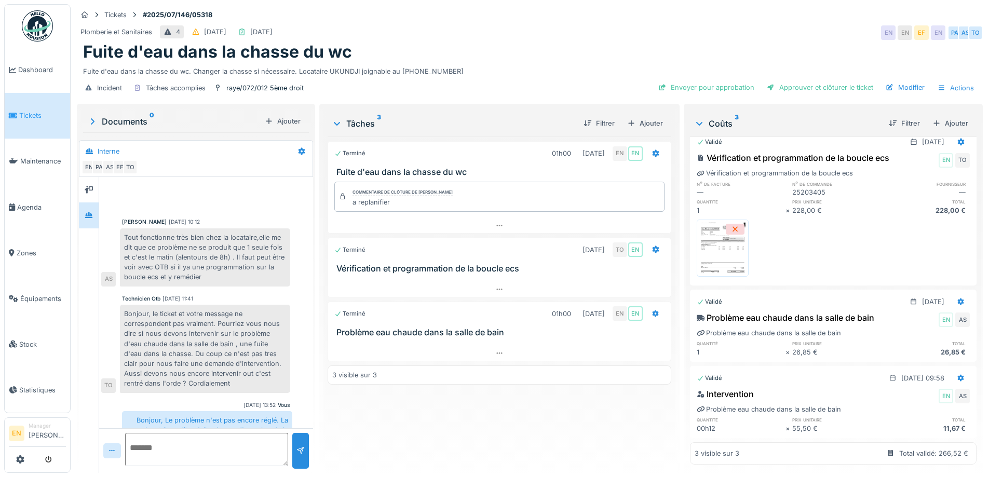
scroll to position [27, 0]
click at [908, 80] on div "Modifier" at bounding box center [904, 87] width 47 height 14
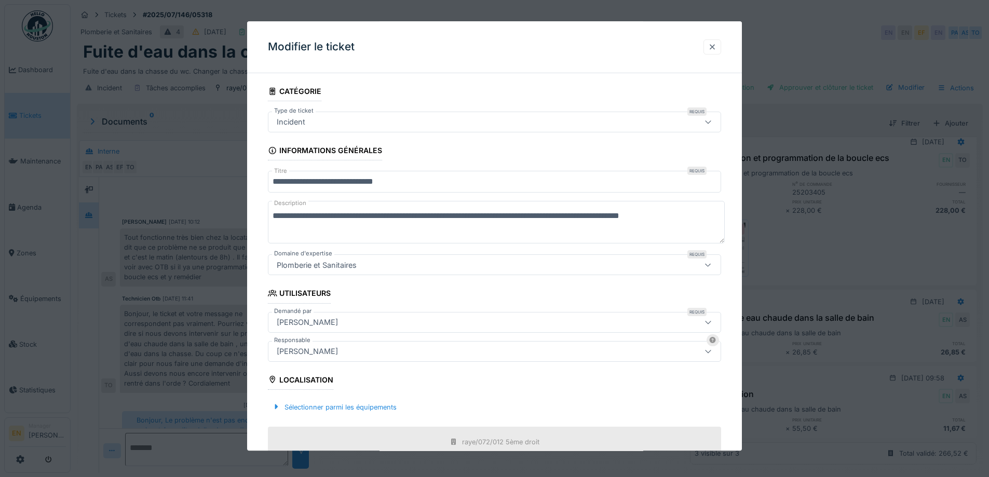
click at [721, 46] on div at bounding box center [712, 46] width 18 height 15
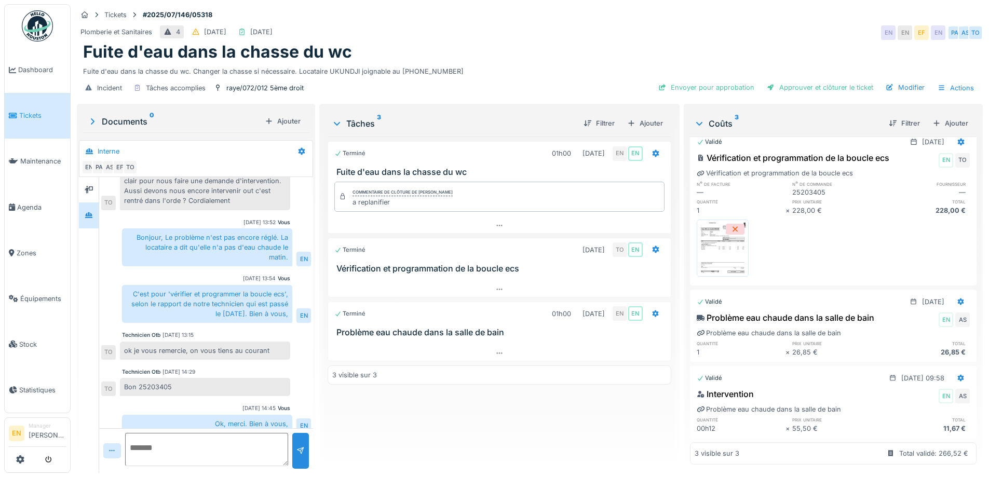
scroll to position [192, 0]
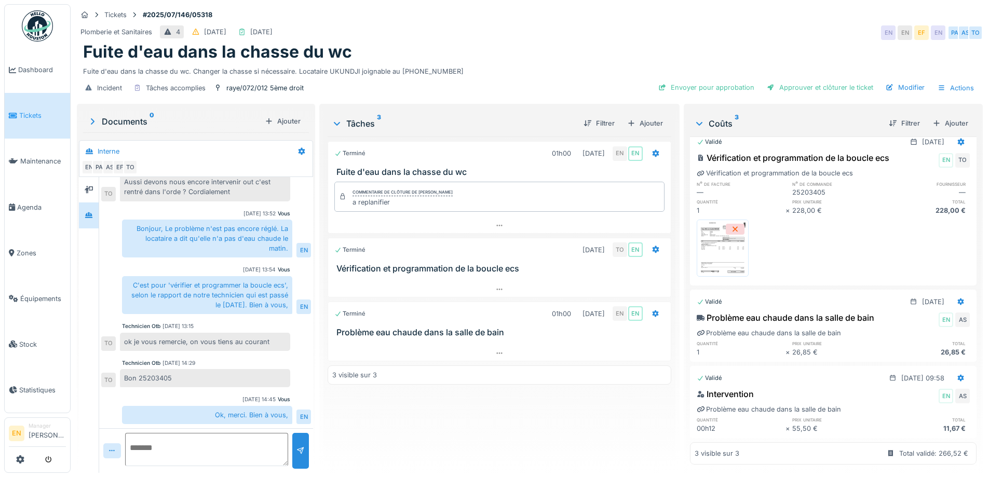
click at [436, 418] on div "Terminé 01h00 04/07/2025 EN EN Fuite d'eau dans la chasse du wc Commentaire de …" at bounding box center [498, 300] width 343 height 328
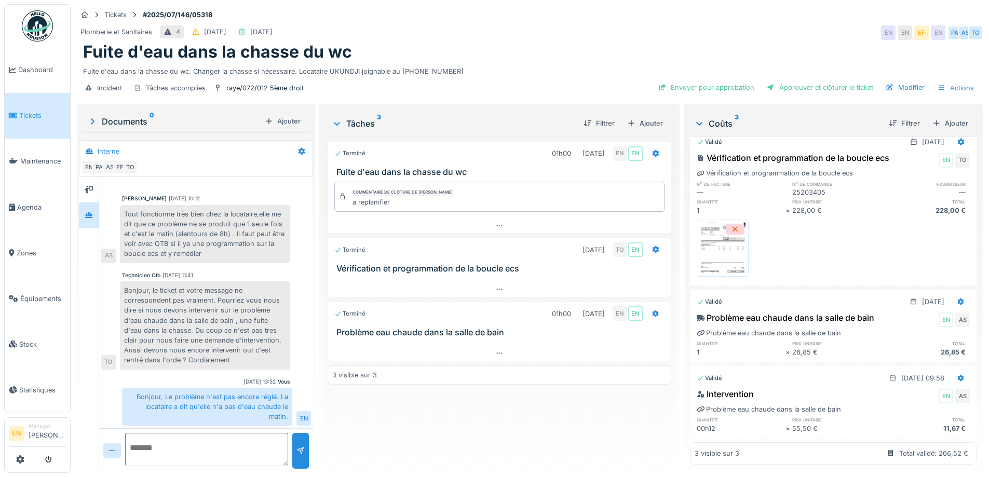
scroll to position [0, 0]
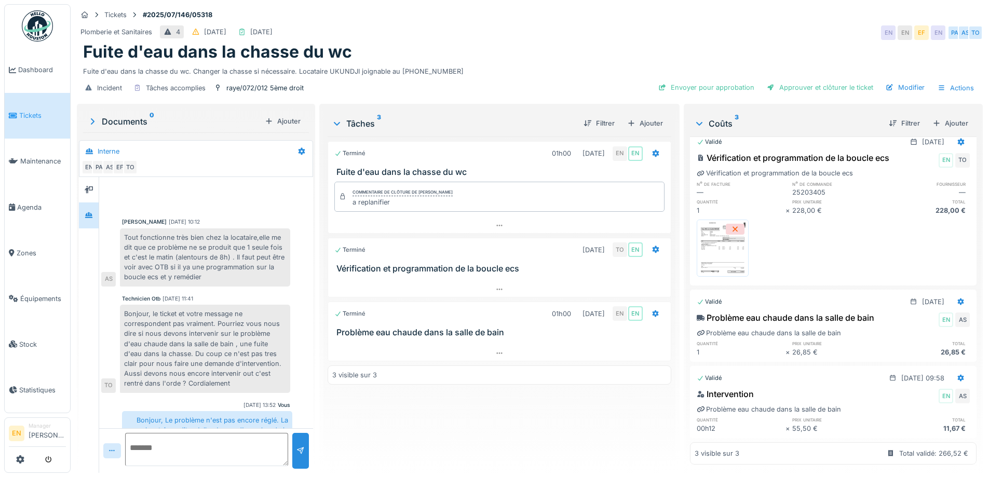
click at [730, 234] on img at bounding box center [722, 248] width 47 height 52
click at [692, 45] on div "Fuite d'eau dans la chasse du wc" at bounding box center [529, 52] width 893 height 20
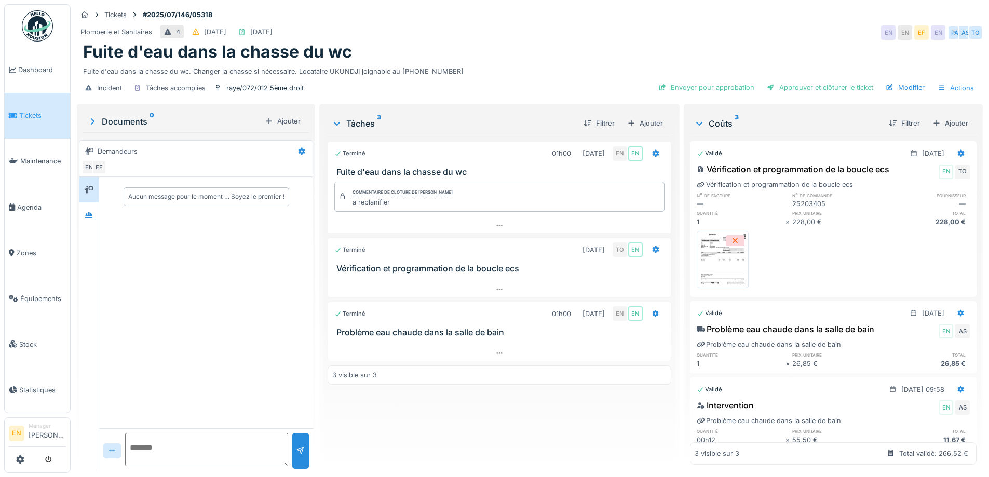
click at [573, 437] on div "Terminé 01h00 04/07/2025 EN EN Fuite d'eau dans la chasse du wc Commentaire de …" at bounding box center [498, 300] width 343 height 328
click at [503, 28] on div "Plomberie et Sanitaires 4 08/07/2025 09/09/2025 EN EN EF EN PA AS TO" at bounding box center [530, 32] width 906 height 19
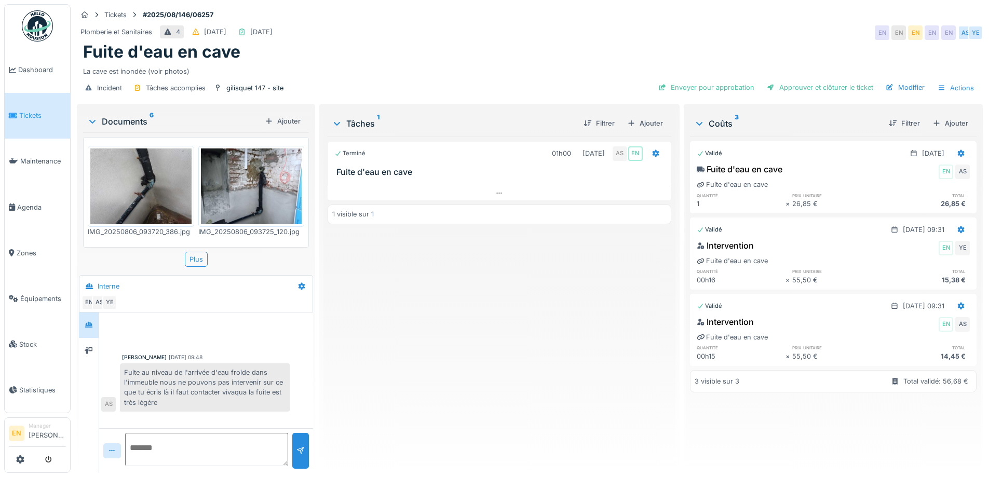
scroll to position [249, 0]
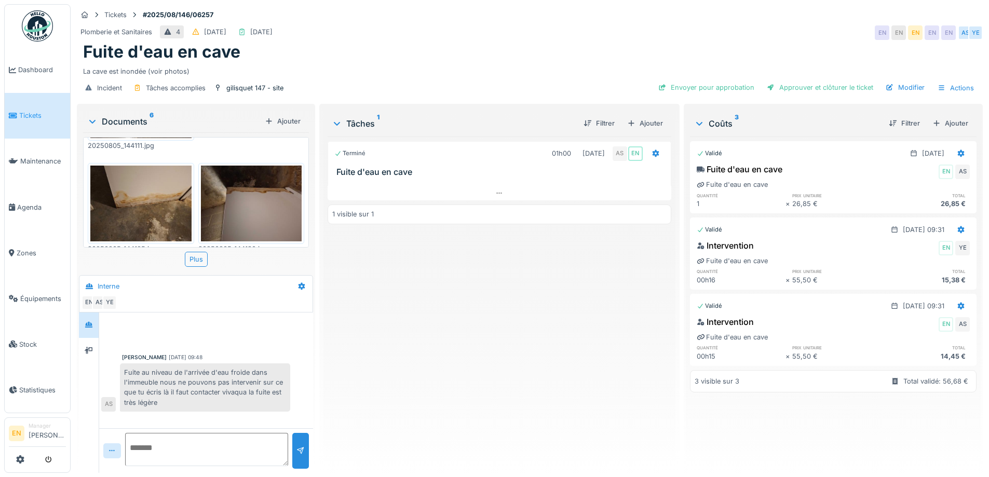
click at [363, 365] on div "Terminé 01h00 [DATE] AS EN Fuite d'eau en cave 1 visible sur 1" at bounding box center [498, 300] width 343 height 328
click at [465, 408] on div "Terminé 01h00 [DATE] AS EN Fuite d'eau en cave 1 visible sur 1" at bounding box center [498, 300] width 343 height 328
click at [385, 381] on div "Terminé 01h00 [DATE] AS EN Fuite d'eau en cave 1 visible sur 1" at bounding box center [498, 300] width 343 height 328
click at [385, 365] on div "Terminé 01h00 [DATE] AS EN Fuite d'eau en cave 1 visible sur 1" at bounding box center [498, 300] width 343 height 328
click at [373, 399] on div "Terminé 01h00 [DATE] AS EN Fuite d'eau en cave 1 visible sur 1" at bounding box center [498, 300] width 343 height 328
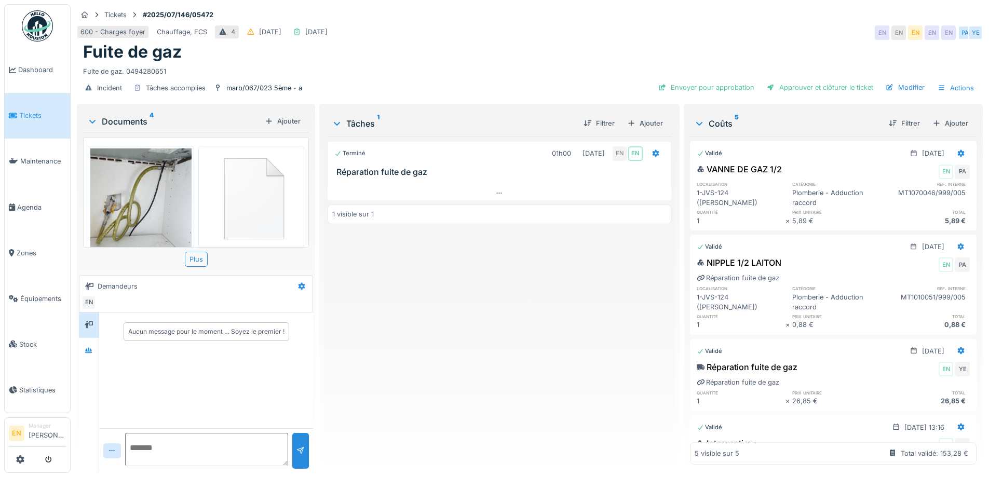
click at [368, 72] on div "Fuite de gaz. 0494280651" at bounding box center [529, 69] width 893 height 14
click at [394, 54] on div "Fuite de gaz" at bounding box center [529, 52] width 893 height 20
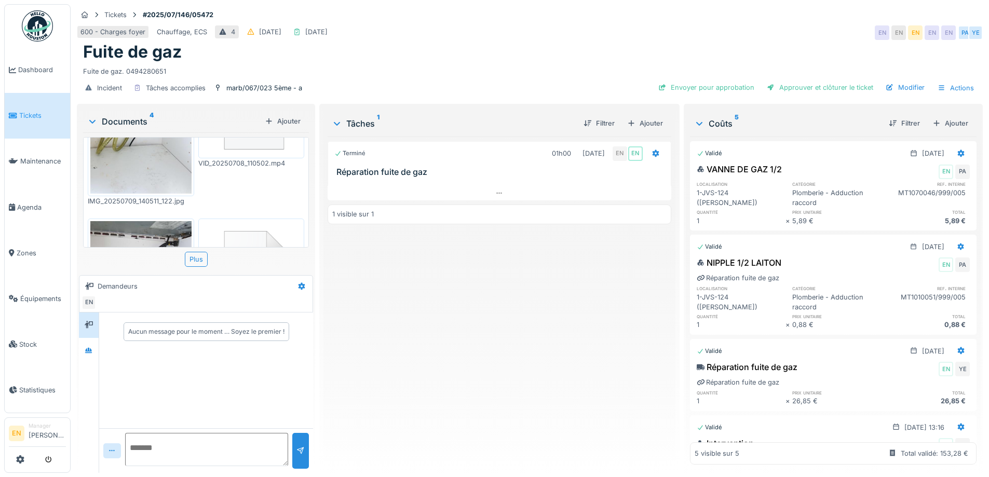
scroll to position [50, 0]
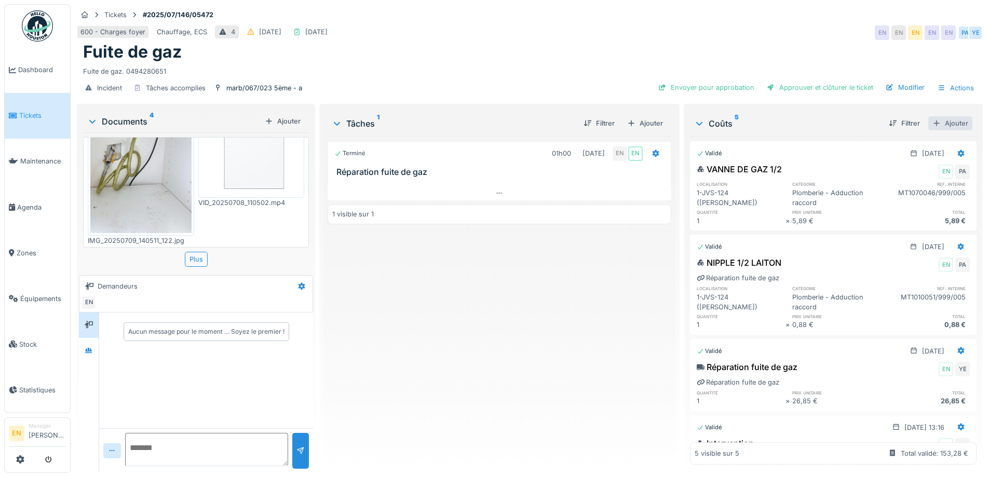
click at [939, 125] on div "Ajouter" at bounding box center [950, 123] width 44 height 14
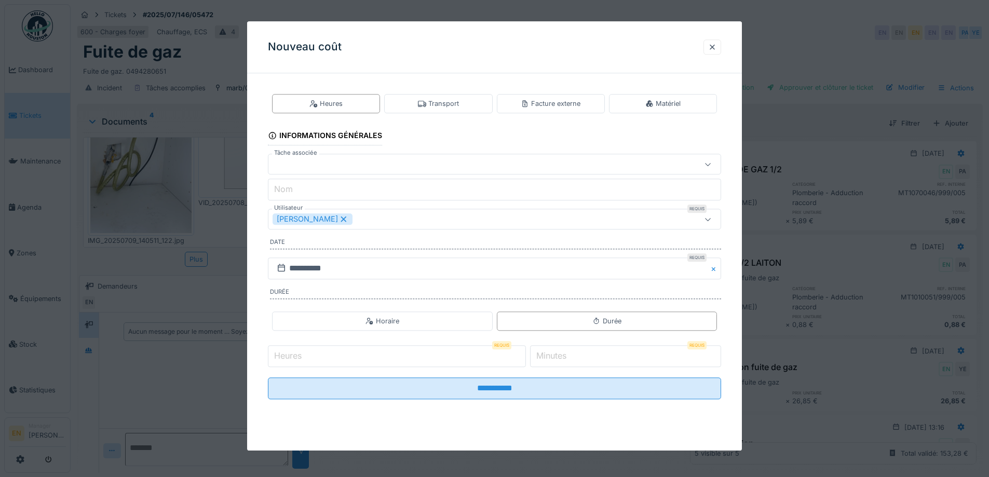
scroll to position [8, 0]
click at [715, 48] on div at bounding box center [712, 47] width 8 height 10
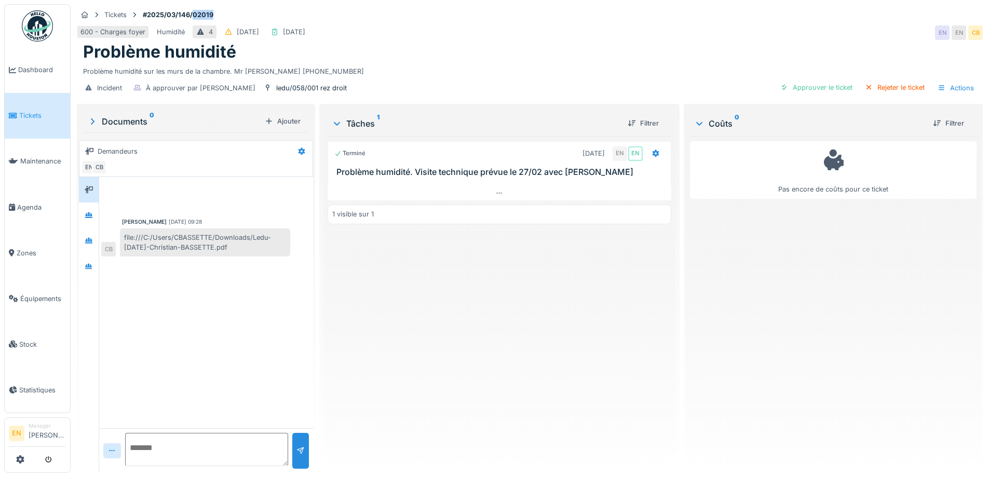
drag, startPoint x: 216, startPoint y: 13, endPoint x: 194, endPoint y: 15, distance: 22.4
click at [194, 15] on strong "#2025/03/146/02019" at bounding box center [178, 15] width 79 height 10
copy strong "02019"
click at [513, 291] on div "Terminé [DATE] EN EN Problème humidité. Visite technique prévue le 27/02 avec […" at bounding box center [498, 300] width 343 height 328
click at [511, 299] on div "Terminé [DATE] EN EN Problème humidité. Visite technique prévue le 27/02 avec […" at bounding box center [498, 300] width 343 height 328
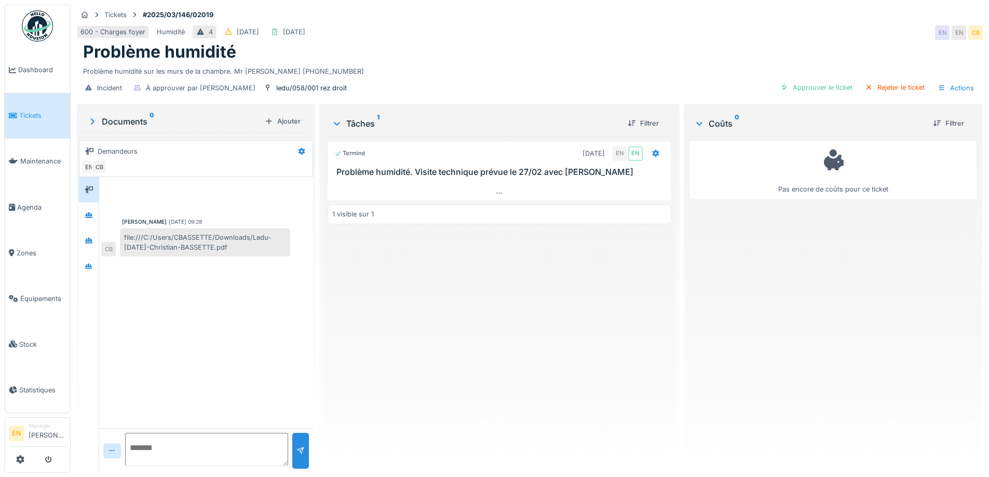
drag, startPoint x: 128, startPoint y: 236, endPoint x: 244, endPoint y: 253, distance: 117.9
click at [244, 253] on div "file:///C:/Users/CBASSETTE/Downloads/Ledu-[DATE]-Christian-BASSETTE.pdf" at bounding box center [205, 242] width 170 height 28
click at [245, 252] on div "file:///C:/Users/CBASSETTE/Downloads/Ledu-27-Feb-2025-Christian-BASSETTE.pdf" at bounding box center [205, 242] width 170 height 28
drag, startPoint x: 241, startPoint y: 246, endPoint x: 122, endPoint y: 237, distance: 119.2
click at [122, 237] on div "file:///C:/Users/CBASSETTE/Downloads/Ledu-27-Feb-2025-Christian-BASSETTE.pdf" at bounding box center [205, 242] width 170 height 28
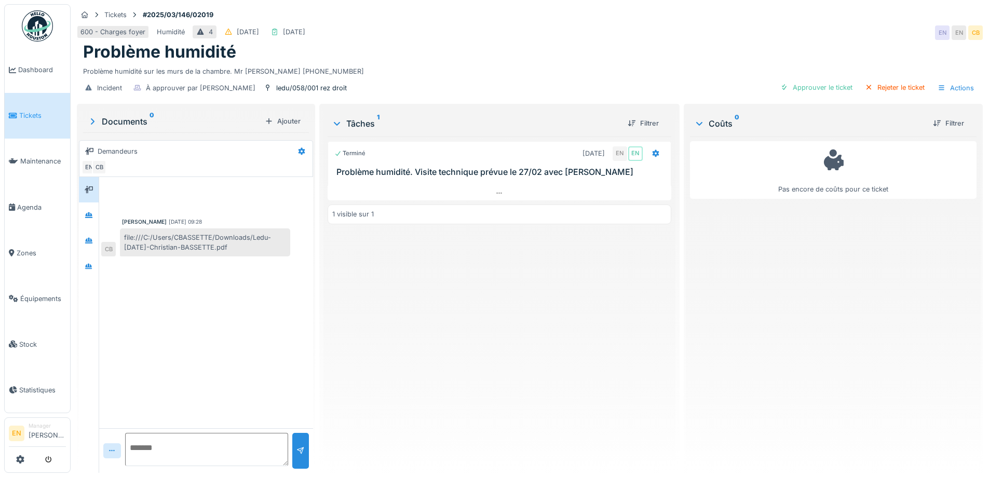
copy div "file:///C:/Users/CBASSETTE/Downloads/Ledu-27-Feb-2025-Christian-BASSETTE.pdf"
click at [446, 324] on div "Terminé 02/03/2025 EN EN Problème humidité. Visite technique prévue le 27/02 av…" at bounding box center [498, 300] width 343 height 328
click at [448, 323] on div "Terminé 02/03/2025 EN EN Problème humidité. Visite technique prévue le 27/02 av…" at bounding box center [498, 300] width 343 height 328
click at [680, 19] on div "Tickets #2025/03/146/02019" at bounding box center [530, 14] width 906 height 13
click at [203, 269] on div "Christian Bassette 22/08/2025 09:28 file:///C:/Users/CBASSETTE/Downloads/Ledu-2…" at bounding box center [206, 302] width 214 height 251
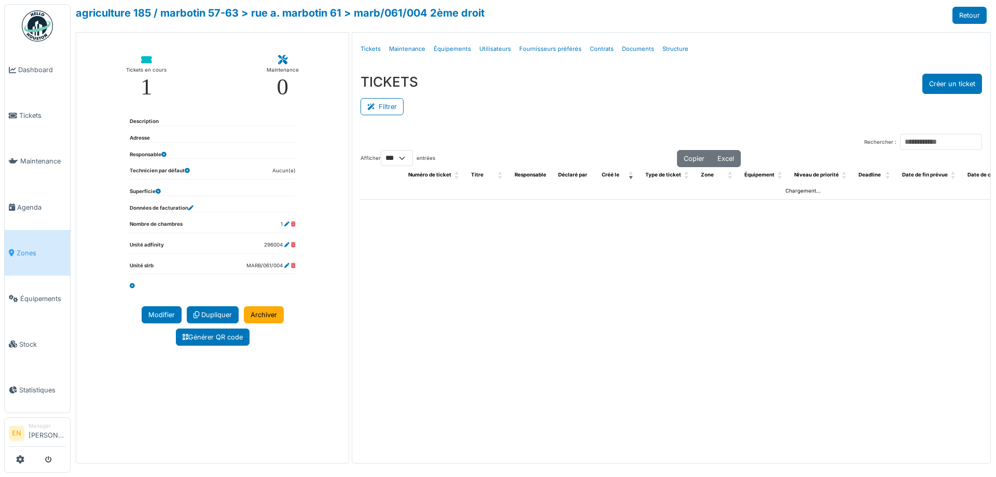
select select "***"
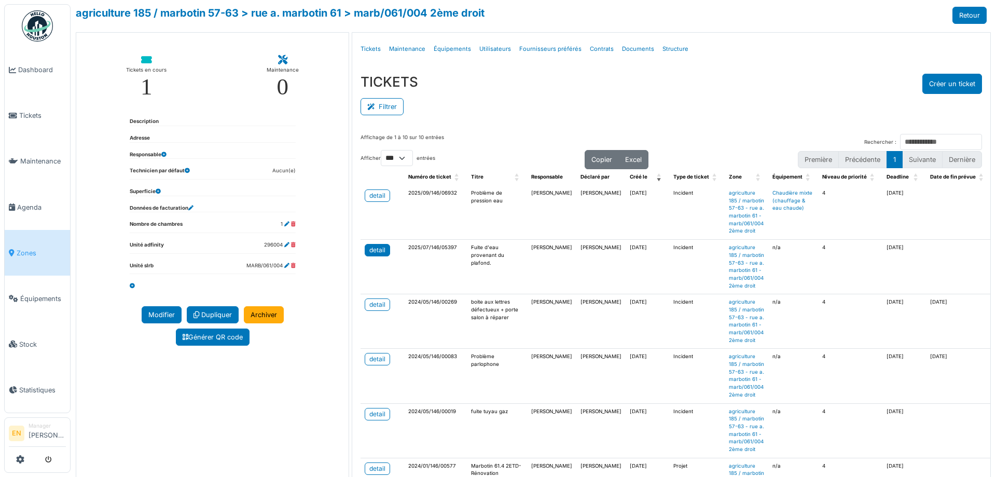
click at [376, 255] on div "detail" at bounding box center [377, 249] width 16 height 9
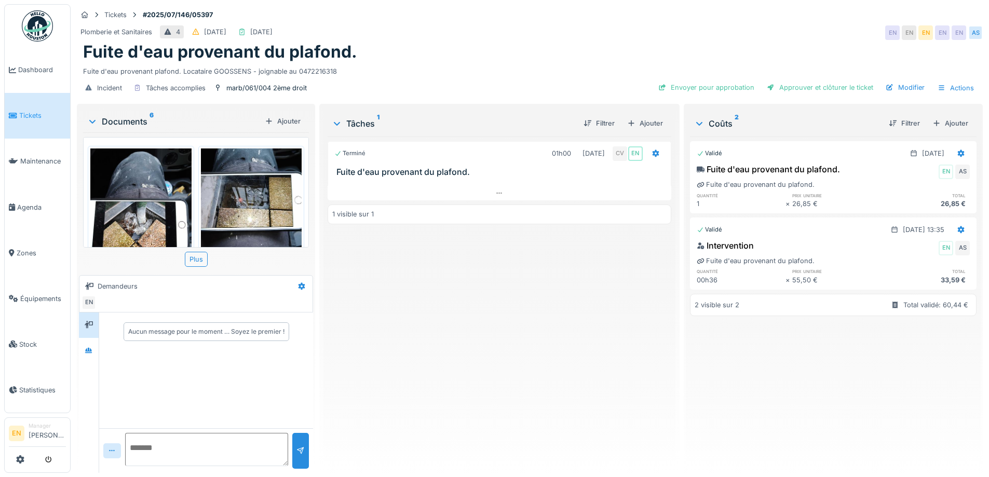
click at [503, 301] on div "Terminé 01h00 [DATE] CV EN Fuite d'eau provenant du plafond. 1 visible sur 1" at bounding box center [498, 300] width 343 height 328
click at [524, 301] on div "Terminé 01h00 [DATE] CV EN Fuite d'eau provenant du plafond. 1 visible sur 1" at bounding box center [498, 300] width 343 height 328
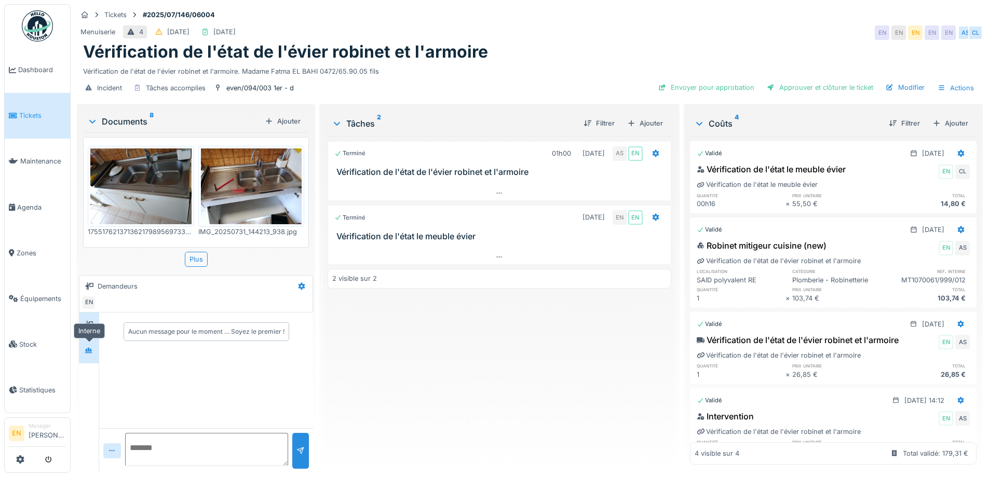
click at [90, 348] on icon at bounding box center [89, 350] width 8 height 7
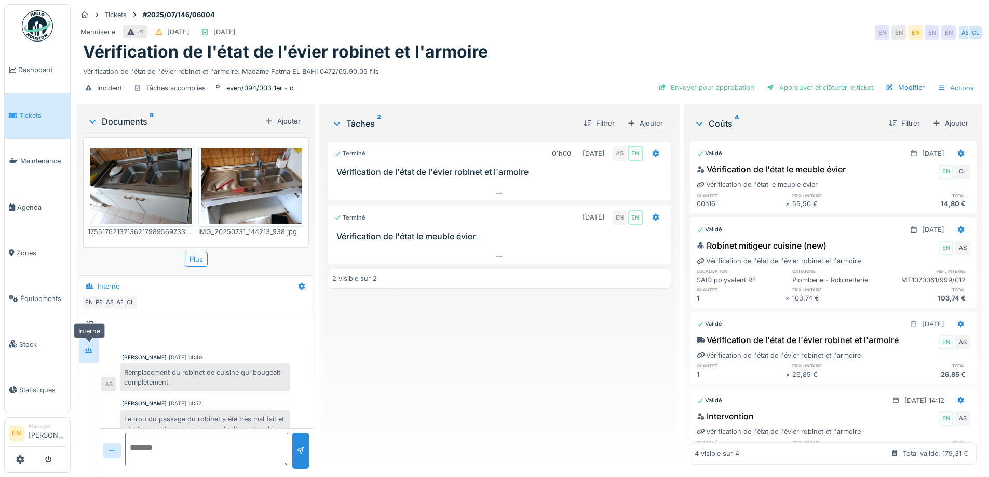
scroll to position [107, 0]
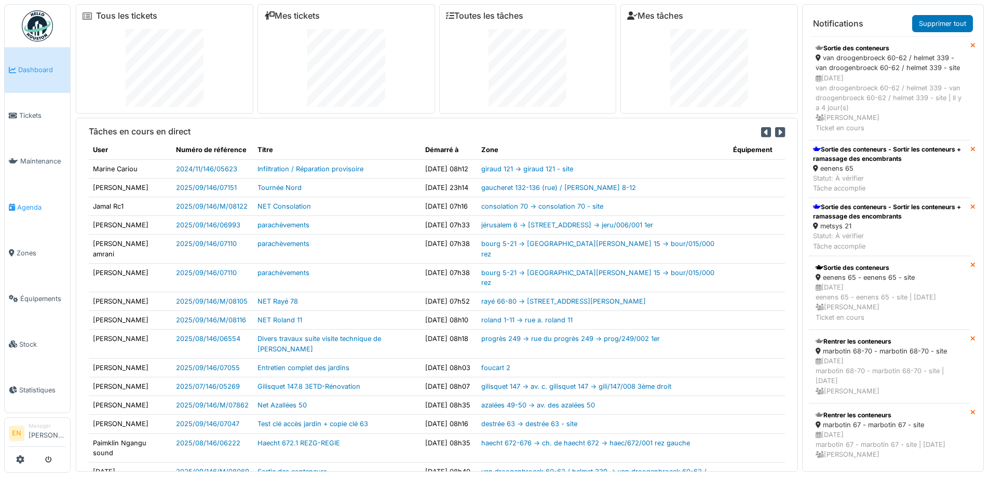
click at [28, 206] on span "Agenda" at bounding box center [41, 207] width 49 height 10
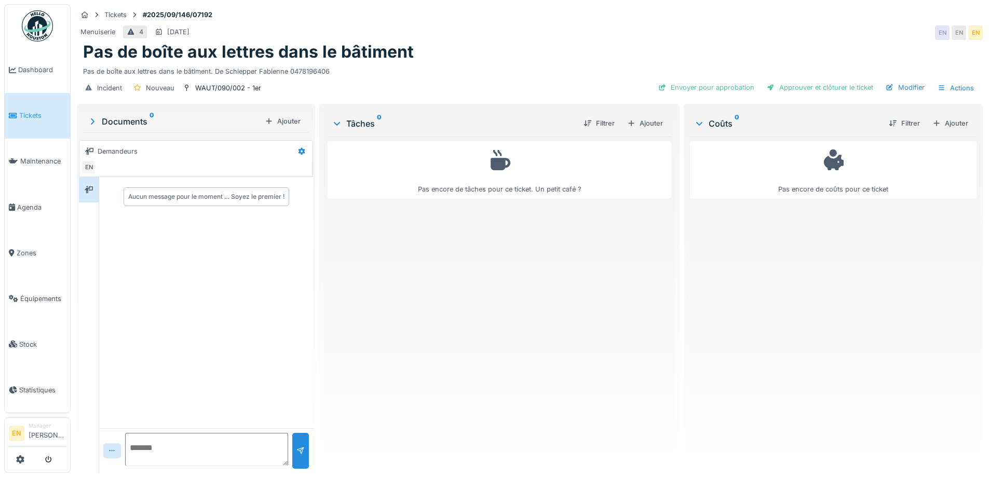
click at [467, 276] on div "Pas encore de tâches pour ce ticket. Un petit café ?" at bounding box center [498, 300] width 343 height 328
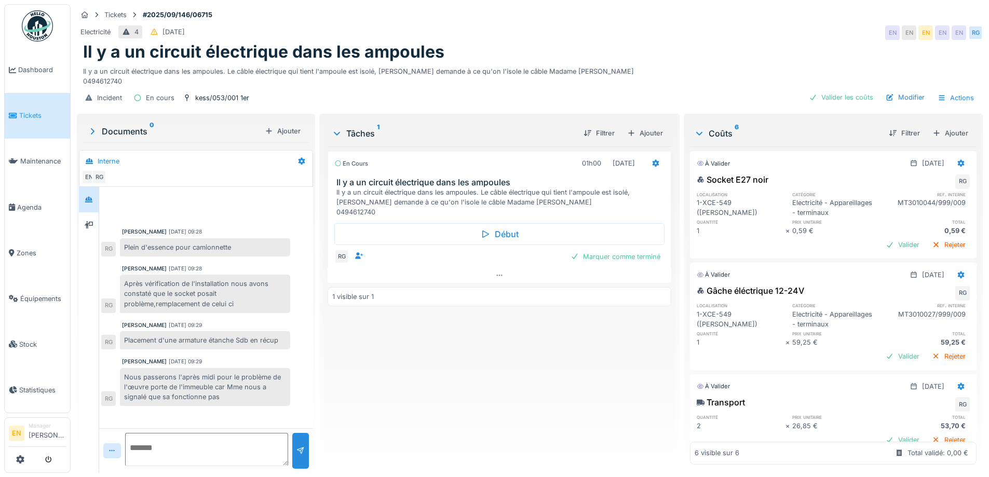
click at [369, 375] on div "En cours 01h00 [DATE] Il y a un circuit électrique dans les ampoules Il y a un …" at bounding box center [498, 305] width 343 height 318
click at [403, 395] on div "En cours 01h00 [DATE] Il y a un circuit électrique dans les ampoules Il y a un …" at bounding box center [498, 305] width 343 height 318
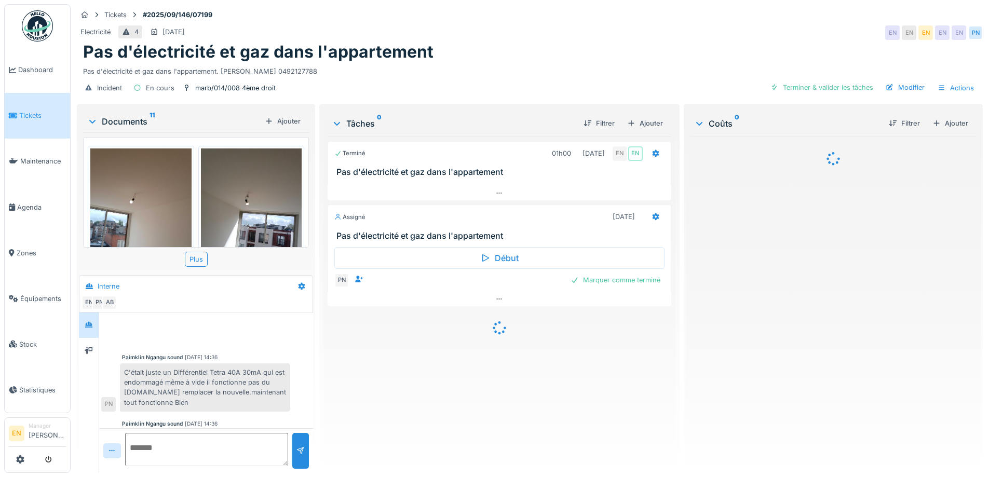
scroll to position [61, 0]
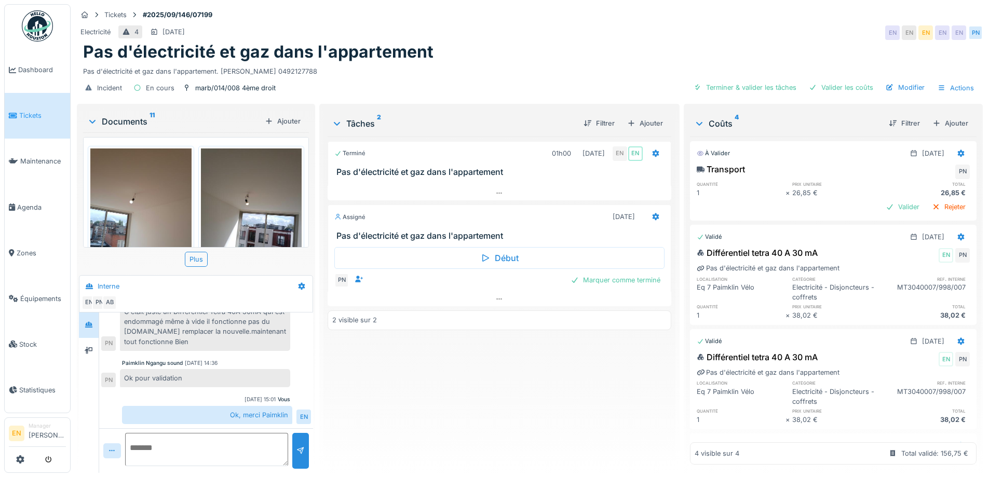
click at [351, 386] on div "Terminé 01h00 12/09/2025 EN EN Pas d'électricité et gaz dans l'appartement Assi…" at bounding box center [498, 300] width 343 height 328
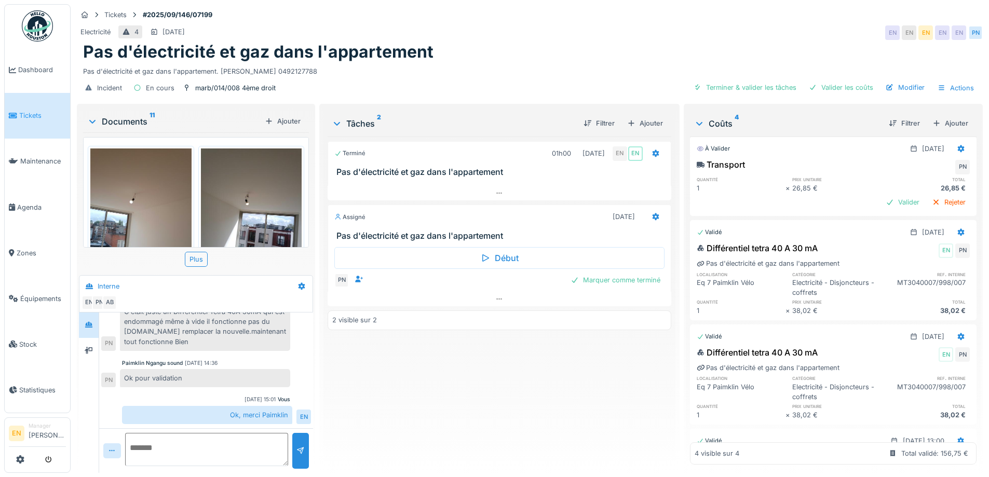
scroll to position [0, 0]
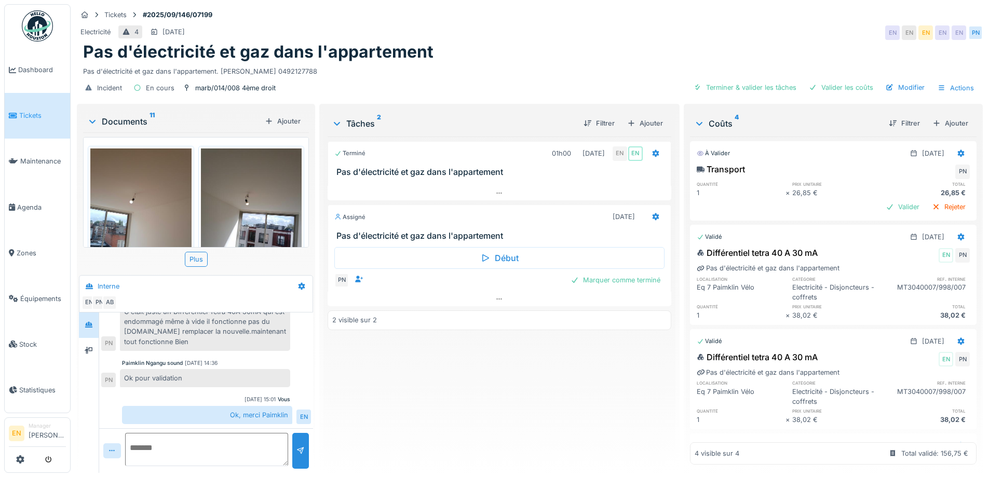
click at [463, 378] on div "Terminé 01h00 12/09/2025 EN EN Pas d'électricité et gaz dans l'appartement Assi…" at bounding box center [498, 300] width 343 height 328
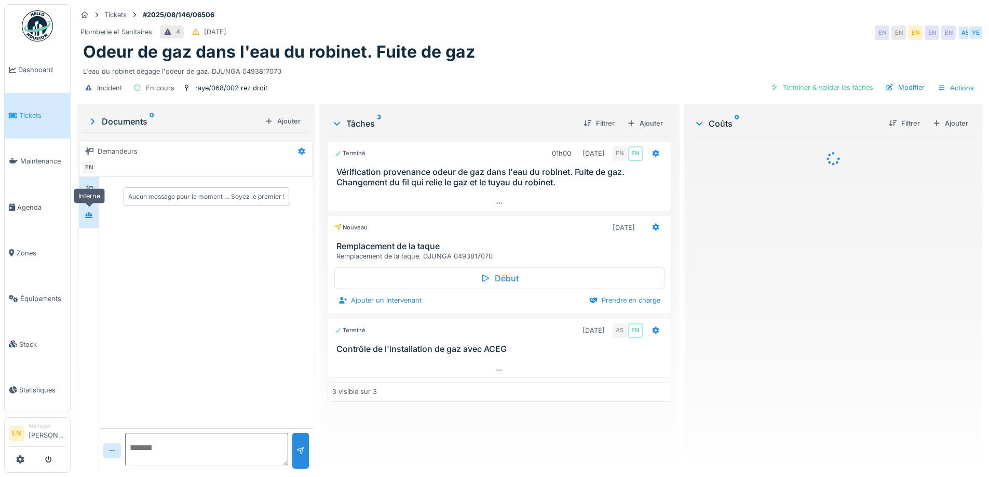
click at [90, 219] on div at bounding box center [89, 215] width 8 height 10
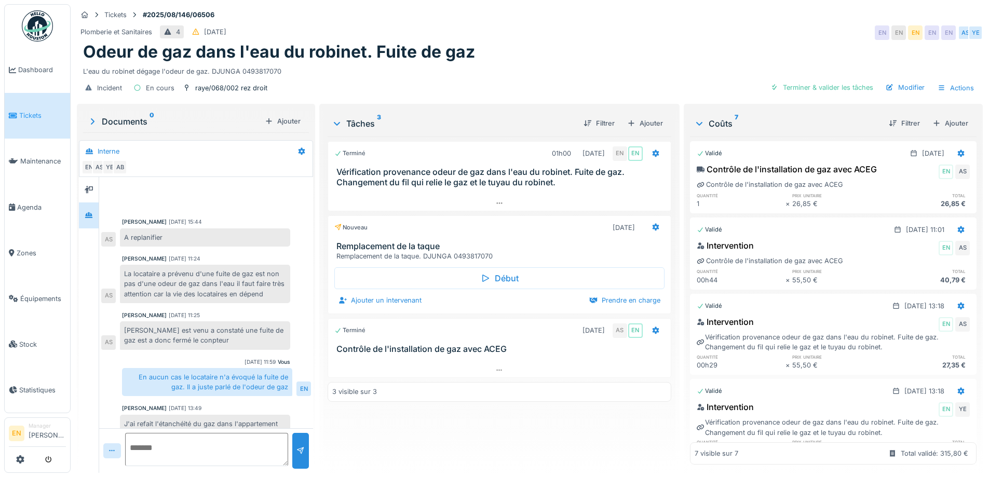
scroll to position [238, 0]
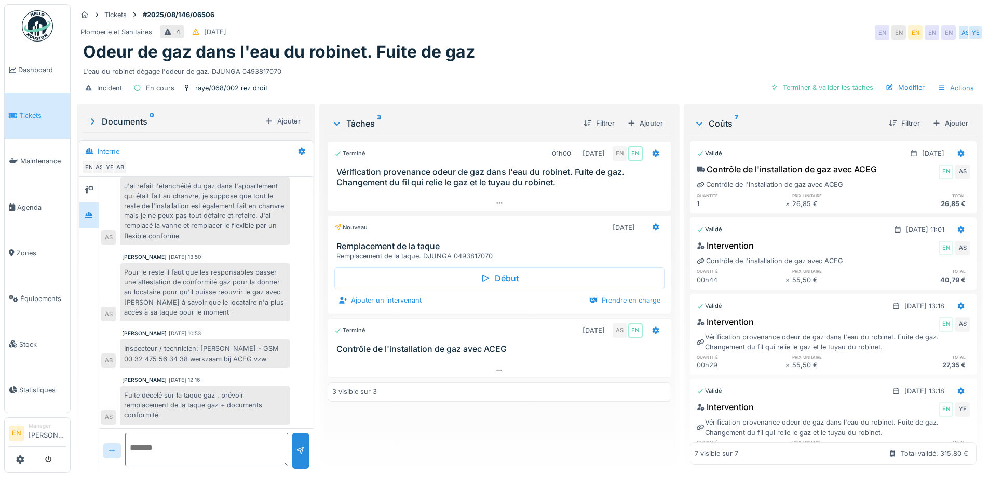
click at [623, 54] on div "Odeur de gaz dans l'eau du robinet. Fuite de gaz" at bounding box center [529, 52] width 893 height 20
click at [550, 67] on div "L'eau du robinet dégage l'odeur de gaz. DJUNGA 0493817070" at bounding box center [529, 69] width 893 height 14
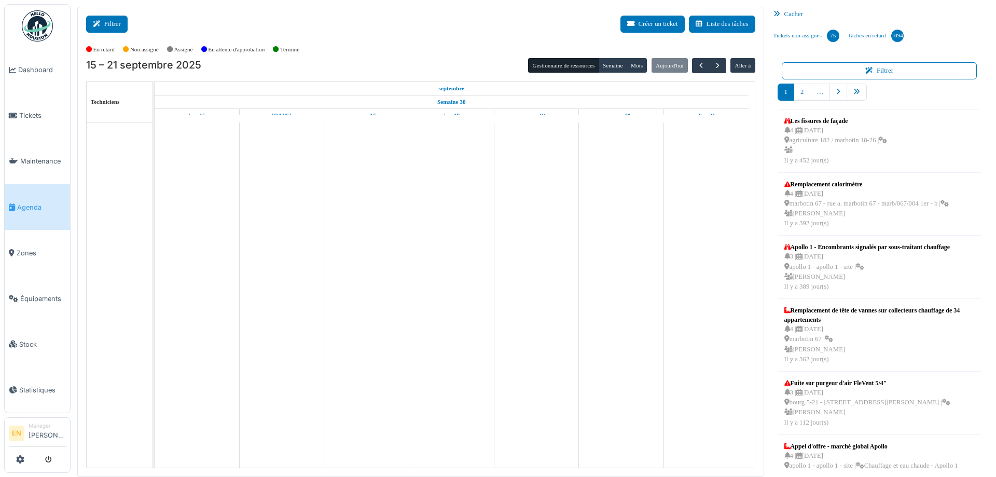
click at [107, 22] on button "Filtrer" at bounding box center [107, 24] width 42 height 17
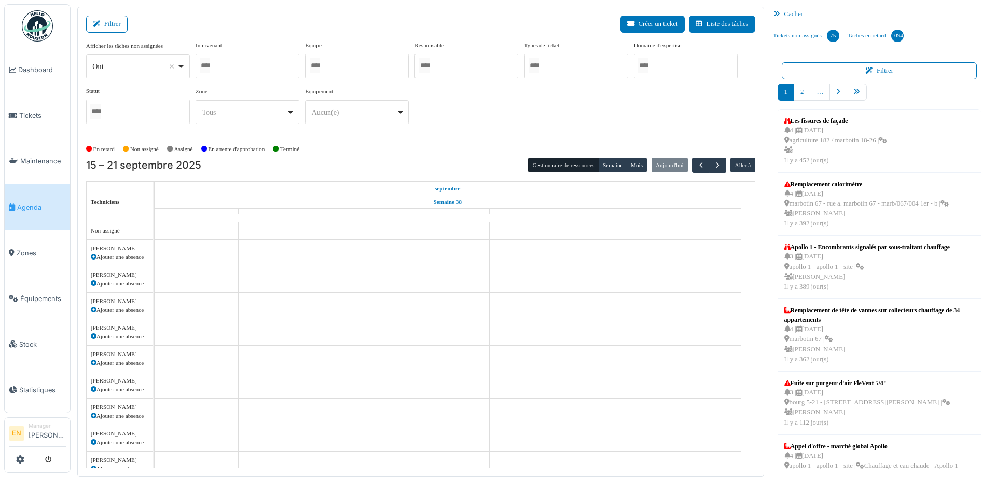
click at [181, 70] on div "Oui Remove item" at bounding box center [137, 66] width 95 height 15
select select "**"
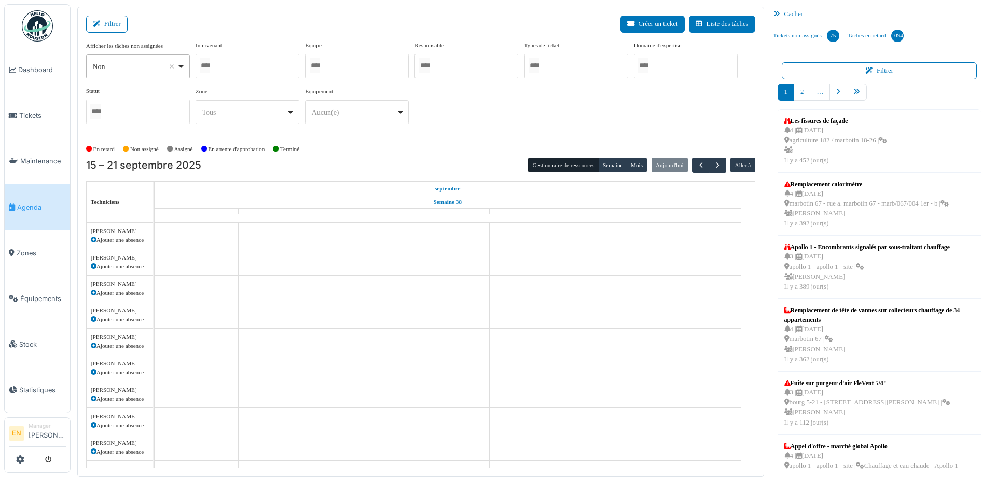
click at [239, 66] on div at bounding box center [248, 66] width 104 height 24
type input "*****"
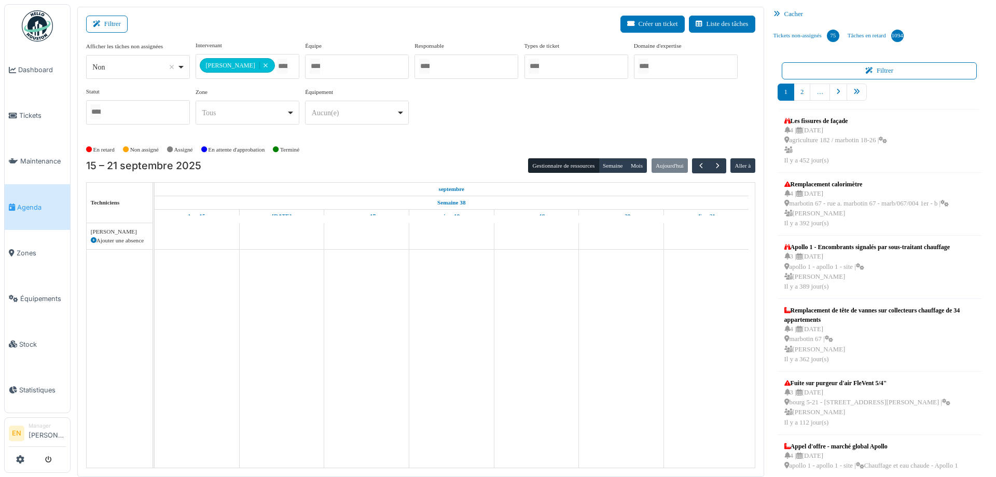
click at [463, 147] on div "En retard Non assigné Assigné En attente d'approbation Terminé" at bounding box center [420, 149] width 669 height 17
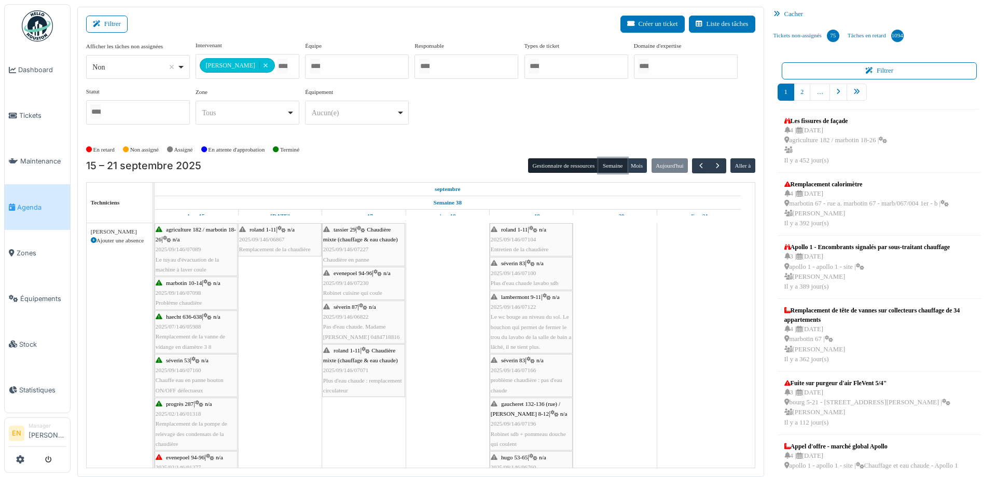
click at [606, 159] on button "Semaine" at bounding box center [613, 165] width 29 height 15
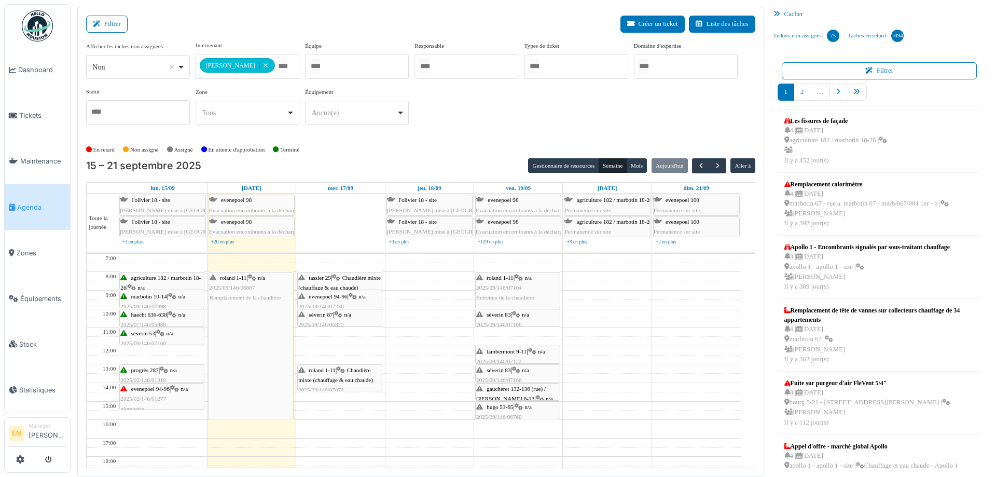
click at [453, 142] on div "En retard Non assigné Assigné En attente d'approbation Terminé" at bounding box center [420, 149] width 669 height 17
click at [714, 162] on span "button" at bounding box center [718, 165] width 9 height 9
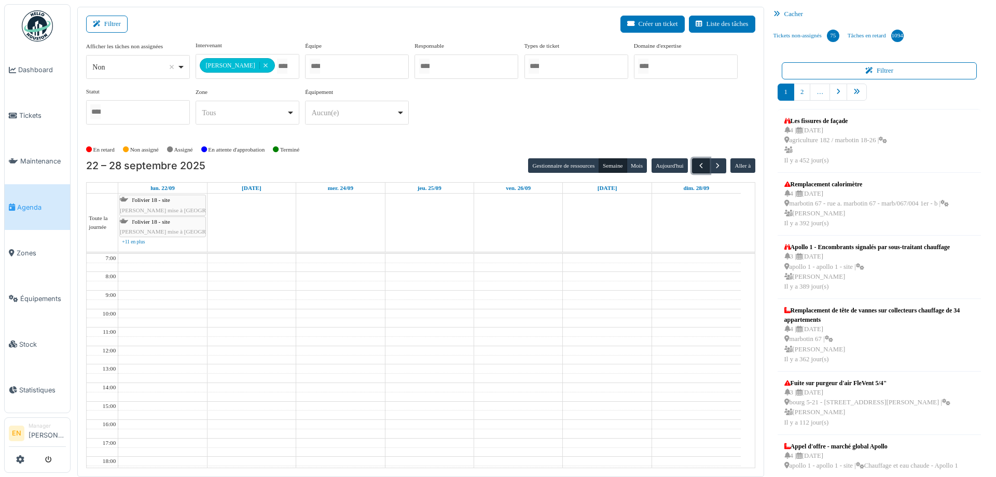
click at [697, 167] on span "button" at bounding box center [701, 165] width 9 height 9
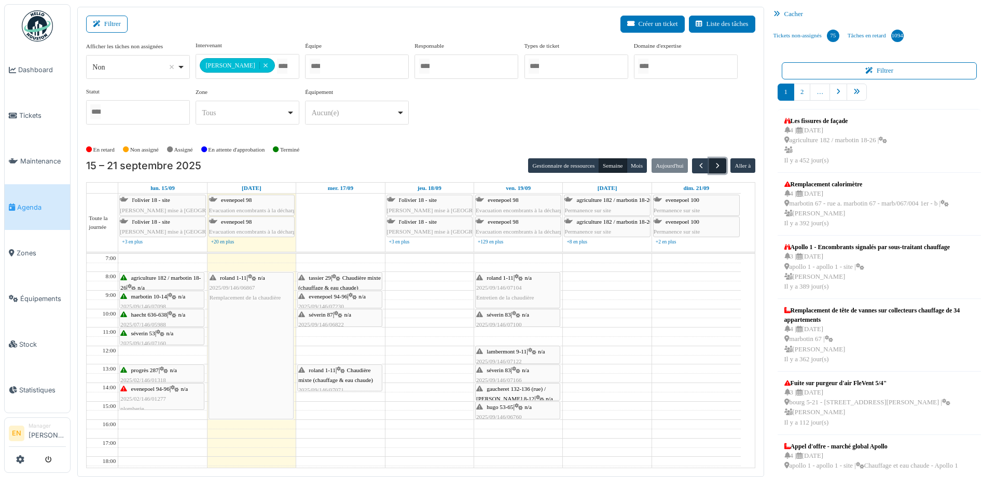
click at [714, 169] on span "button" at bounding box center [718, 165] width 9 height 9
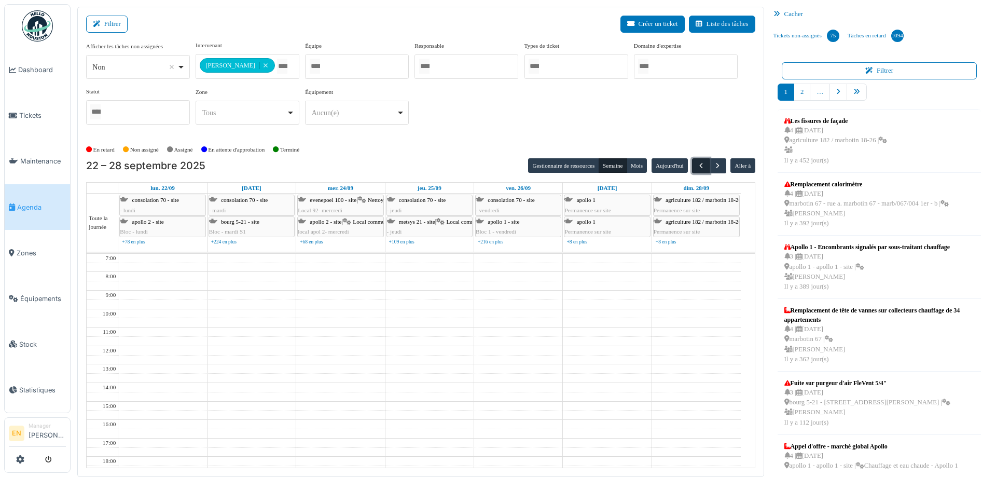
click at [697, 163] on span "button" at bounding box center [701, 165] width 9 height 9
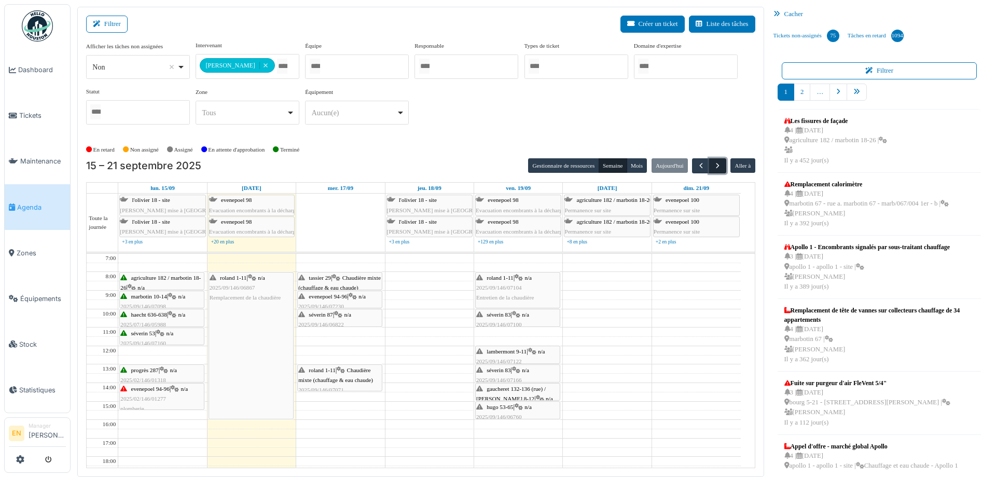
click at [714, 163] on span "button" at bounding box center [718, 165] width 9 height 9
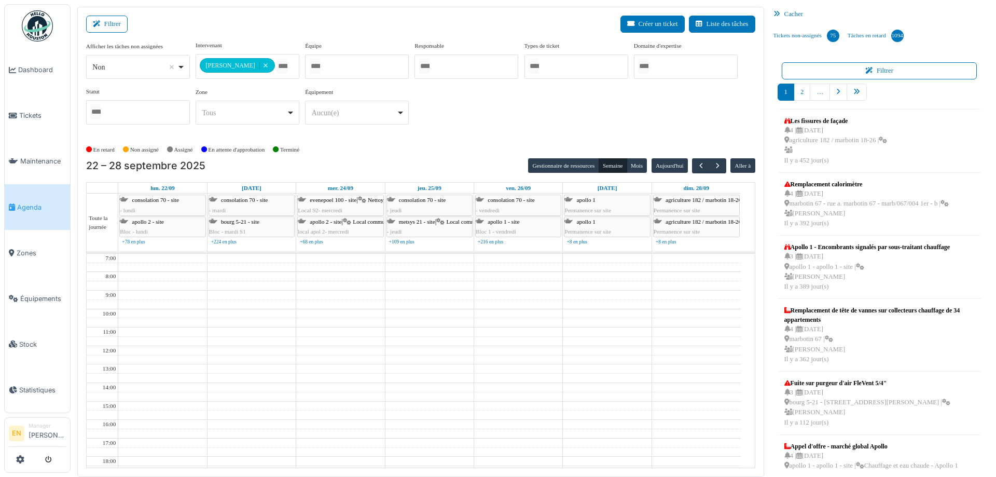
click at [497, 126] on div "**********" at bounding box center [420, 87] width 669 height 92
click at [485, 118] on div "**********" at bounding box center [420, 87] width 669 height 92
click at [697, 168] on span "button" at bounding box center [701, 165] width 9 height 9
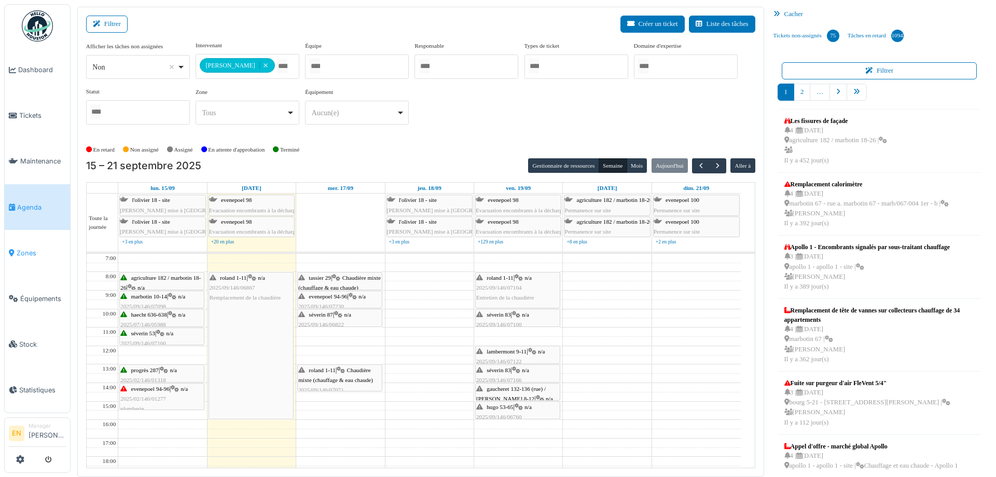
click at [21, 250] on span "Zones" at bounding box center [41, 253] width 49 height 10
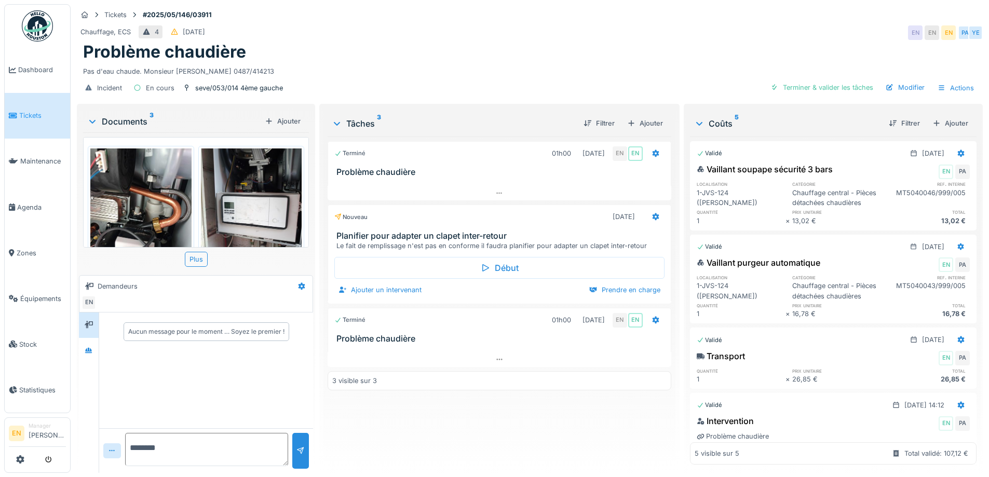
click at [493, 87] on div "Incident En cours seve/053/014 4ème gauche [PERSON_NAME] & valider les tâches M…" at bounding box center [530, 87] width 906 height 23
click at [399, 46] on div "Problème chaudière" at bounding box center [529, 52] width 893 height 20
